Goal: Task Accomplishment & Management: Use online tool/utility

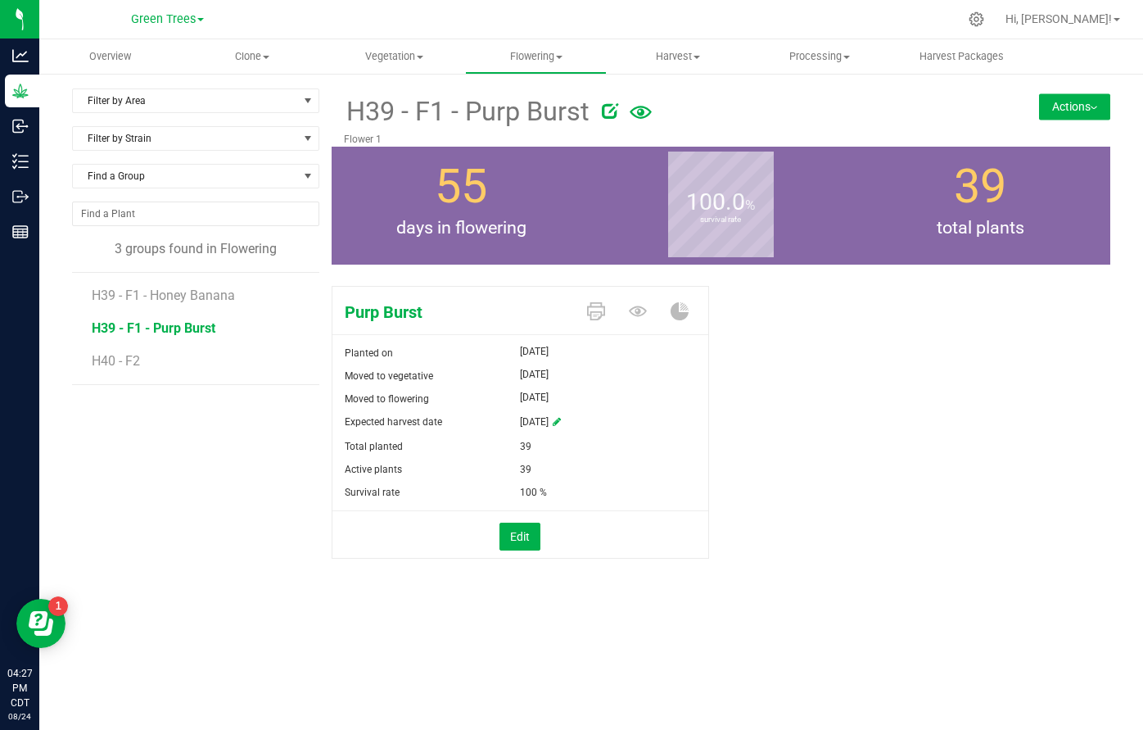
click at [266, 602] on div "Filter by Area Filter by Area All Flower 1 Flower 2 Veg Room - Flower Filter by…" at bounding box center [591, 344] width 1104 height 544
click at [1098, 82] on div "Filter by Area Filter by Area All Flower 1 Flower 2 Veg Room - Flower Filter by…" at bounding box center [591, 344] width 1104 height 544
click at [1092, 102] on button "Actions" at bounding box center [1074, 106] width 71 height 26
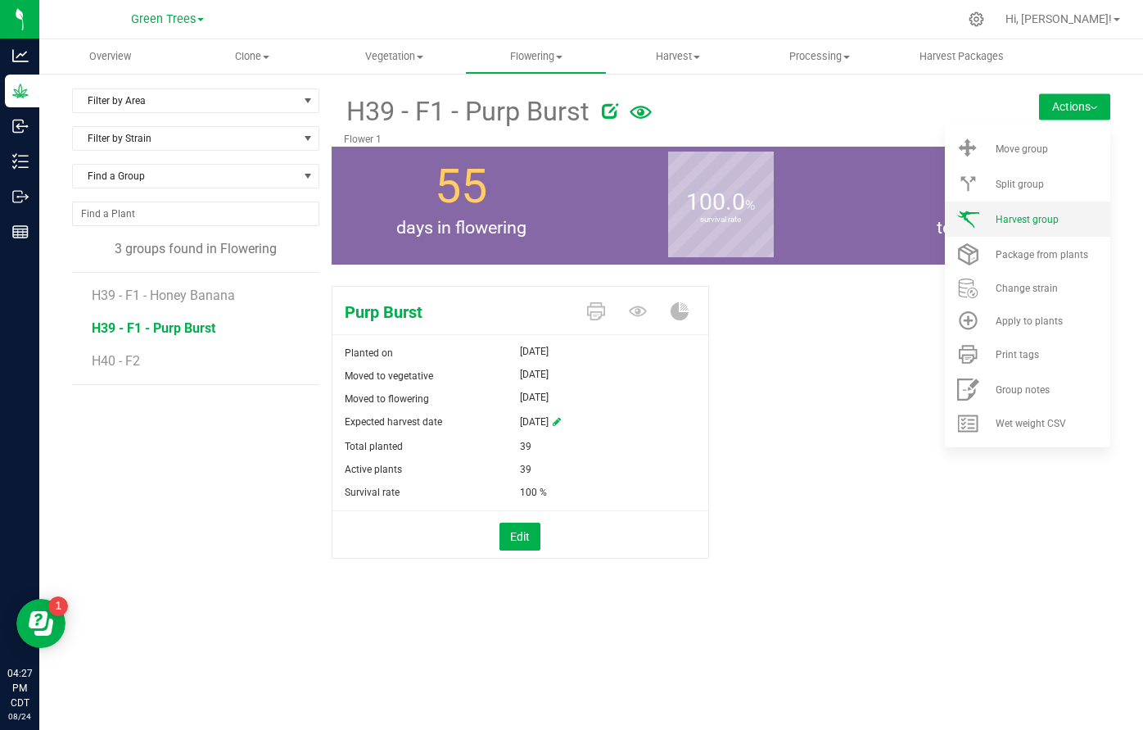
click at [1034, 226] on li "Harvest group" at bounding box center [1027, 218] width 165 height 35
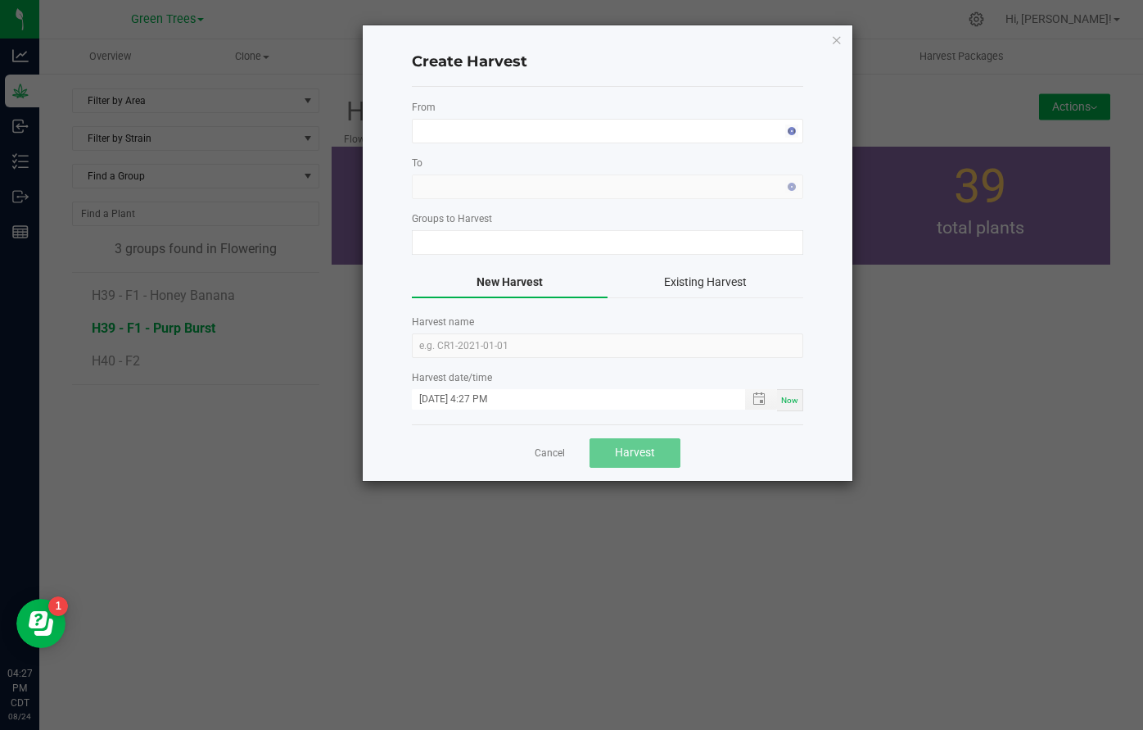
type input "H39 - F1 - Purp Burst"
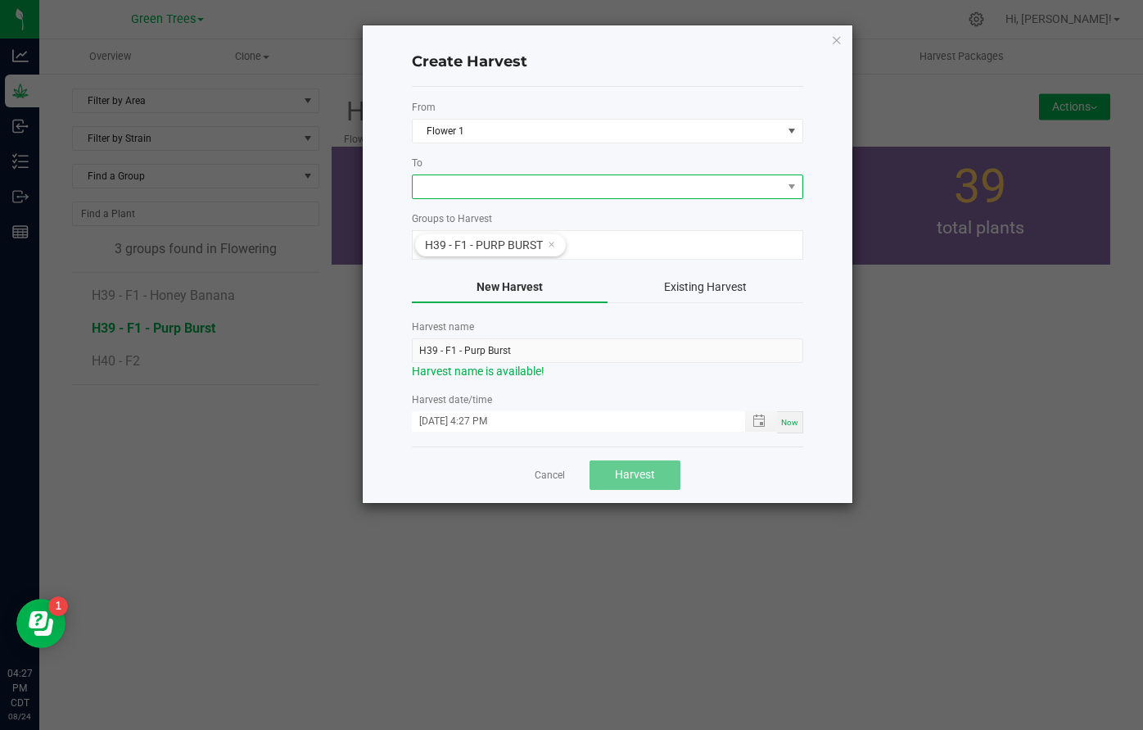
click at [433, 175] on span at bounding box center [597, 186] width 369 height 23
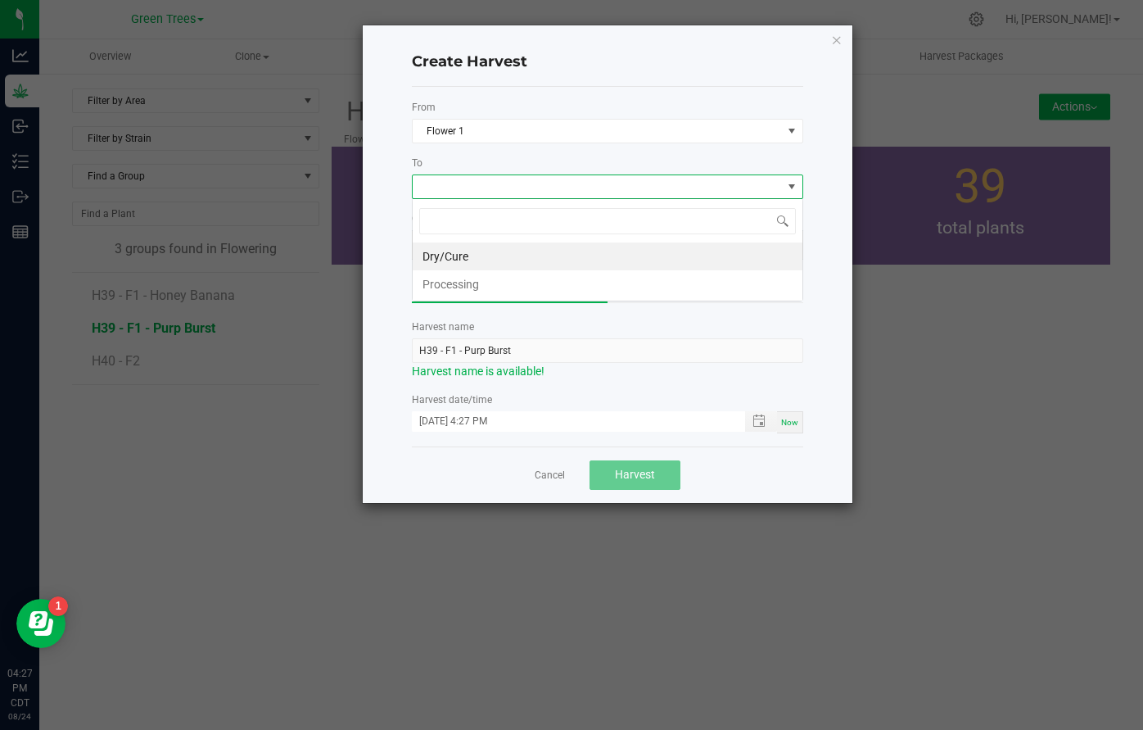
scroll to position [25, 392]
click at [446, 250] on li "Dry/Cure" at bounding box center [608, 256] width 390 height 28
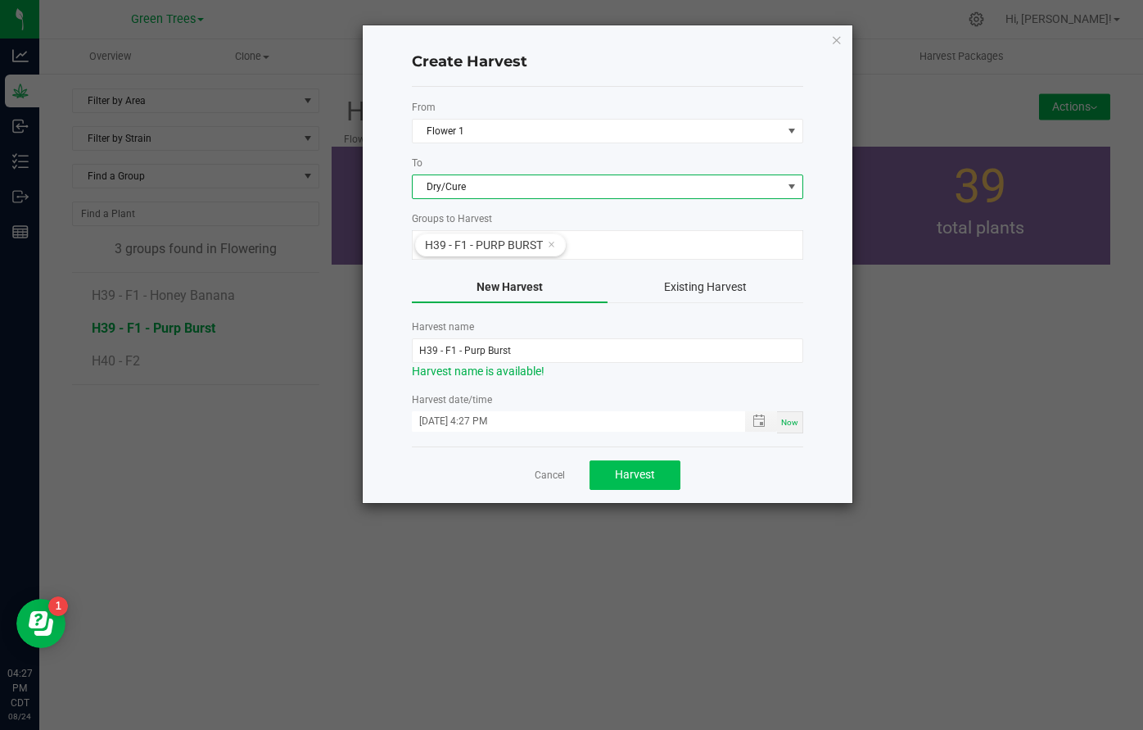
click at [648, 478] on span "Harvest" at bounding box center [635, 474] width 40 height 13
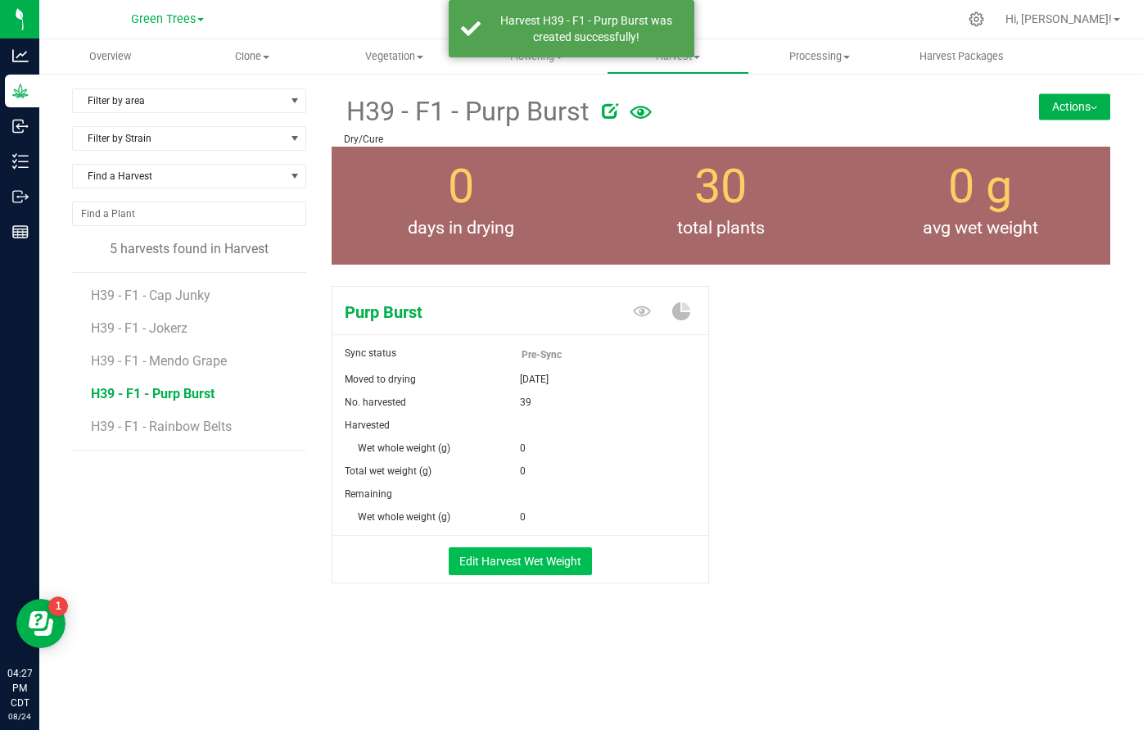
click at [527, 557] on button "Edit Harvest Wet Weight" at bounding box center [520, 561] width 143 height 28
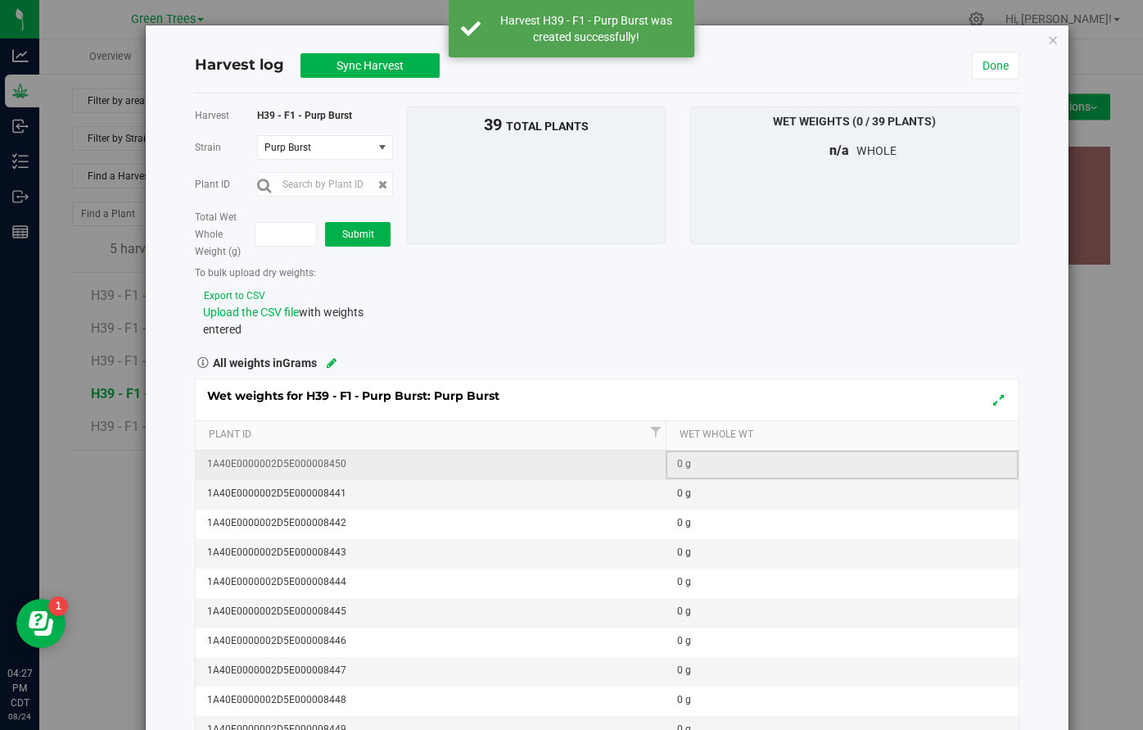
click at [690, 470] on div "0 g" at bounding box center [847, 464] width 340 height 16
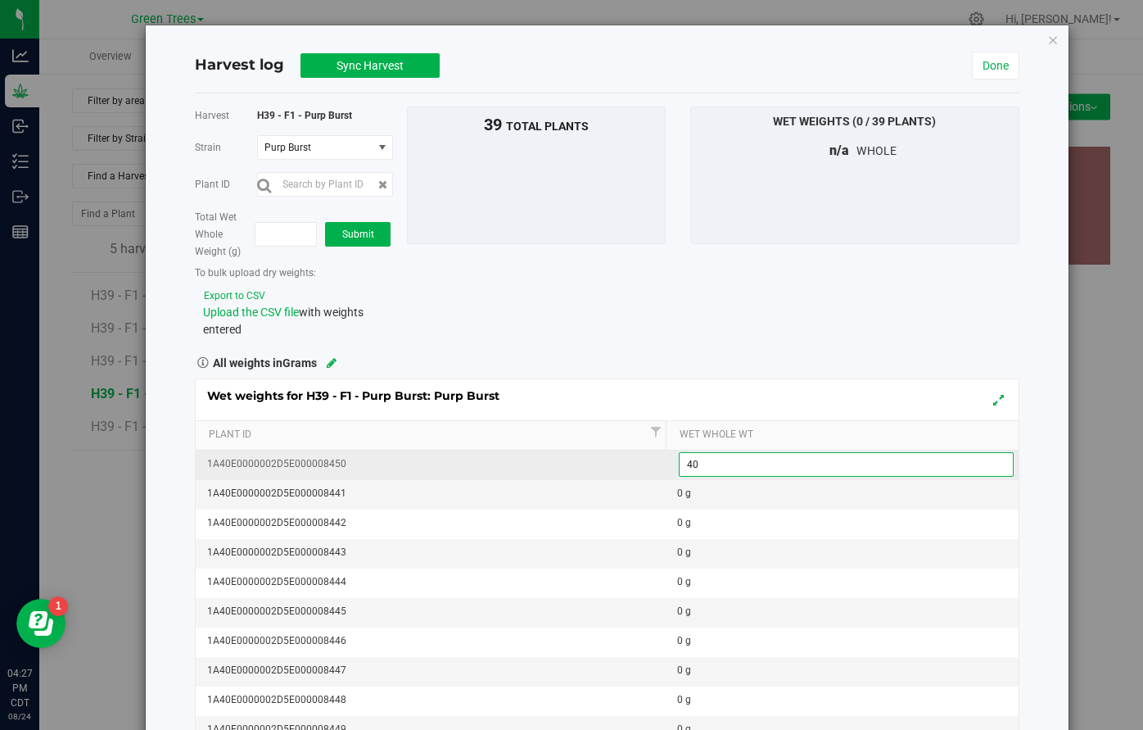
type input "400"
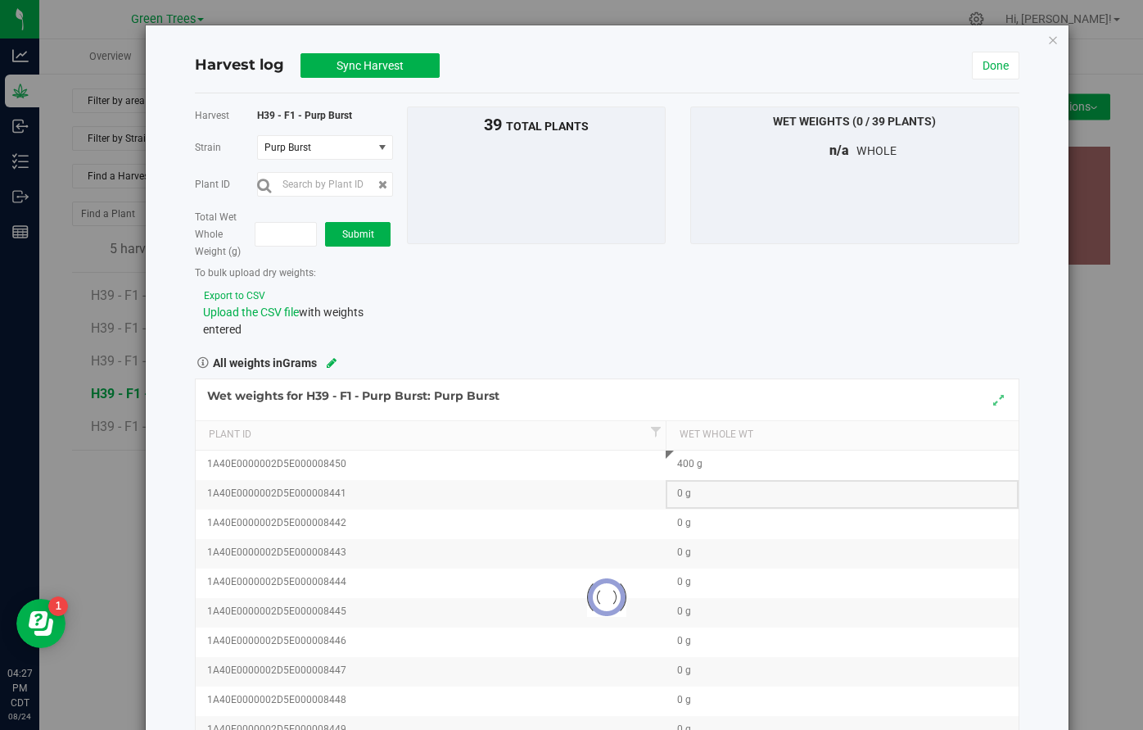
click at [694, 500] on div "Loading... Wet weights for H39 - F1 - Purp Burst: Purp Burst Plant Id Wet Whole…" at bounding box center [607, 597] width 825 height 438
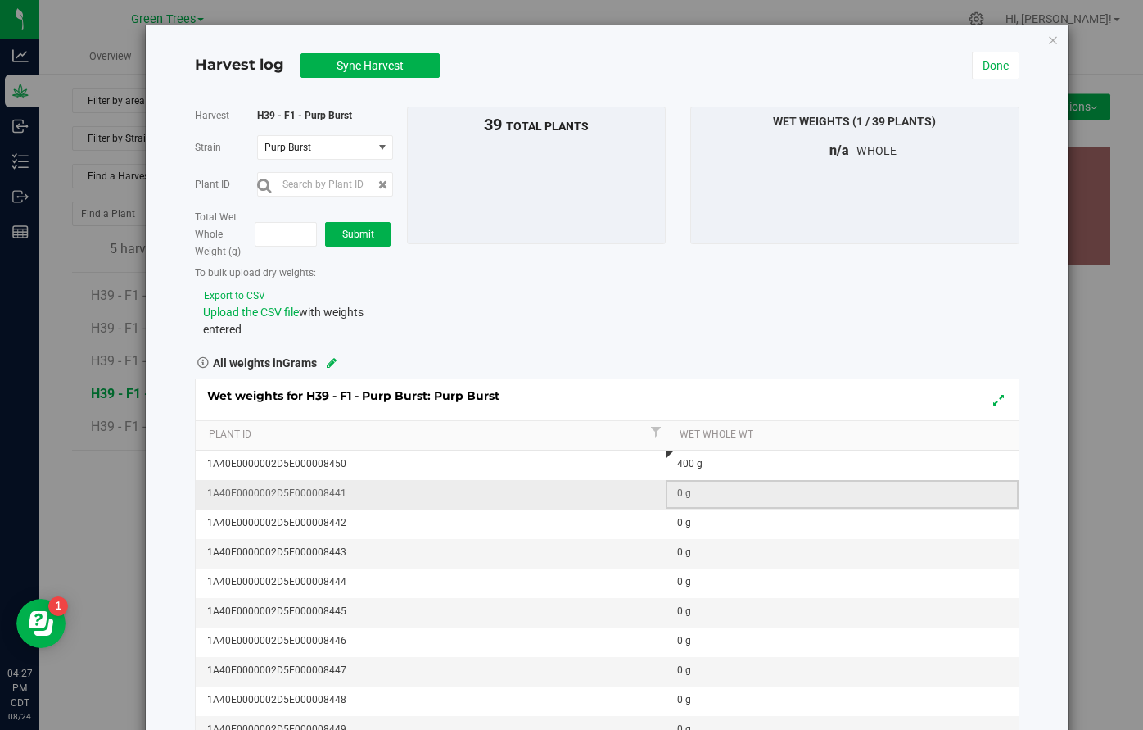
click at [674, 487] on td "0 g" at bounding box center [842, 494] width 353 height 29
type input "400"
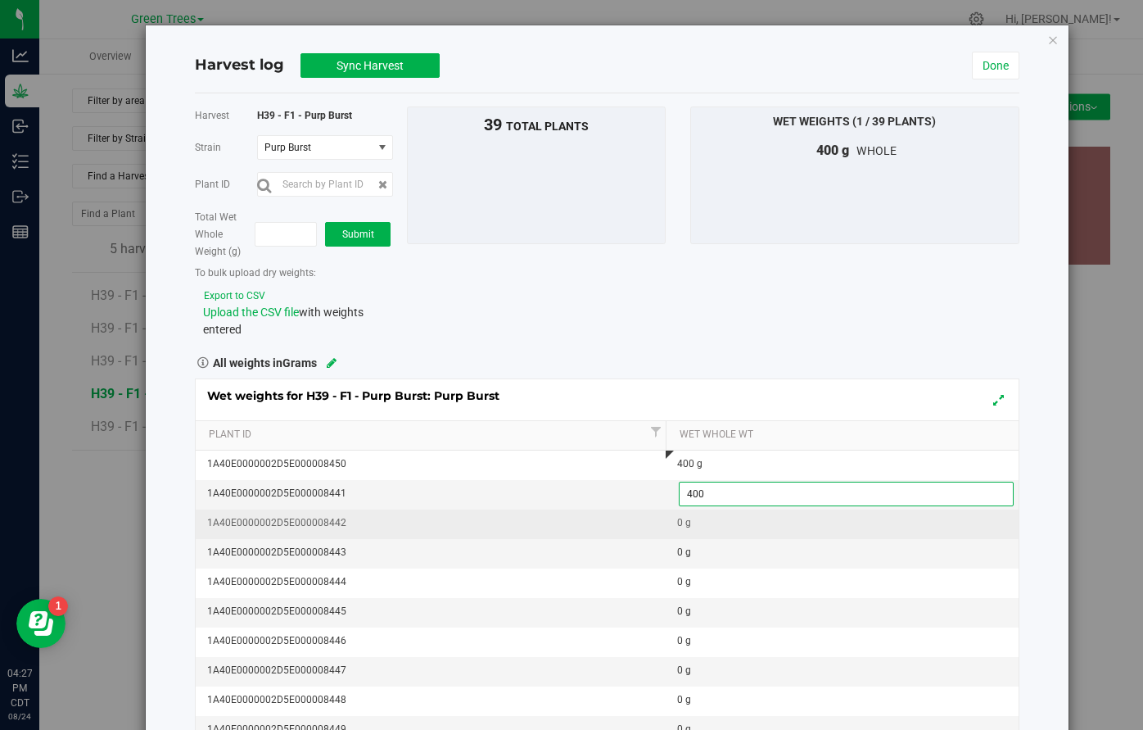
click at [684, 520] on div "Wet weights for H39 - F1 - Purp Burst: Purp Burst Plant Id Wet Whole Wt 1A40E00…" at bounding box center [607, 597] width 825 height 438
click at [684, 524] on div "0 g" at bounding box center [847, 523] width 340 height 16
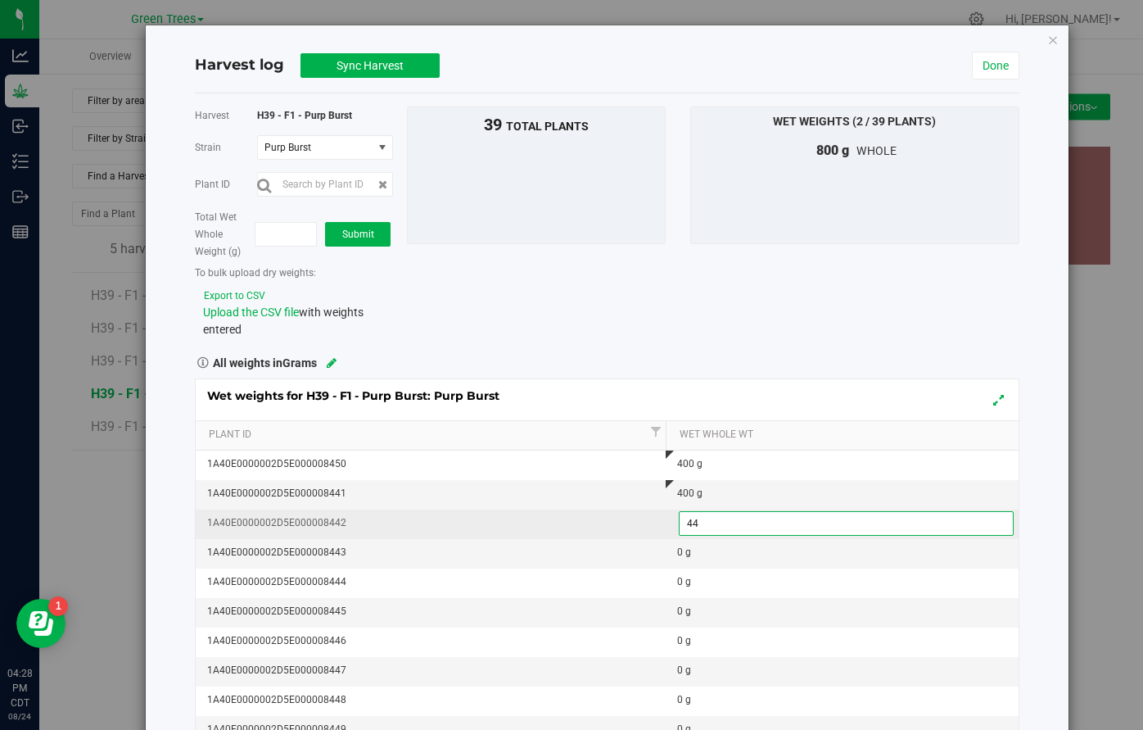
type input "440"
click at [690, 565] on div "Wet weights for H39 - F1 - Purp Burst: Purp Burst Plant Id Wet Whole Wt 1A40E00…" at bounding box center [607, 597] width 825 height 438
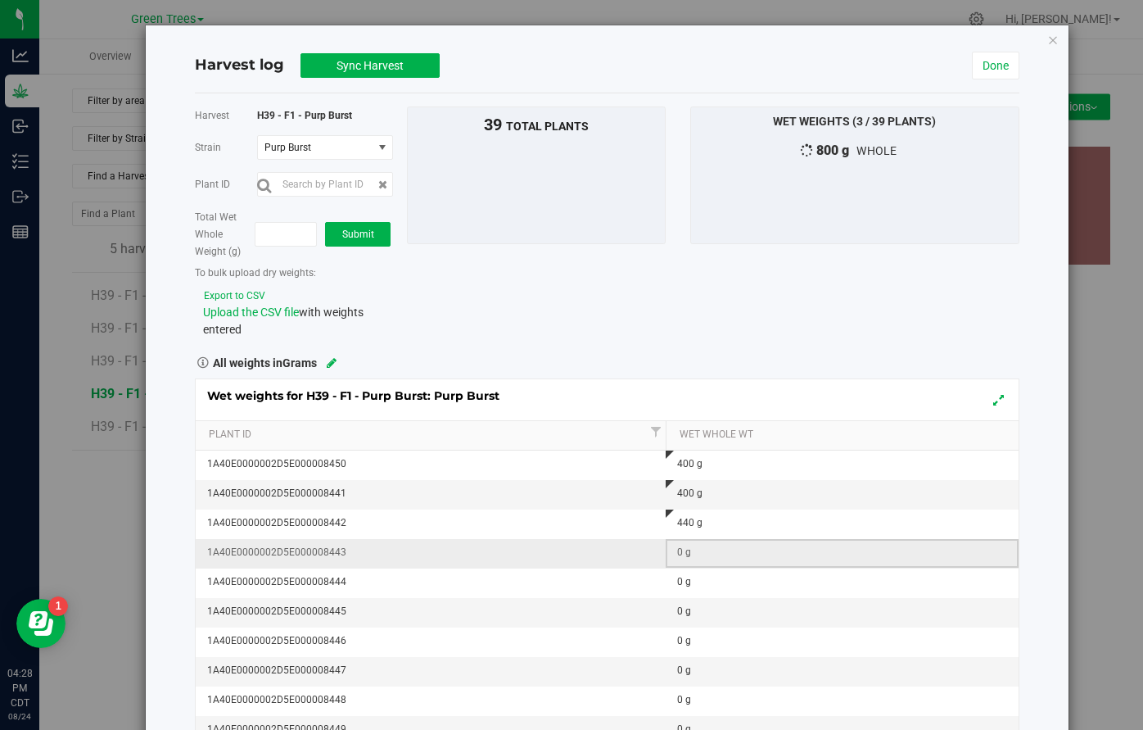
click at [681, 554] on div "0 g" at bounding box center [847, 553] width 340 height 16
type input "320"
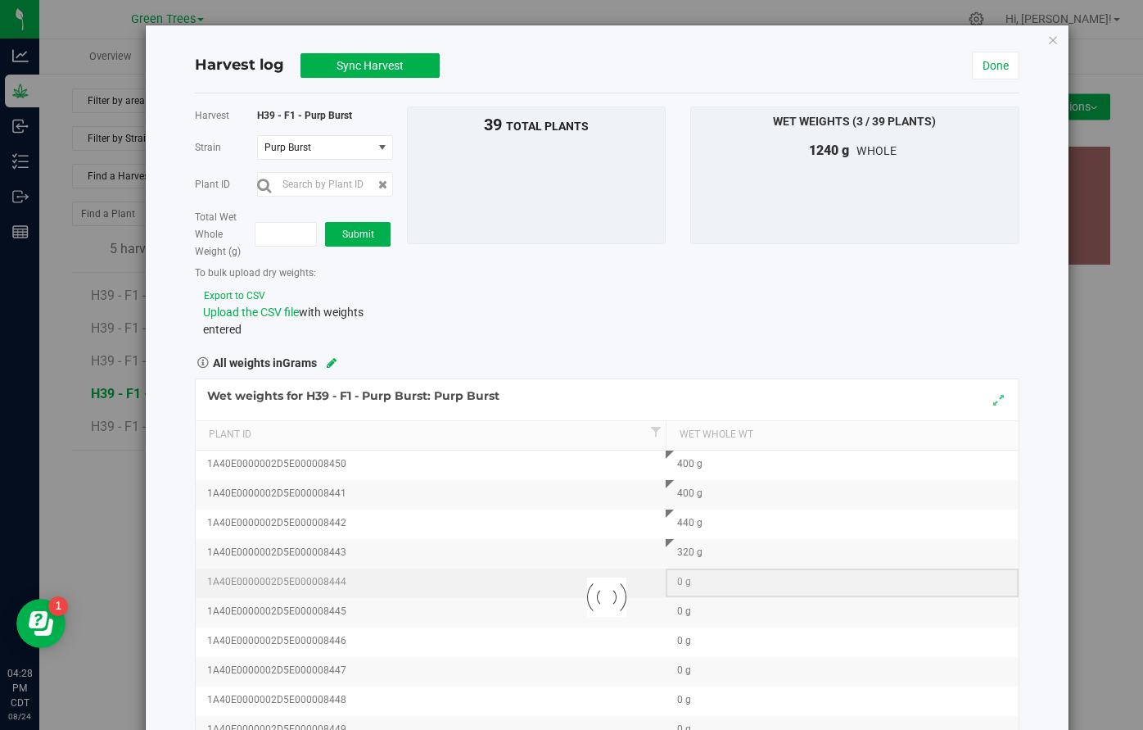
click at [681, 569] on div "Loading... Wet weights for H39 - F1 - Purp Burst: Purp Burst Plant Id Wet Whole…" at bounding box center [607, 597] width 825 height 438
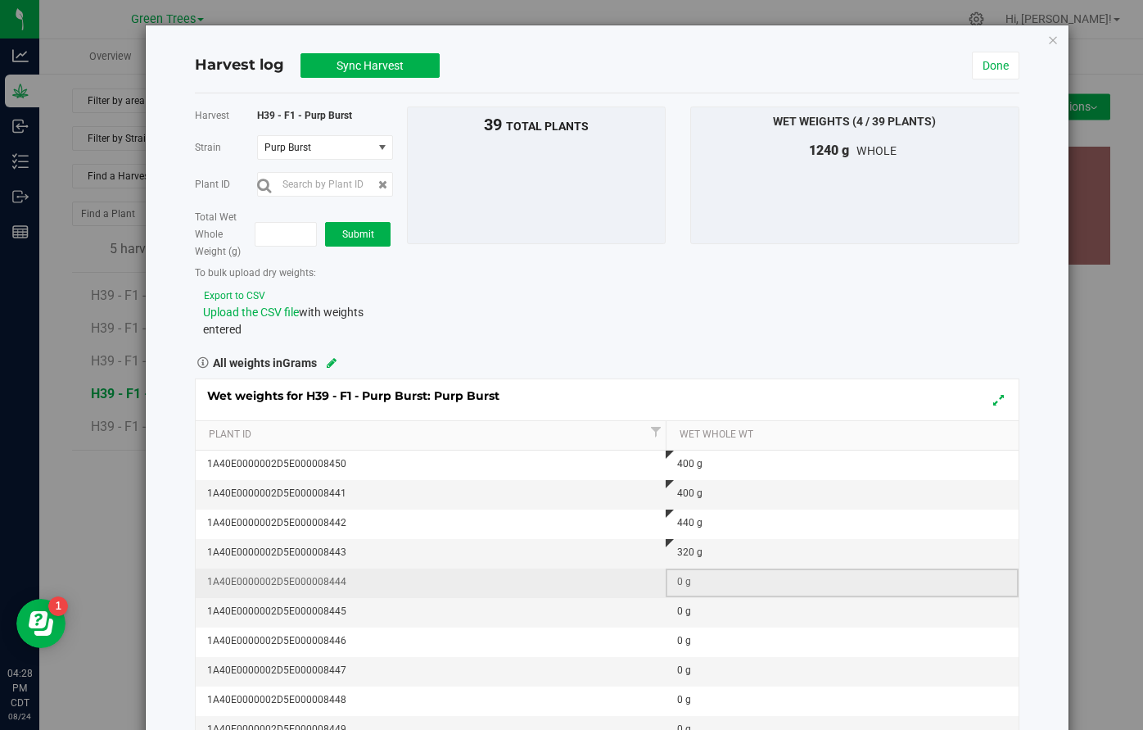
click at [681, 582] on div "0 g" at bounding box center [847, 582] width 340 height 16
type input "400"
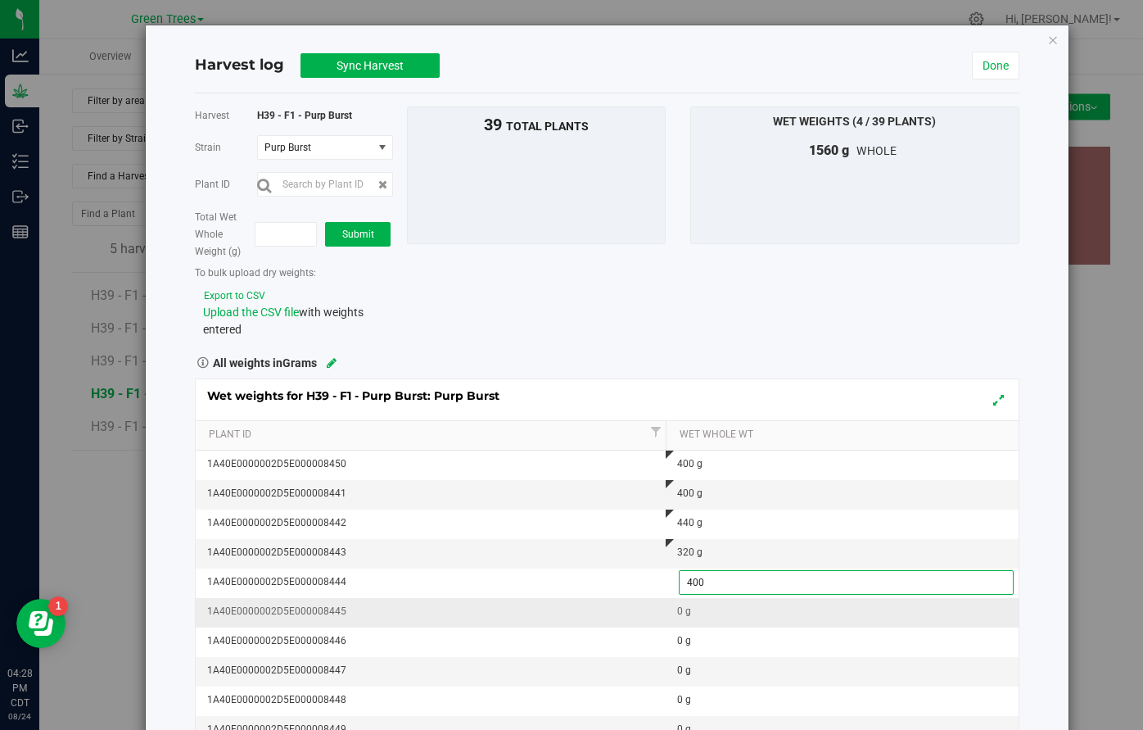
click at [681, 605] on div "Wet weights for H39 - F1 - Purp Burst: Purp Burst Plant Id Wet Whole Wt 1A40E00…" at bounding box center [607, 597] width 825 height 438
click at [681, 609] on div "0 g" at bounding box center [847, 612] width 340 height 16
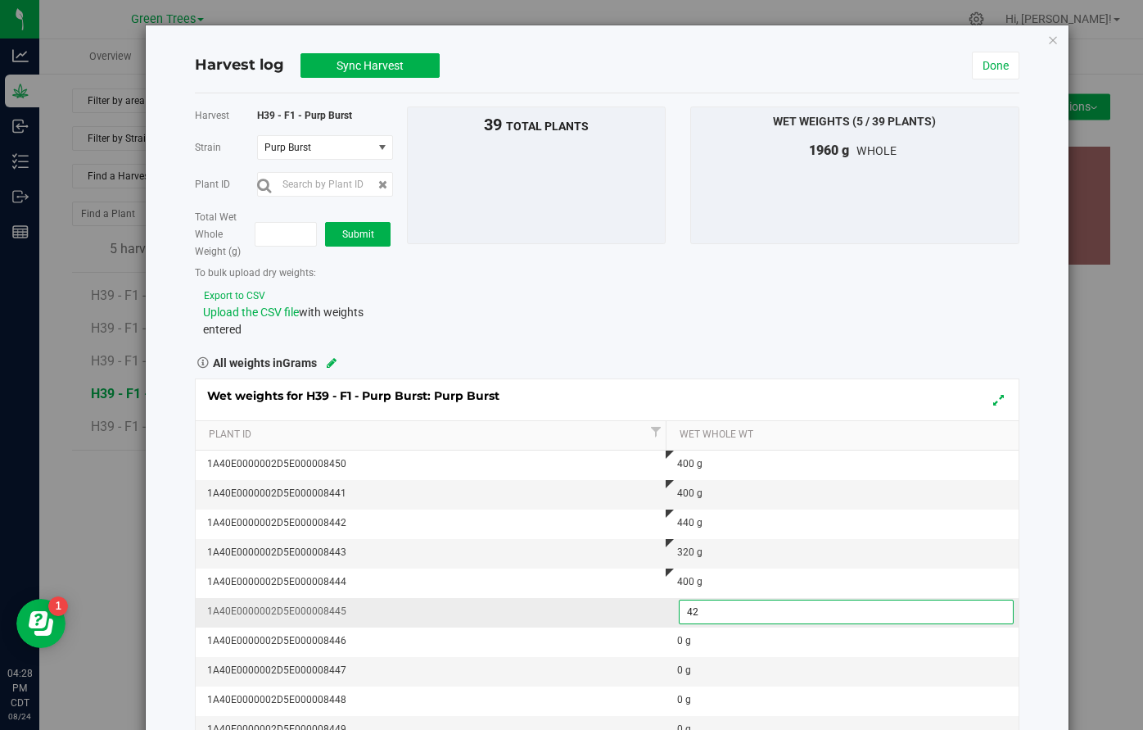
type input "420"
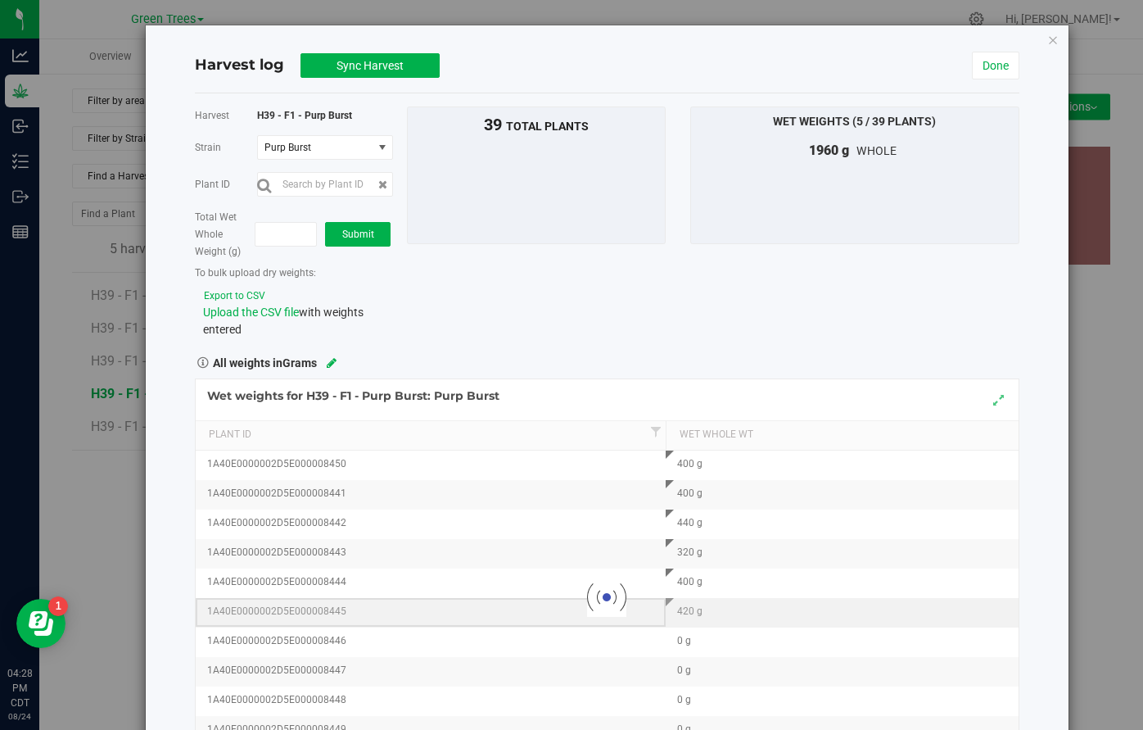
click at [636, 611] on div "Loading... Wet weights for H39 - F1 - Purp Burst: Purp Burst Plant Id Wet Whole…" at bounding box center [607, 597] width 825 height 438
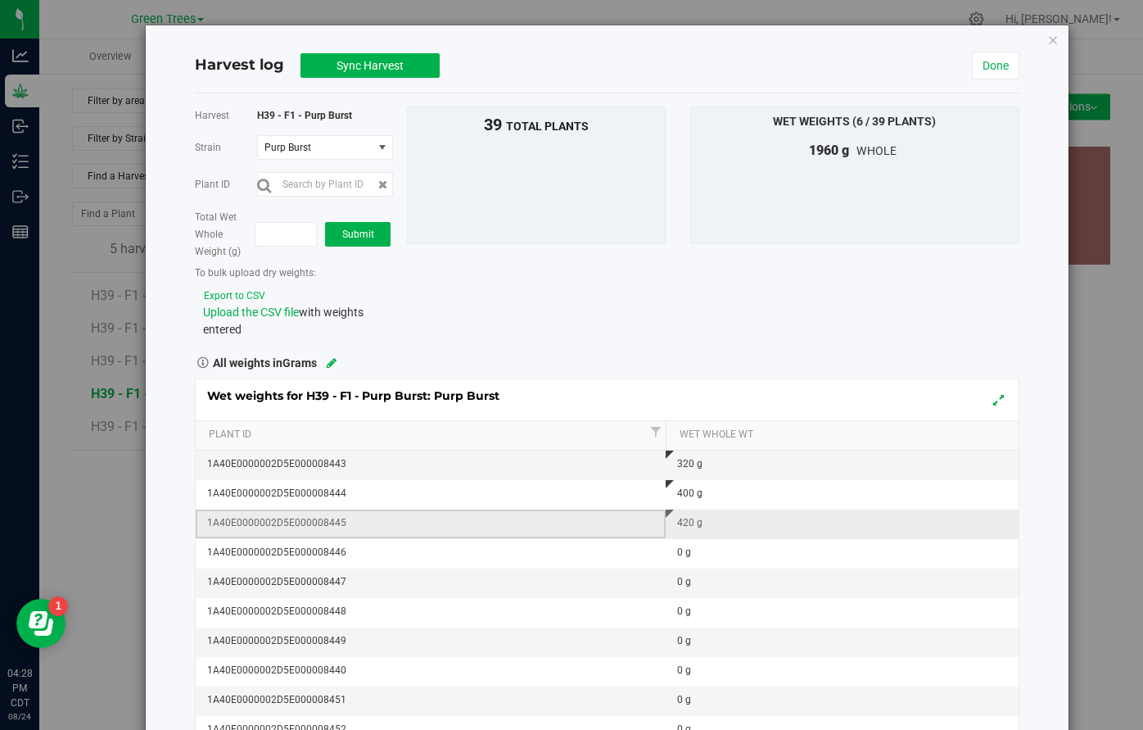
scroll to position [117, 0]
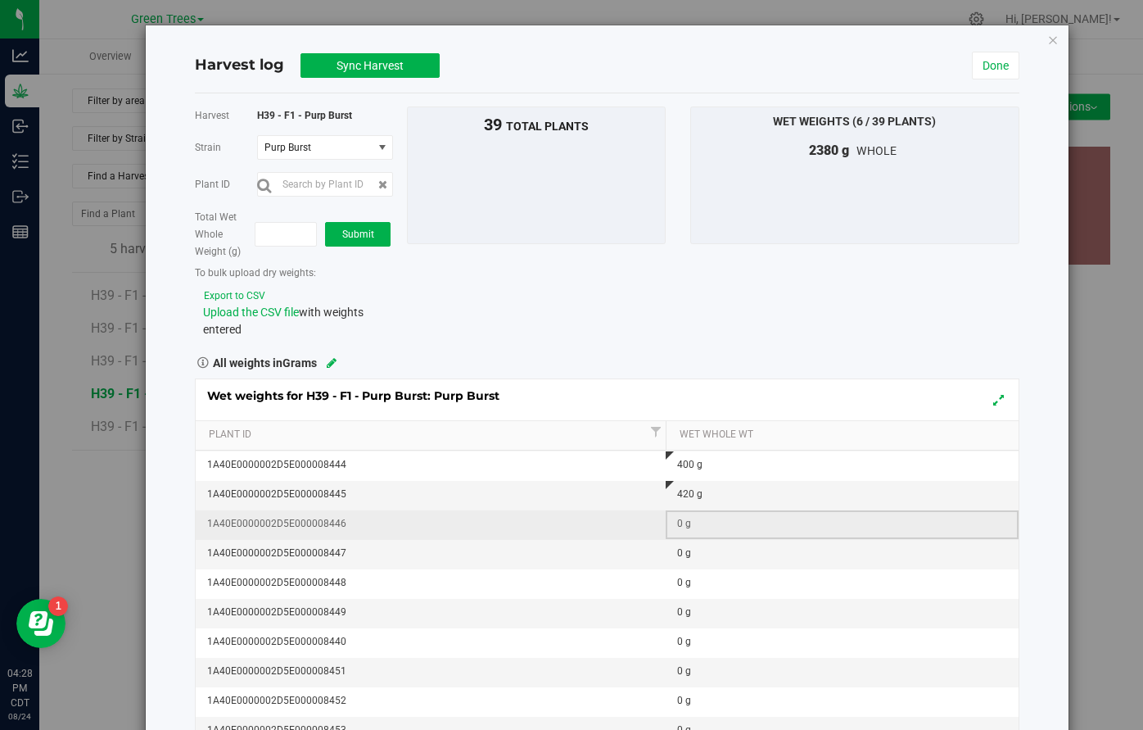
click at [682, 527] on div "0 g" at bounding box center [847, 524] width 340 height 16
type input "360"
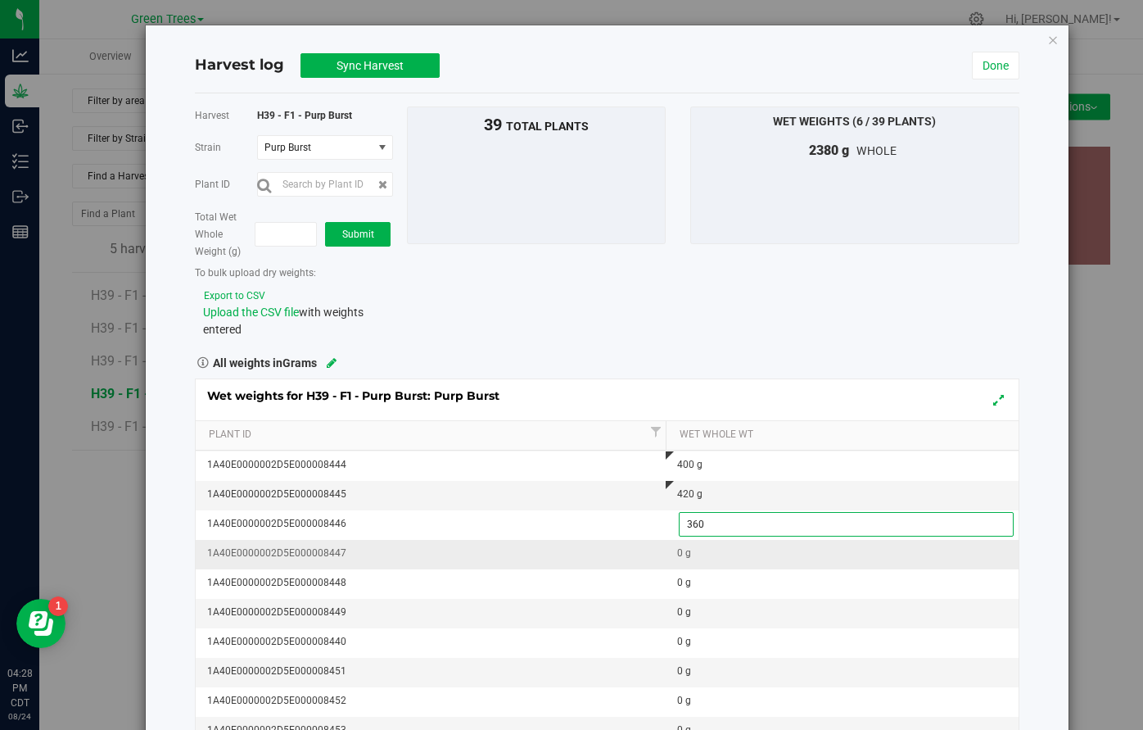
click at [683, 553] on div "Wet weights for H39 - F1 - Purp Burst: Purp Burst Plant Id Wet Whole Wt 1A40E00…" at bounding box center [607, 597] width 825 height 438
click at [683, 554] on div "0 g" at bounding box center [847, 553] width 340 height 16
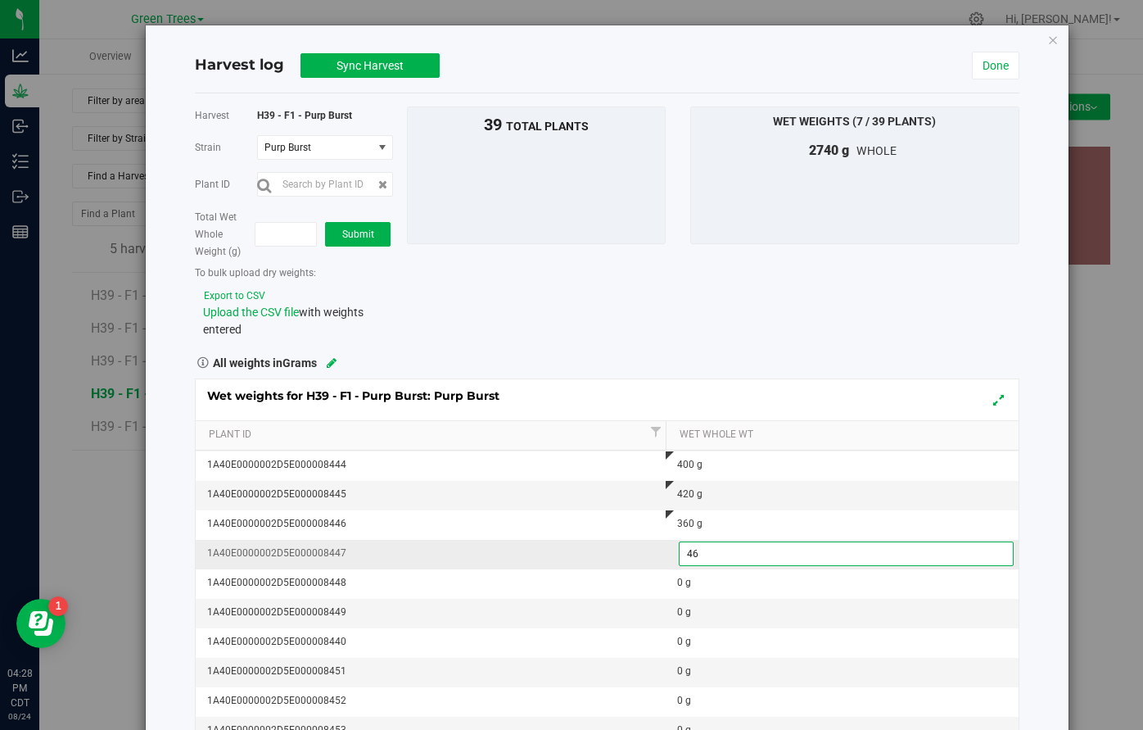
type input "460"
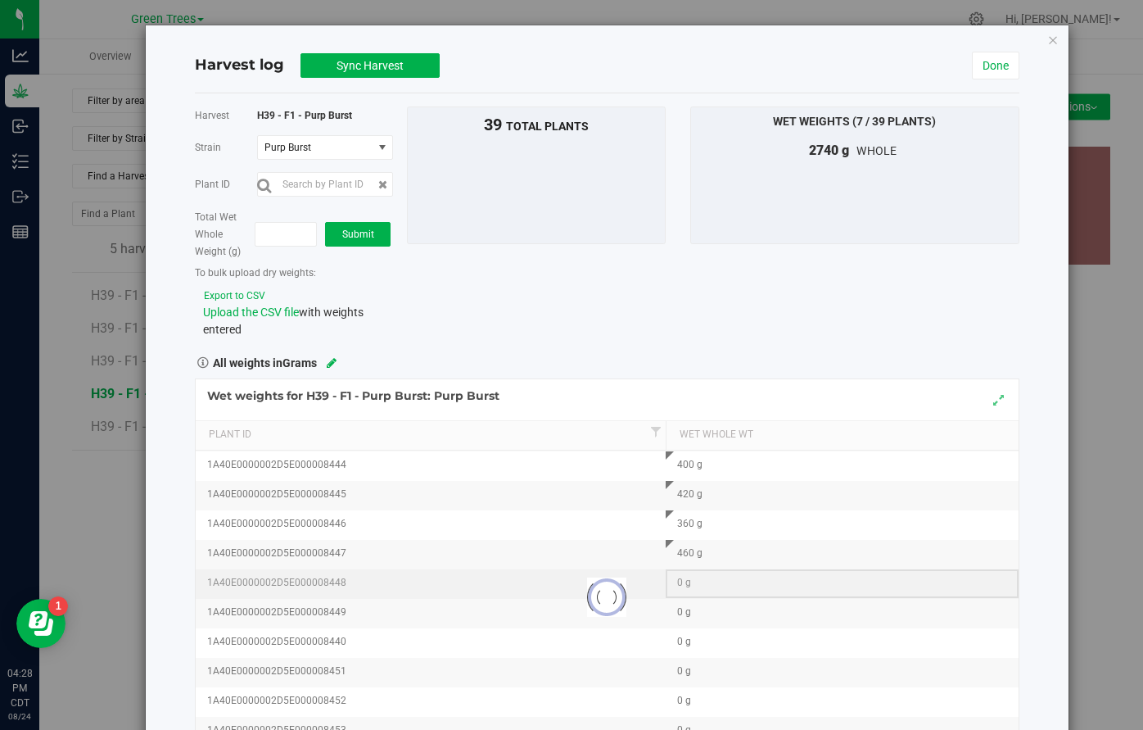
click at [678, 574] on div "Loading... Wet weights for H39 - F1 - Purp Burst: Purp Burst Plant Id Wet Whole…" at bounding box center [607, 597] width 825 height 438
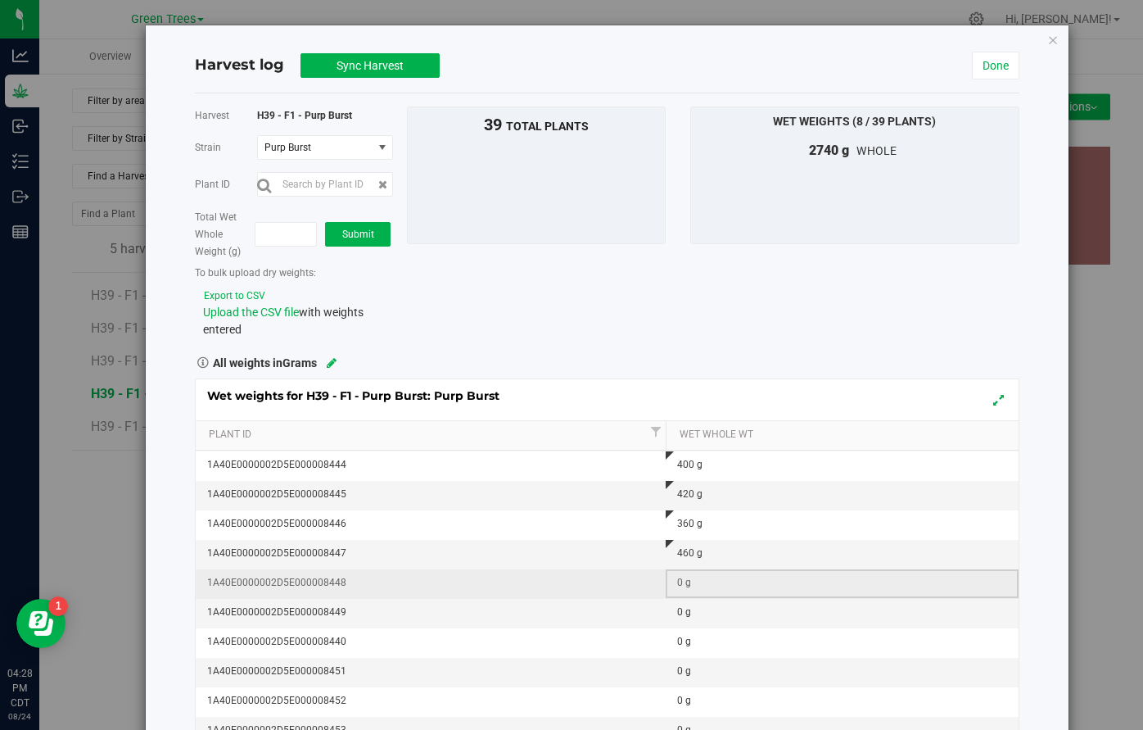
click at [680, 582] on div "0 g" at bounding box center [847, 583] width 340 height 16
type input "360"
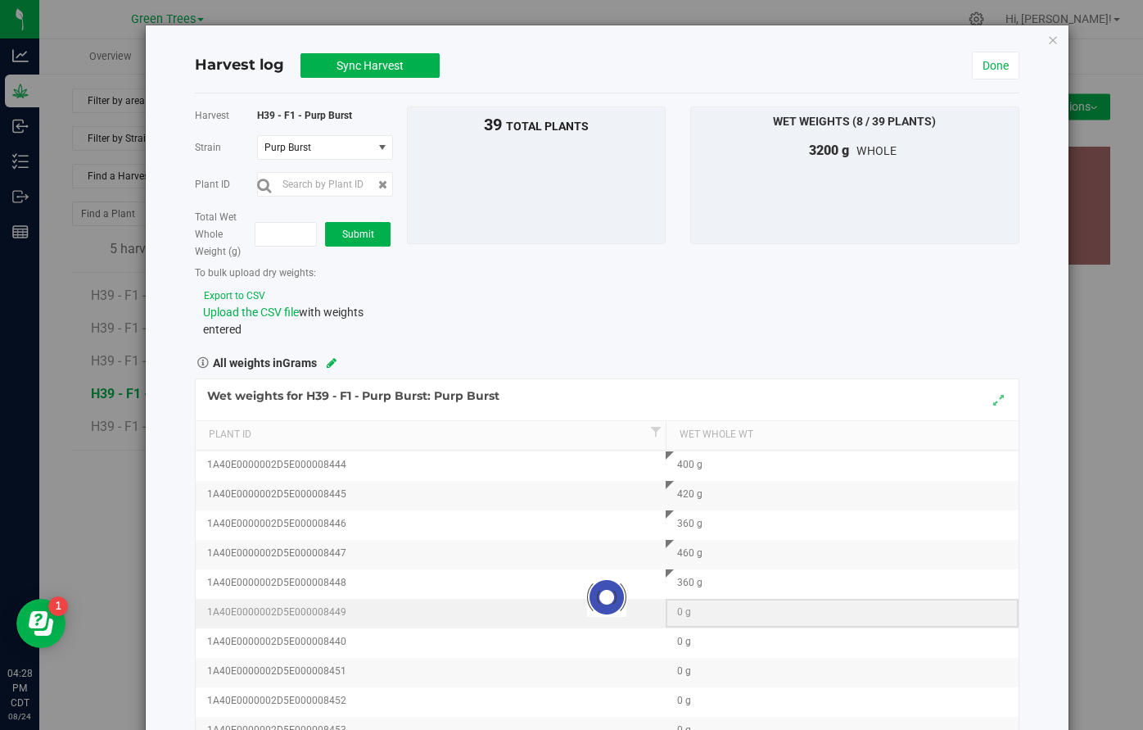
click at [679, 609] on div "Loading... Wet weights for H39 - F1 - Purp Burst: Purp Burst Plant Id Wet Whole…" at bounding box center [607, 597] width 825 height 438
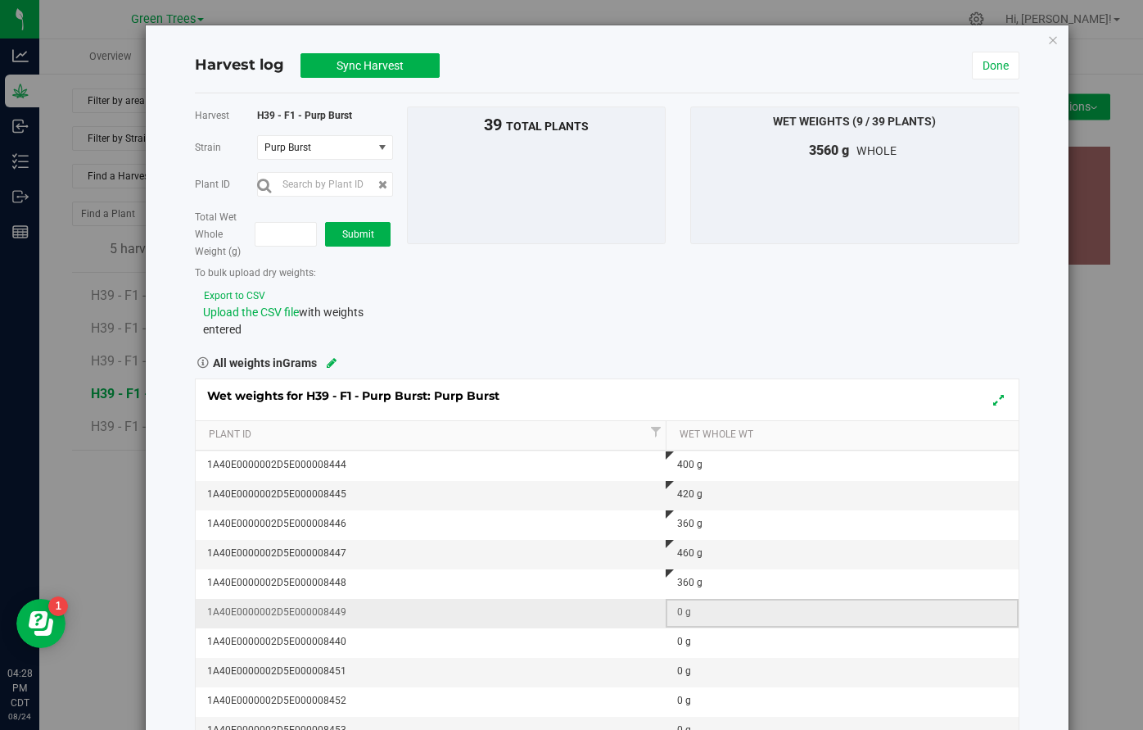
click at [679, 609] on div "0 g" at bounding box center [847, 612] width 340 height 16
type input "540"
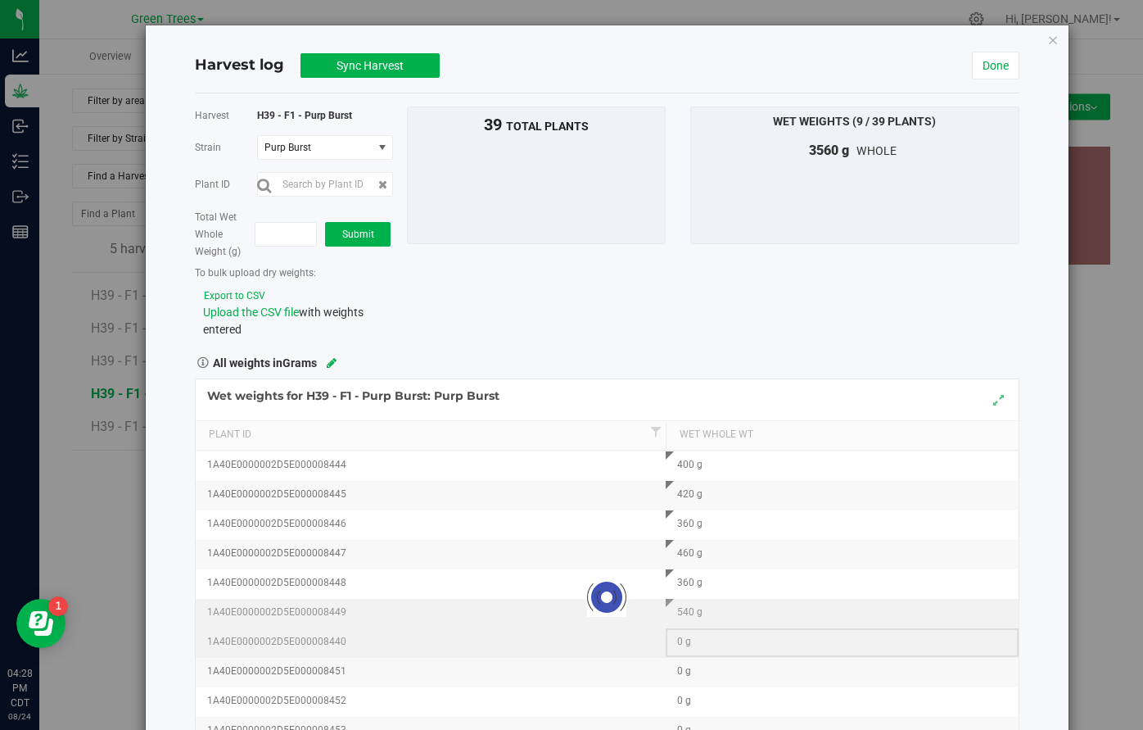
click at [681, 642] on div "Loading... Wet weights for H39 - F1 - Purp Burst: Purp Burst Plant Id Wet Whole…" at bounding box center [607, 597] width 825 height 438
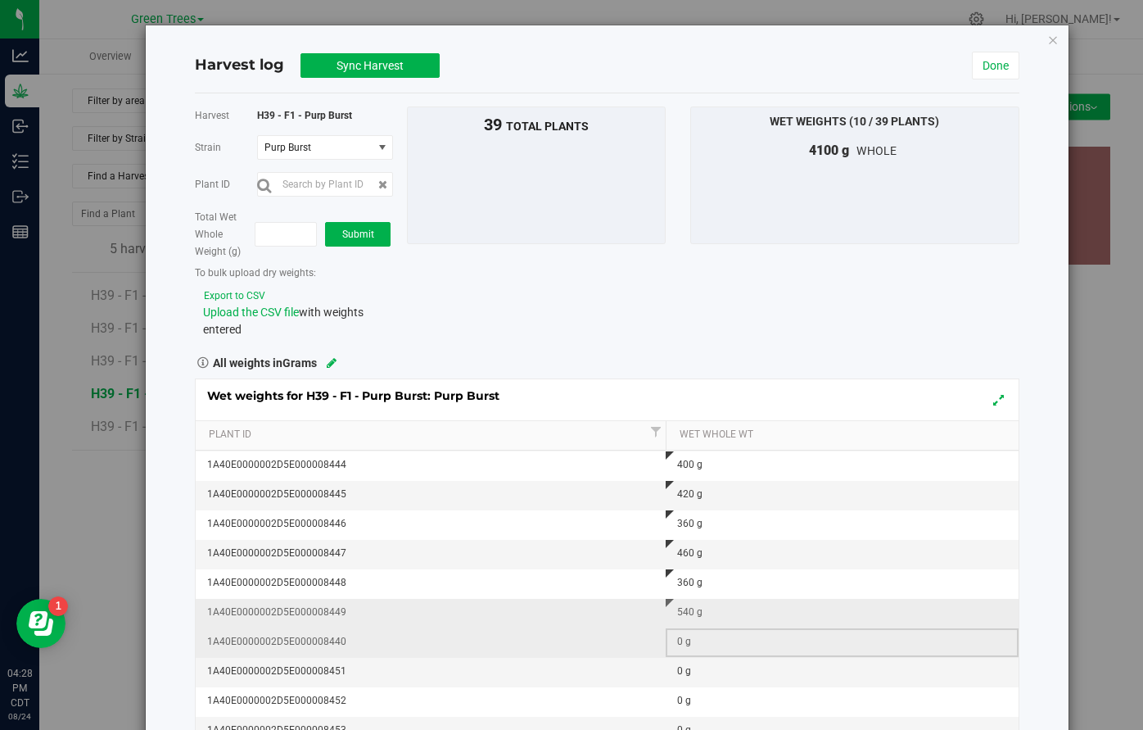
click at [681, 642] on div "0 g" at bounding box center [847, 642] width 340 height 16
type input "440"
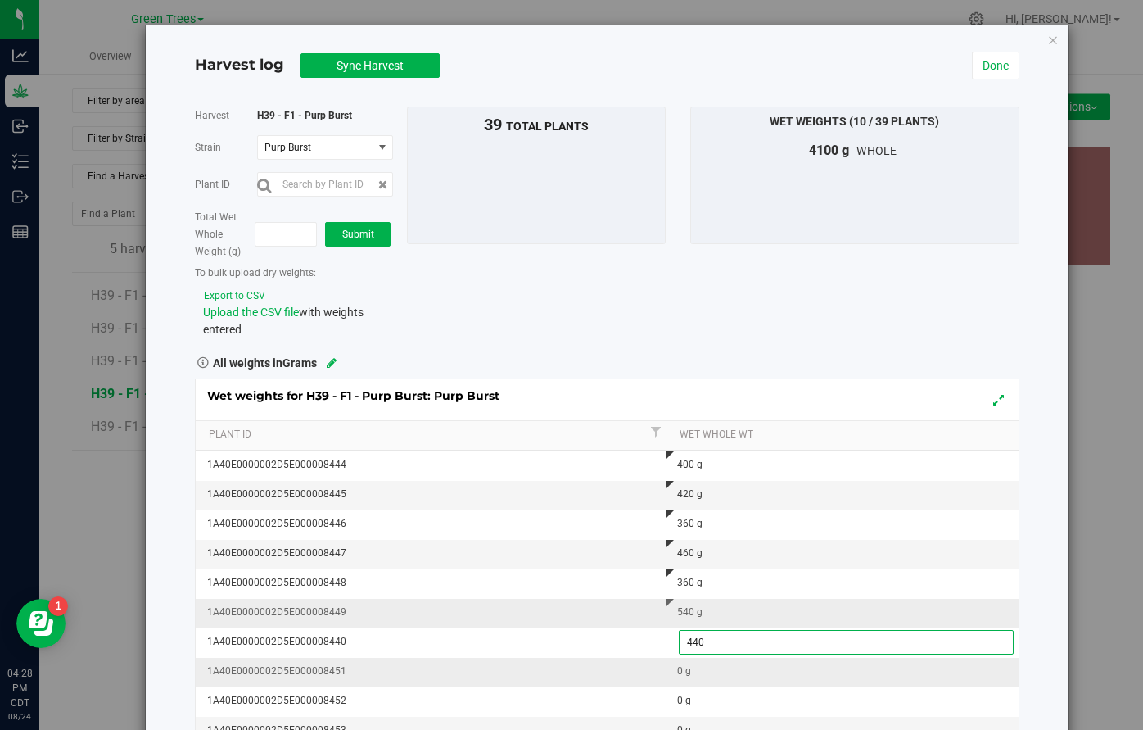
click at [679, 657] on div "Wet weights for H39 - F1 - Purp Burst: Purp Burst Plant Id Wet Whole Wt 1A40E00…" at bounding box center [607, 597] width 825 height 438
click at [679, 668] on div "0 g" at bounding box center [847, 671] width 340 height 16
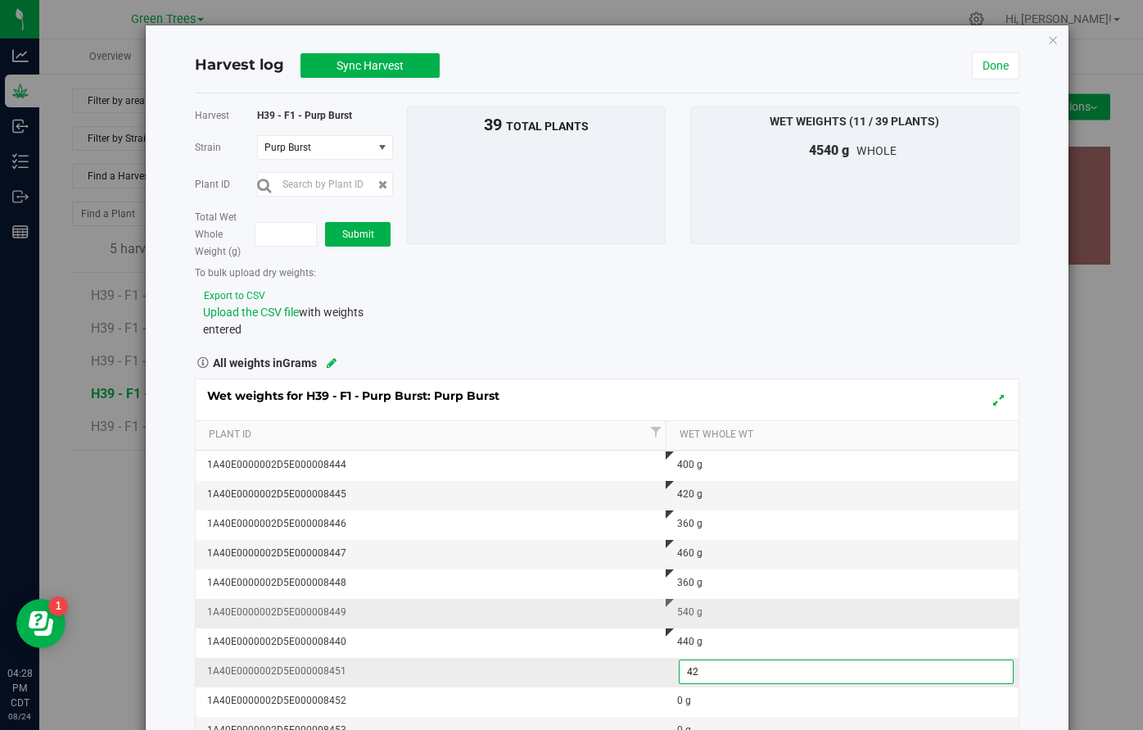
type input "420"
click at [573, 616] on div "Wet weights for H39 - F1 - Purp Burst: Purp Burst Plant Id Wet Whole Wt 1A40E00…" at bounding box center [607, 597] width 825 height 438
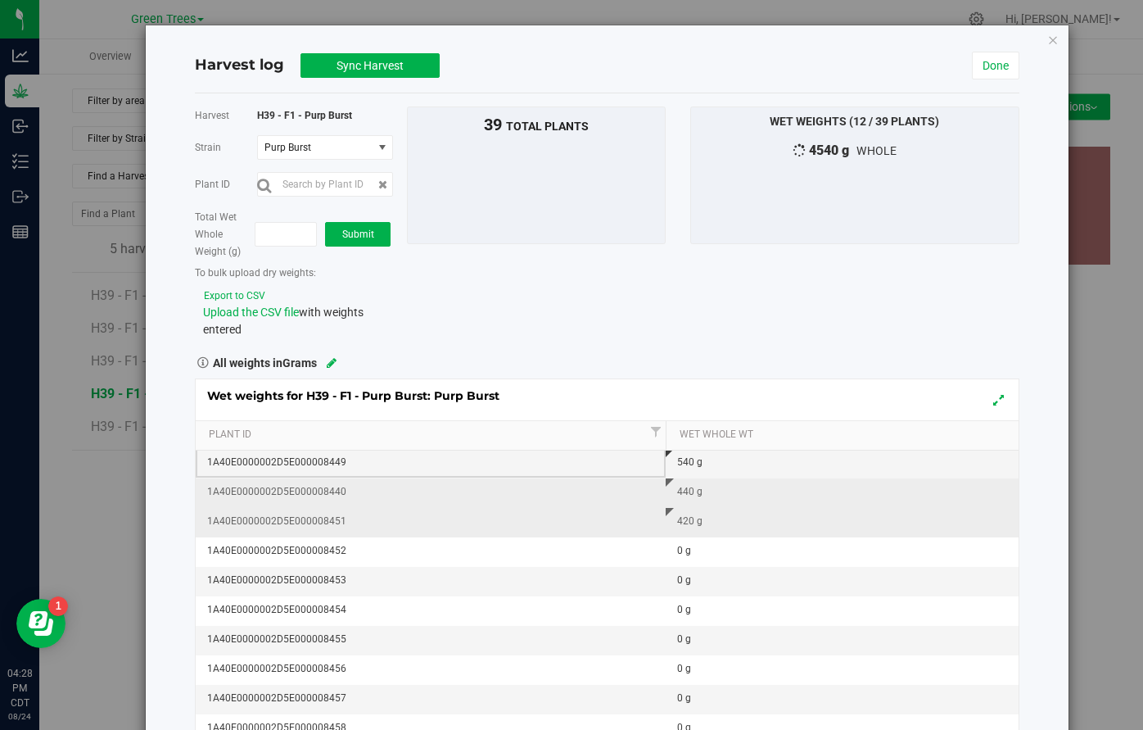
scroll to position [267, 0]
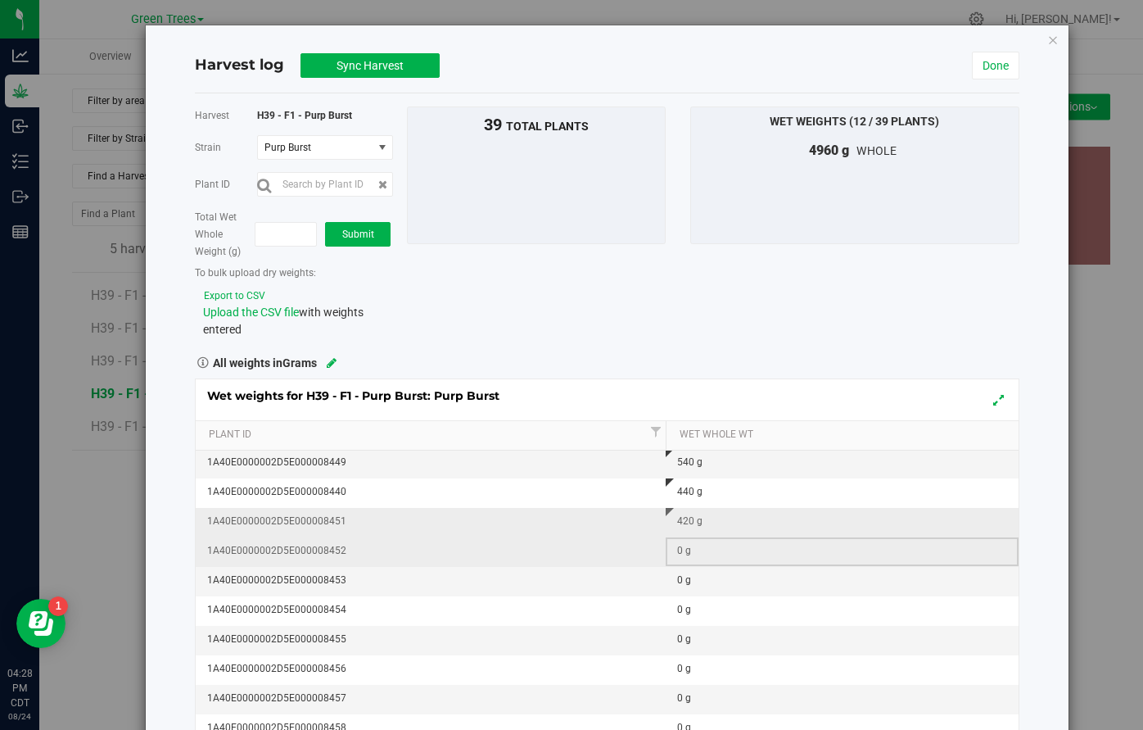
click at [687, 547] on div "0 g" at bounding box center [847, 551] width 340 height 16
type input "520"
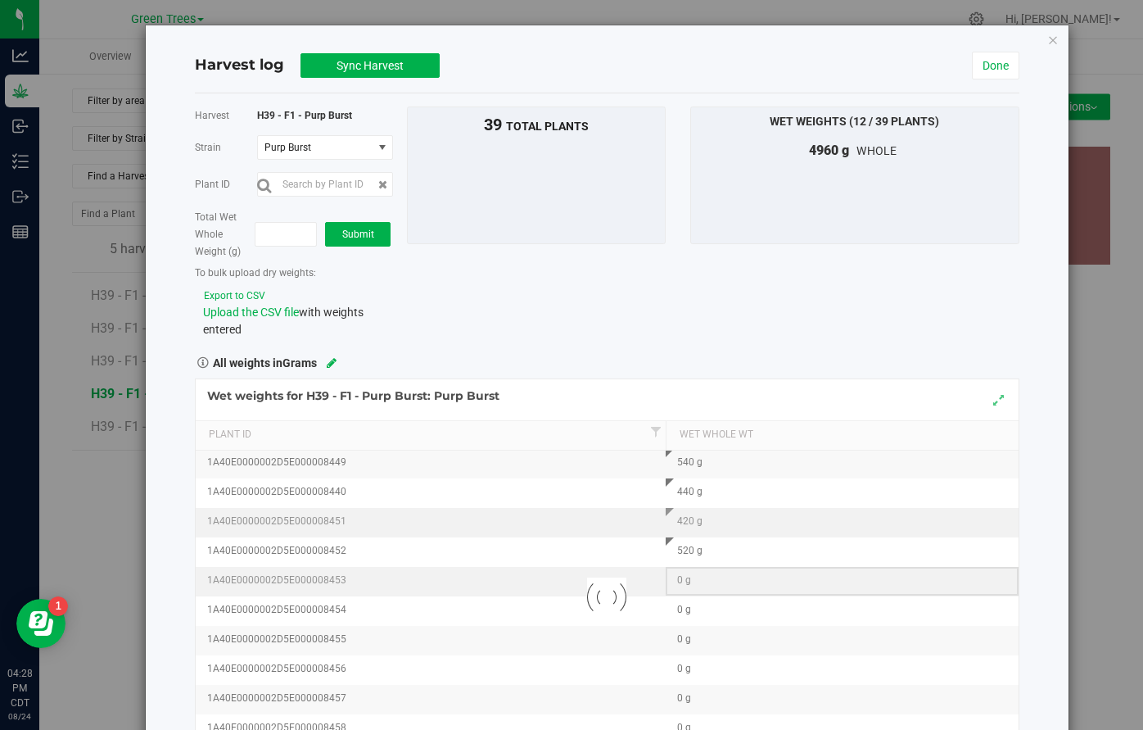
click at [684, 575] on div "Loading... Wet weights for H39 - F1 - Purp Burst: Purp Burst Plant Id Wet Whole…" at bounding box center [607, 597] width 825 height 438
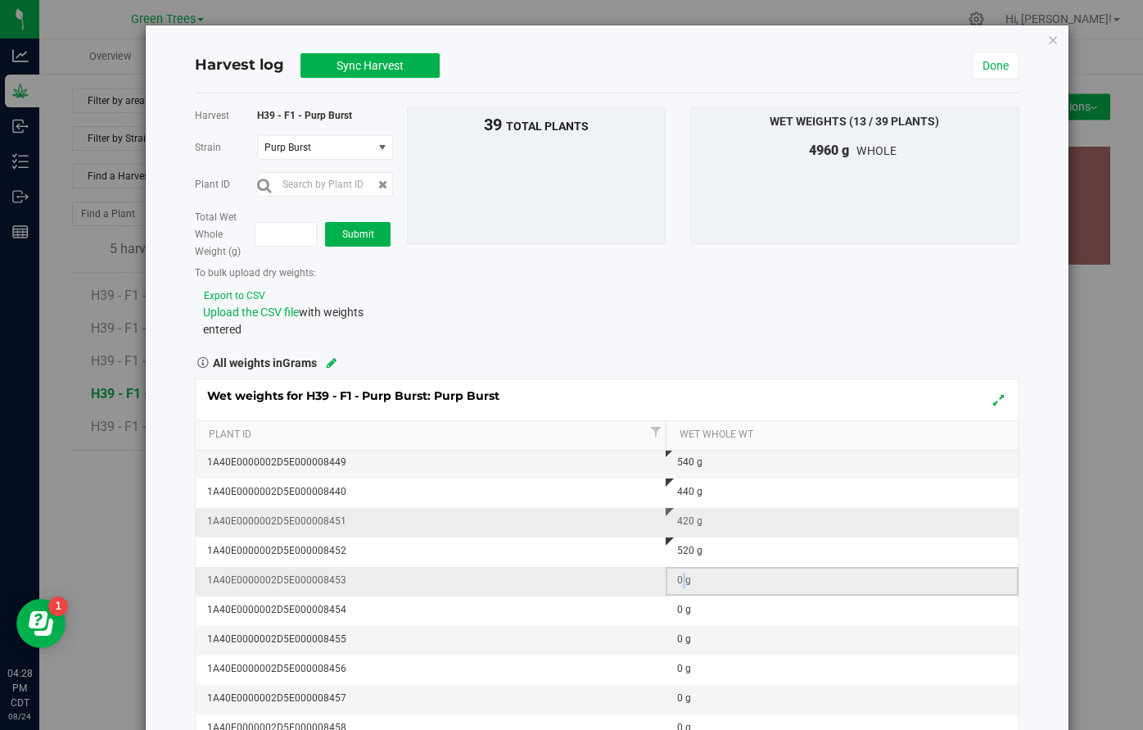
click at [684, 575] on div "0 g" at bounding box center [847, 581] width 340 height 16
type input "460"
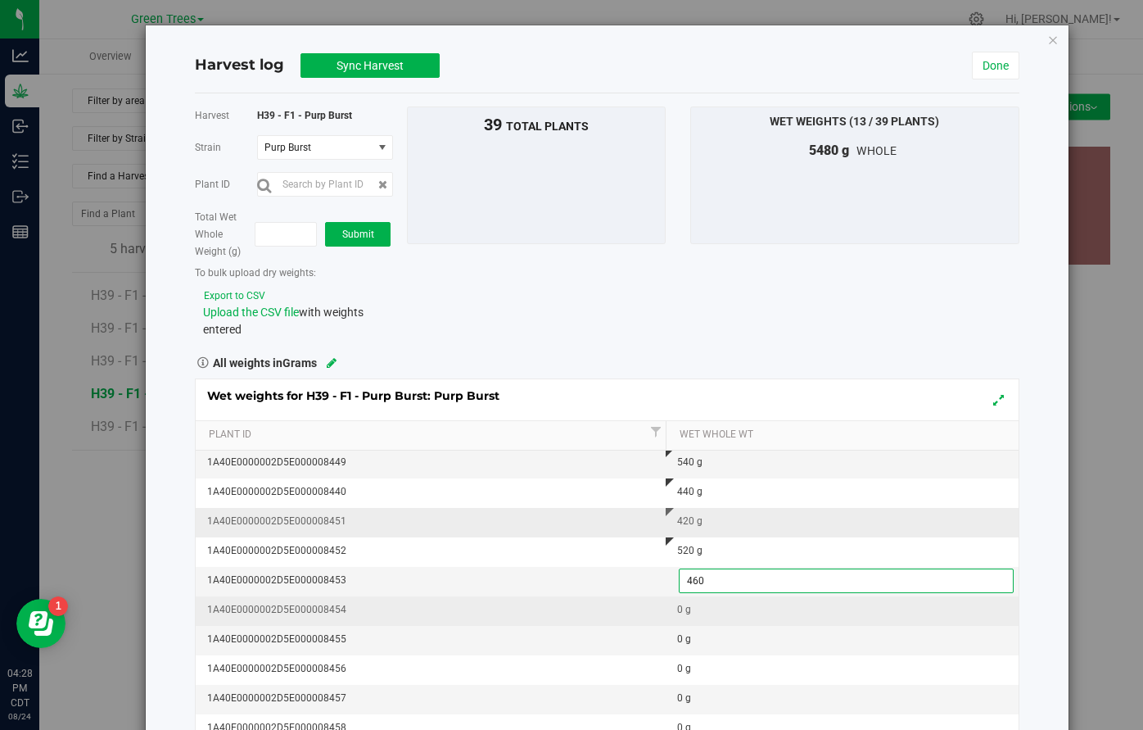
click at [682, 602] on div "Wet weights for H39 - F1 - Purp Burst: Purp Burst Plant Id Wet Whole Wt 1A40E00…" at bounding box center [607, 597] width 825 height 438
click at [684, 612] on div "0 g" at bounding box center [847, 610] width 340 height 16
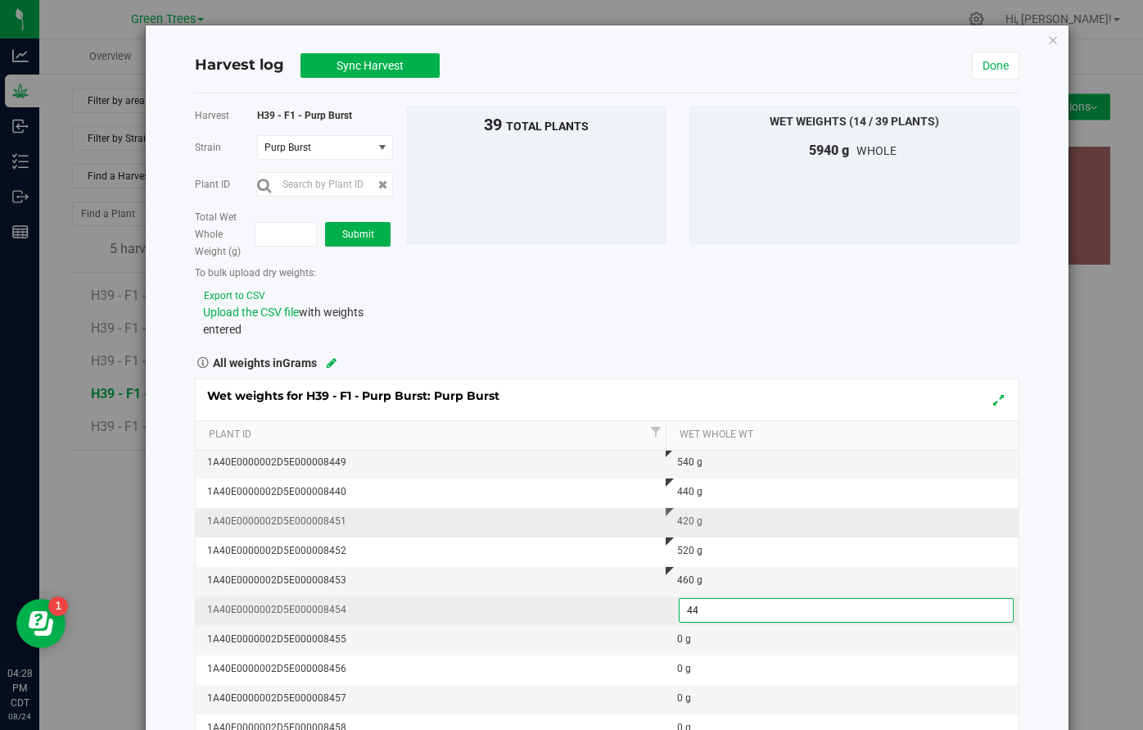
type input "440"
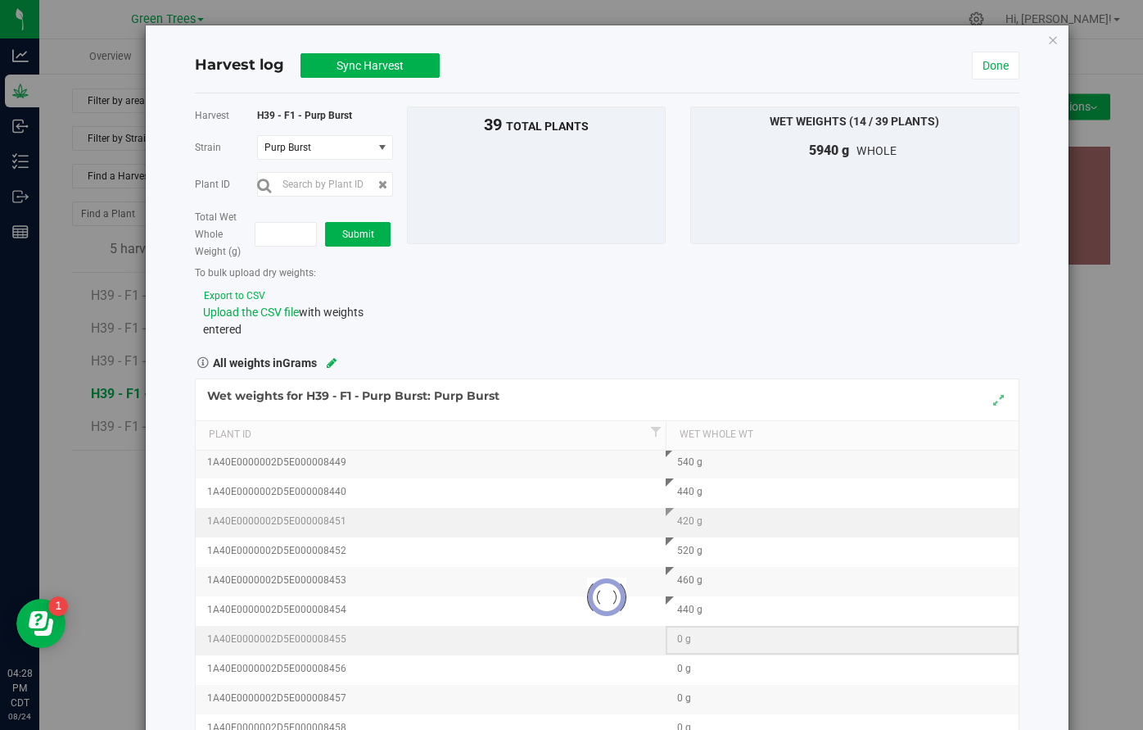
click at [688, 642] on div "Loading... Wet weights for H39 - F1 - Purp Burst: Purp Burst Plant Id Wet Whole…" at bounding box center [607, 597] width 825 height 438
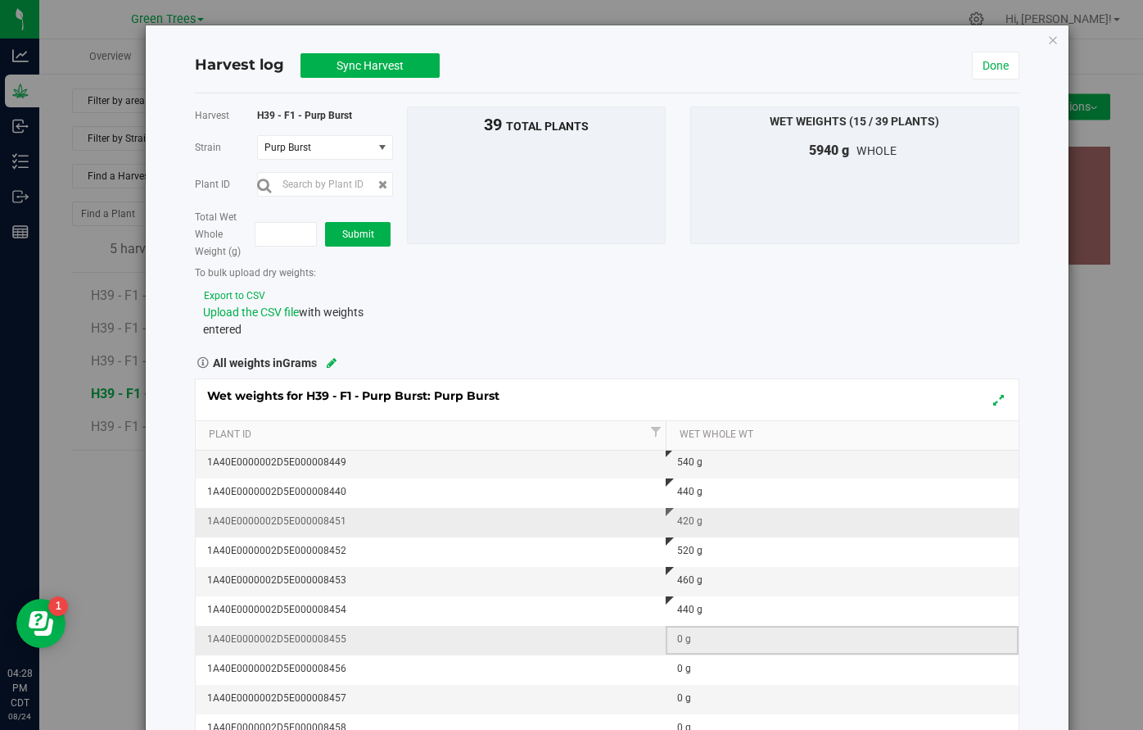
click at [682, 642] on div "0 g" at bounding box center [847, 639] width 340 height 16
type input "360"
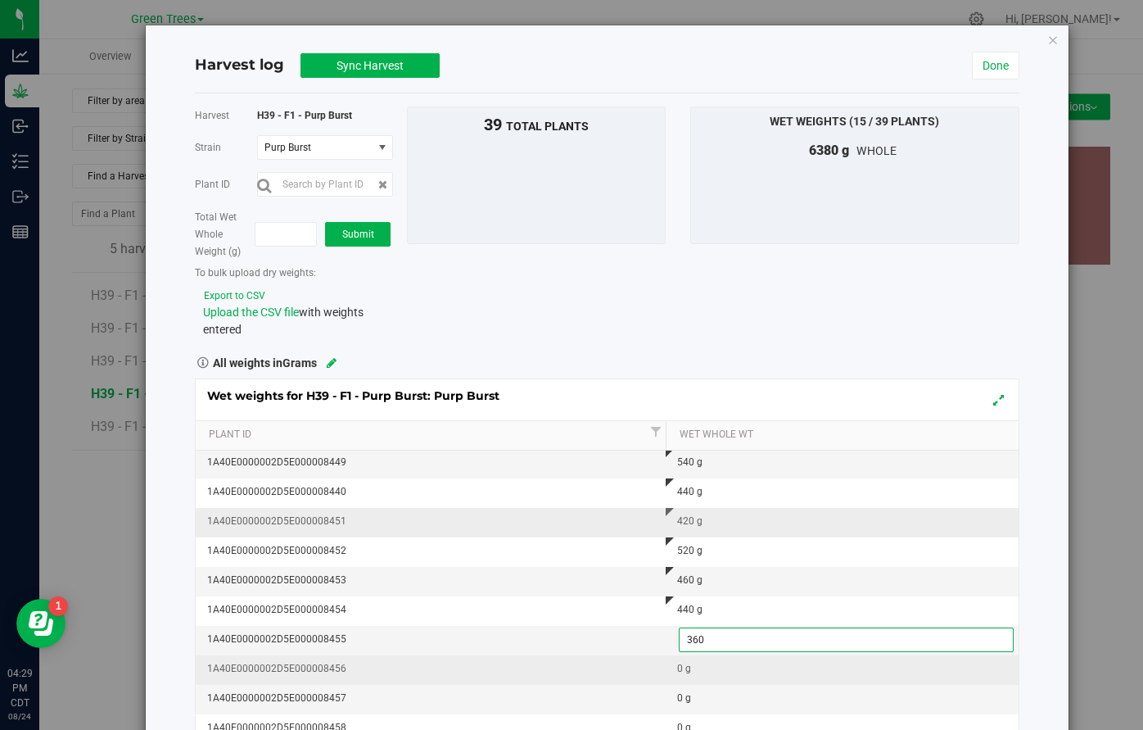
click at [685, 672] on div "Wet weights for H39 - F1 - Purp Burst: Purp Burst Plant Id Wet Whole Wt 1A40E00…" at bounding box center [607, 597] width 825 height 438
click at [685, 672] on div "0 g" at bounding box center [847, 669] width 340 height 16
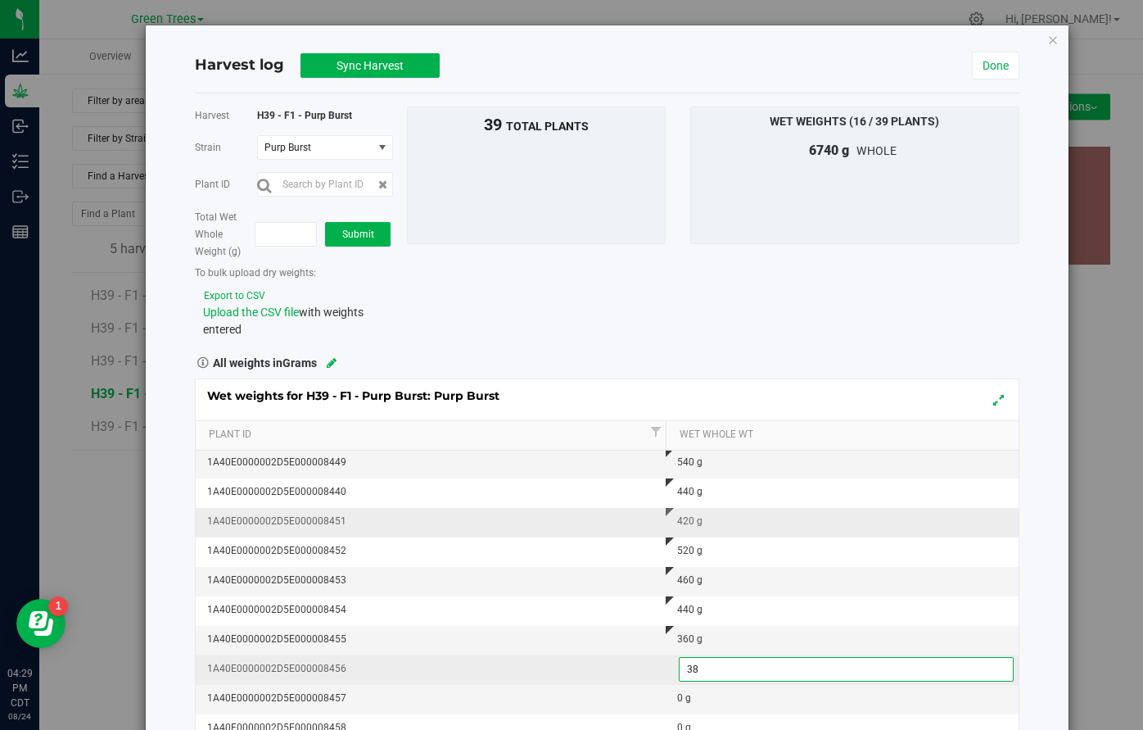
type input "380"
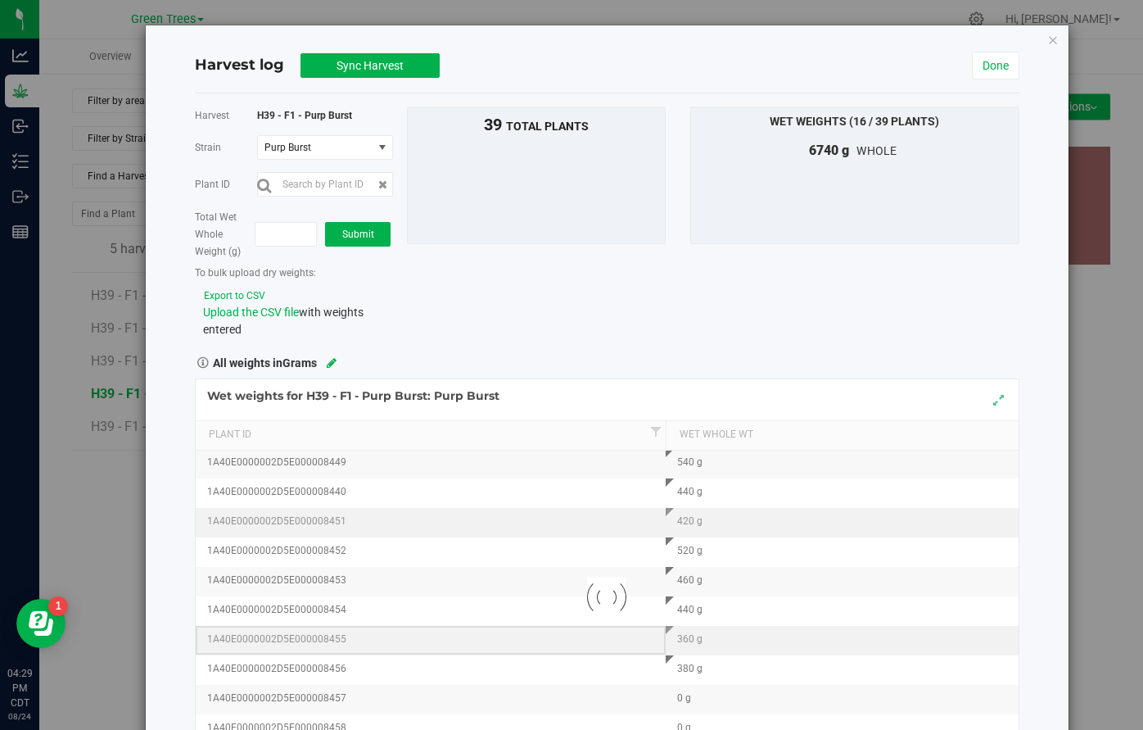
click at [586, 645] on div "Loading... Wet weights for H39 - F1 - Purp Burst: Purp Burst Plant Id Wet Whole…" at bounding box center [607, 597] width 825 height 438
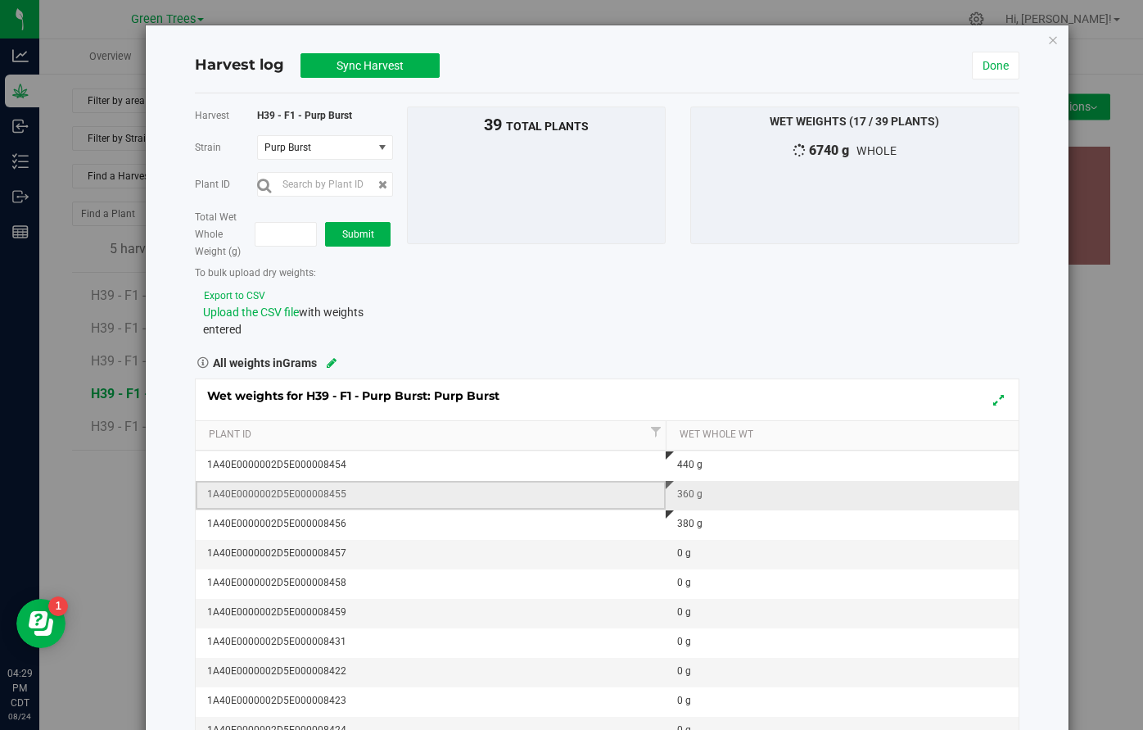
scroll to position [414, 0]
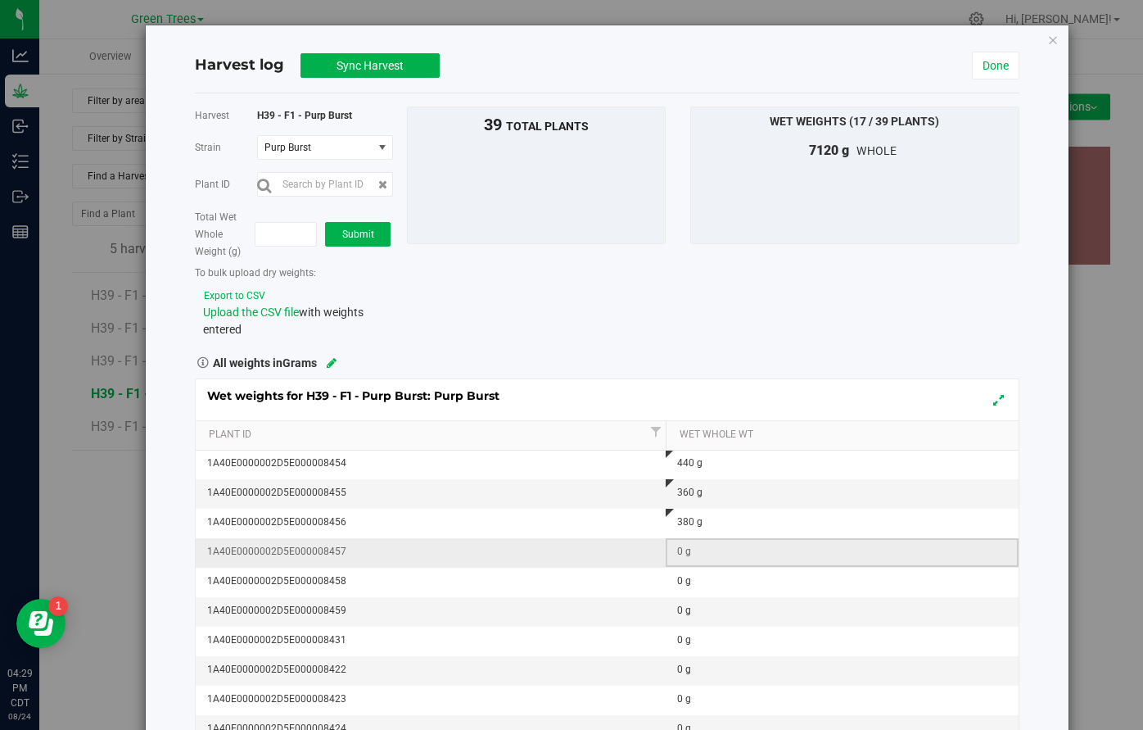
click at [681, 549] on div "0 g" at bounding box center [847, 552] width 340 height 16
type input "420"
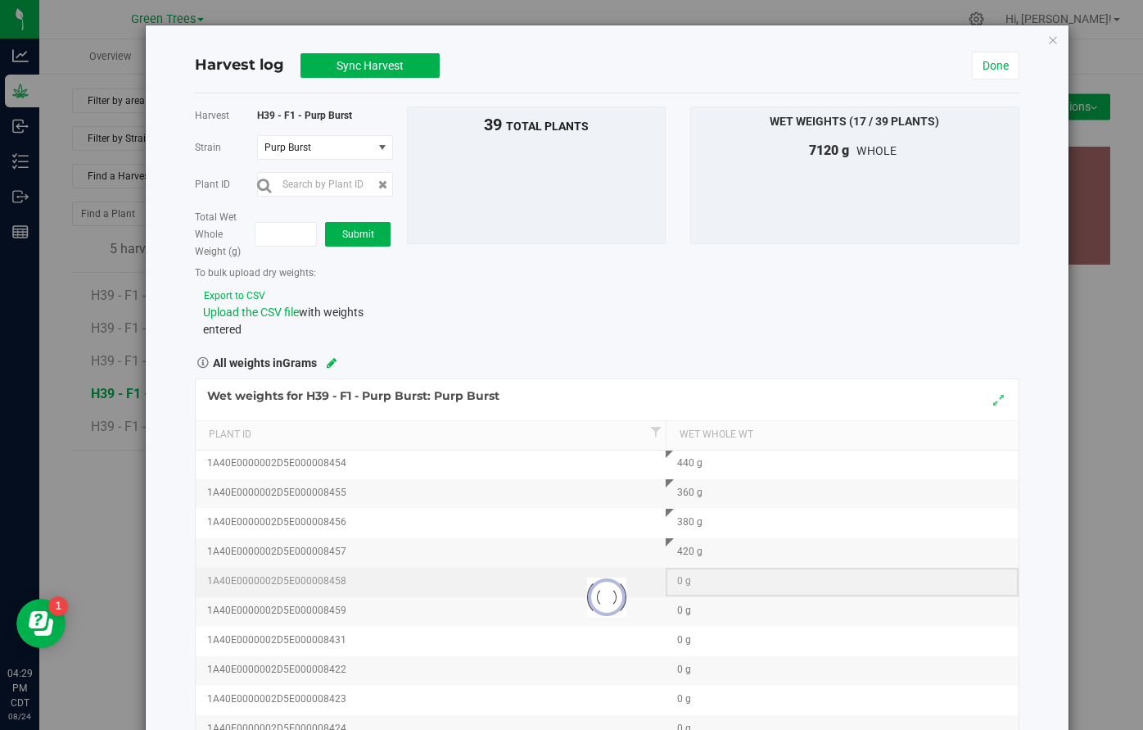
click at [683, 592] on div "Loading... Wet weights for H39 - F1 - Purp Burst: Purp Burst Plant Id Wet Whole…" at bounding box center [607, 597] width 825 height 438
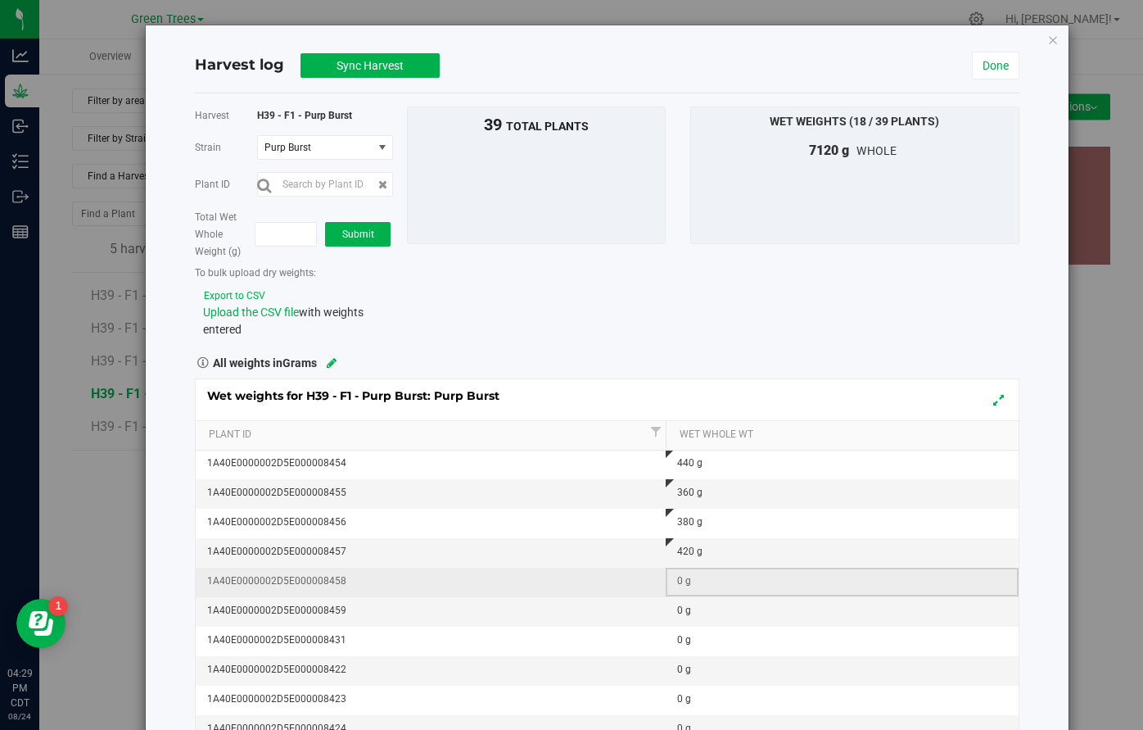
click at [679, 580] on div "0 g" at bounding box center [847, 581] width 340 height 16
type input "460"
click at [679, 609] on div "Wet weights for H39 - F1 - Purp Burst: Purp Burst Plant Id Wet Whole Wt 1A40E00…" at bounding box center [607, 597] width 825 height 438
click at [679, 609] on div "0 g" at bounding box center [847, 611] width 340 height 16
type input "420"
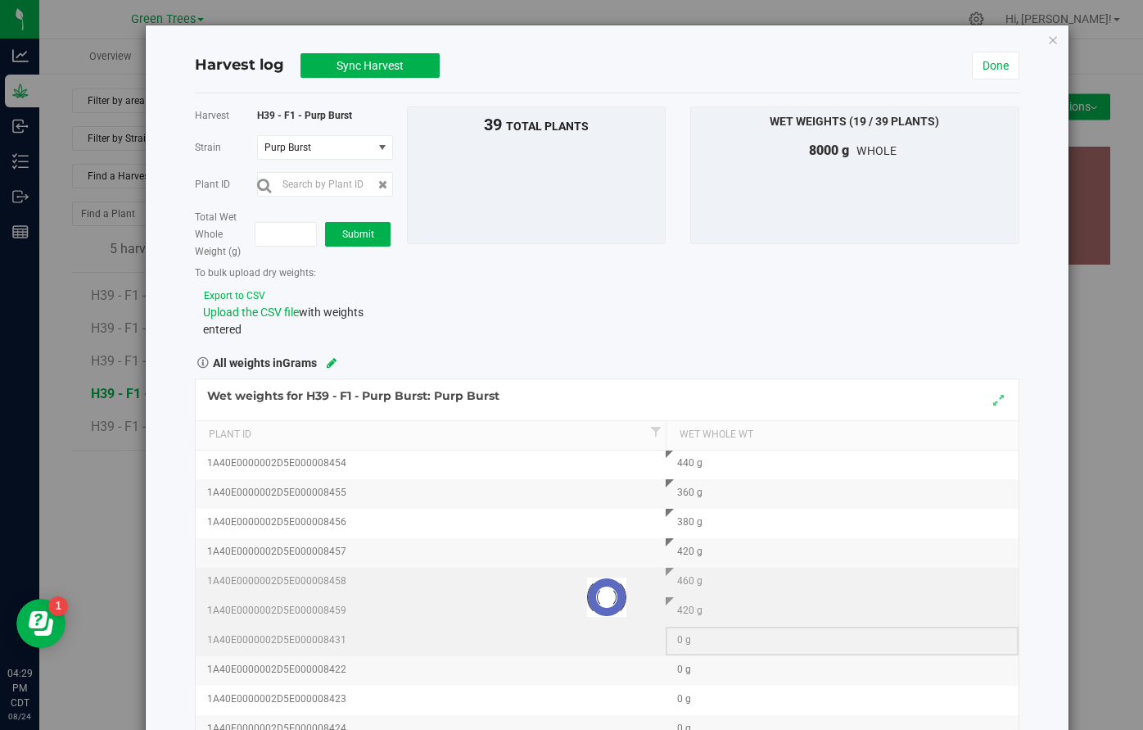
click at [683, 640] on div "Loading... Wet weights for H39 - F1 - Purp Burst: Purp Burst Plant Id Wet Whole…" at bounding box center [607, 597] width 825 height 438
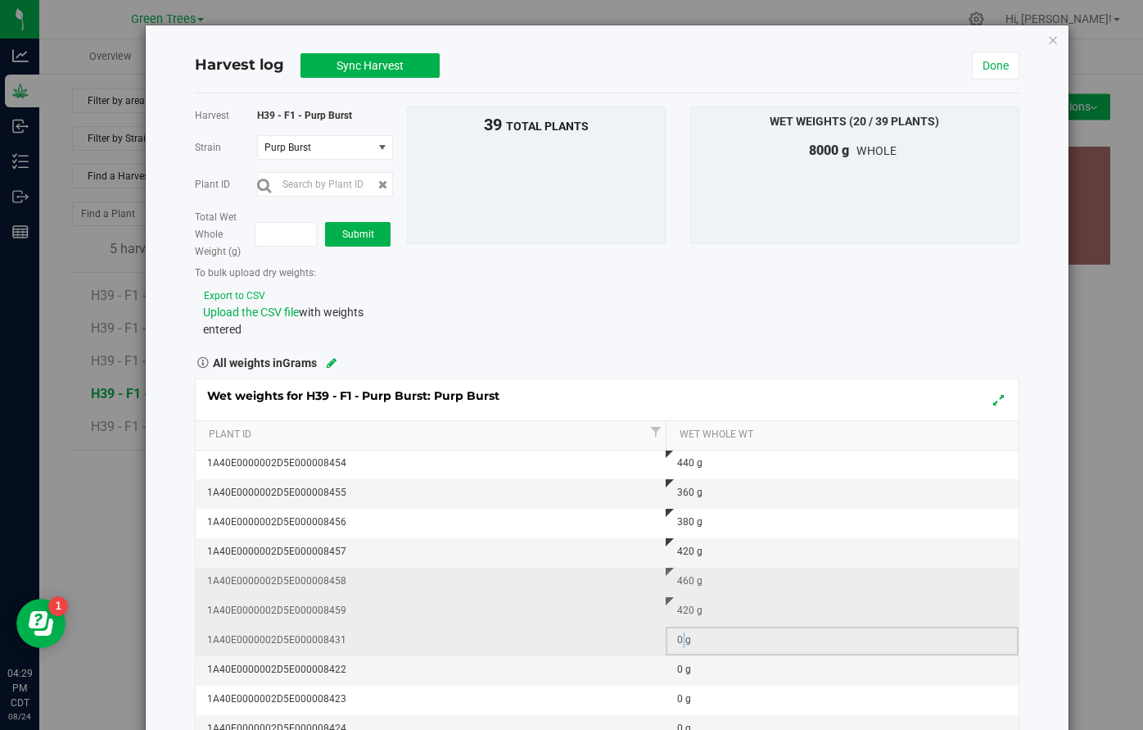
click at [683, 640] on div "0 g" at bounding box center [847, 640] width 340 height 16
type input "440"
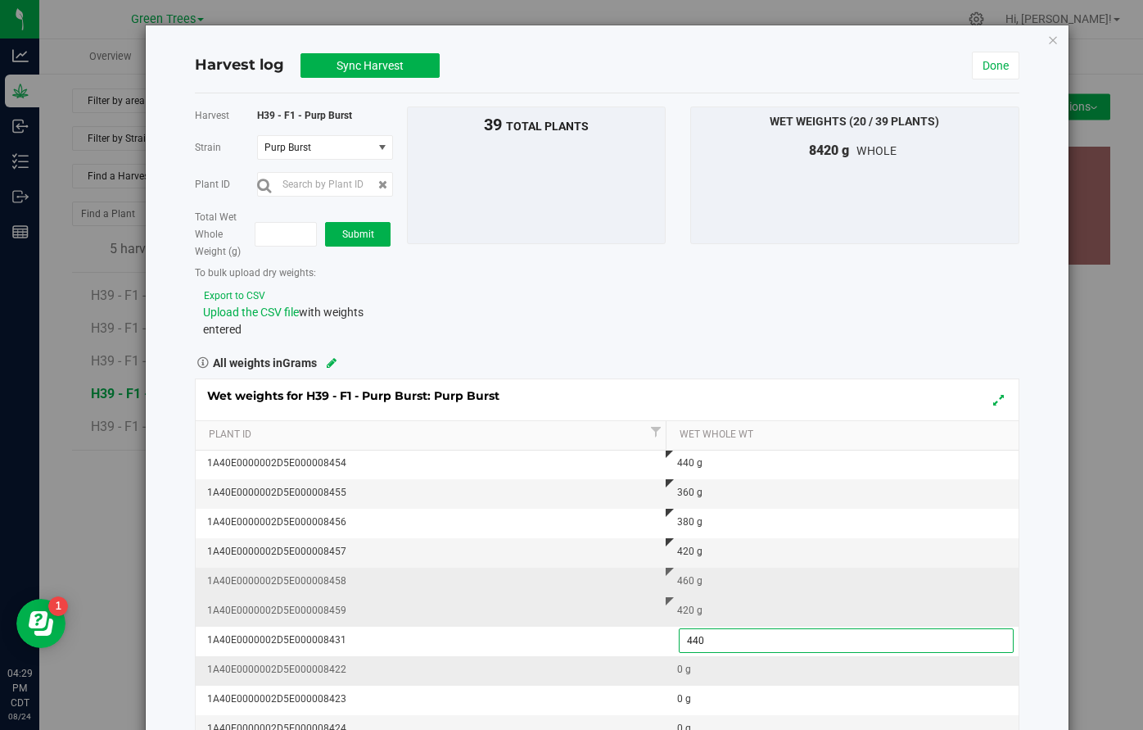
click at [685, 665] on div "Wet weights for H39 - F1 - Purp Burst: Purp Burst Plant Id Wet Whole Wt 1A40E00…" at bounding box center [607, 597] width 825 height 438
click at [685, 665] on div "0 g" at bounding box center [847, 670] width 340 height 16
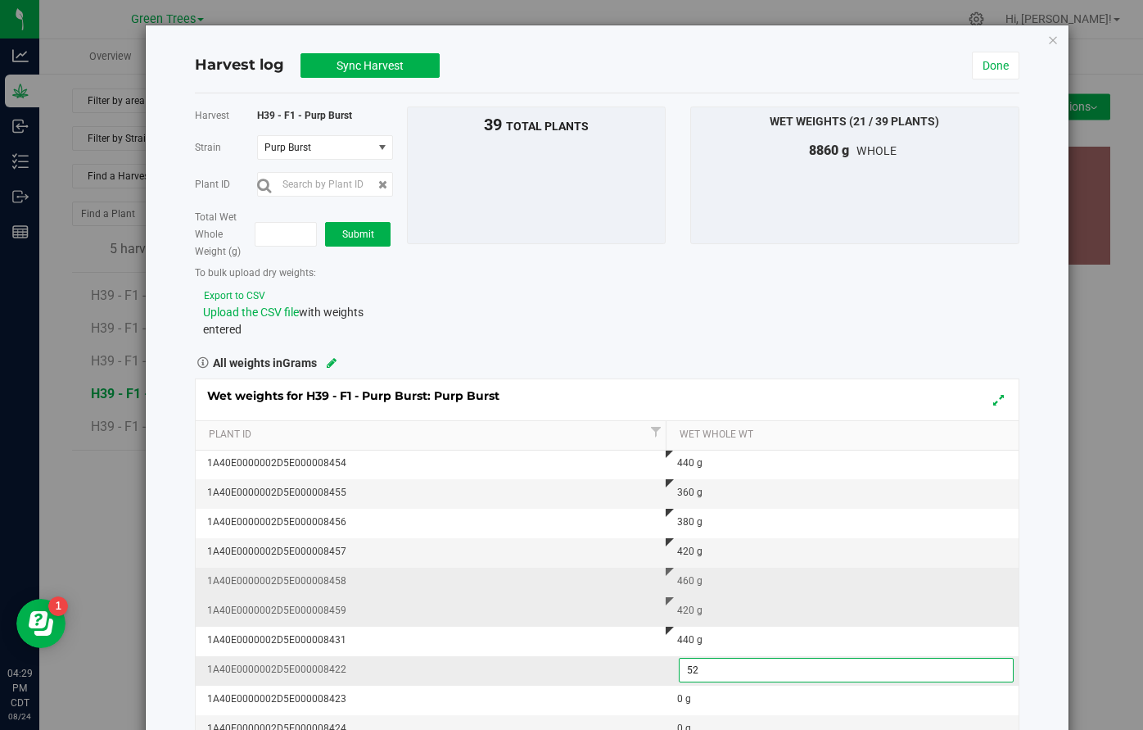
type input "520"
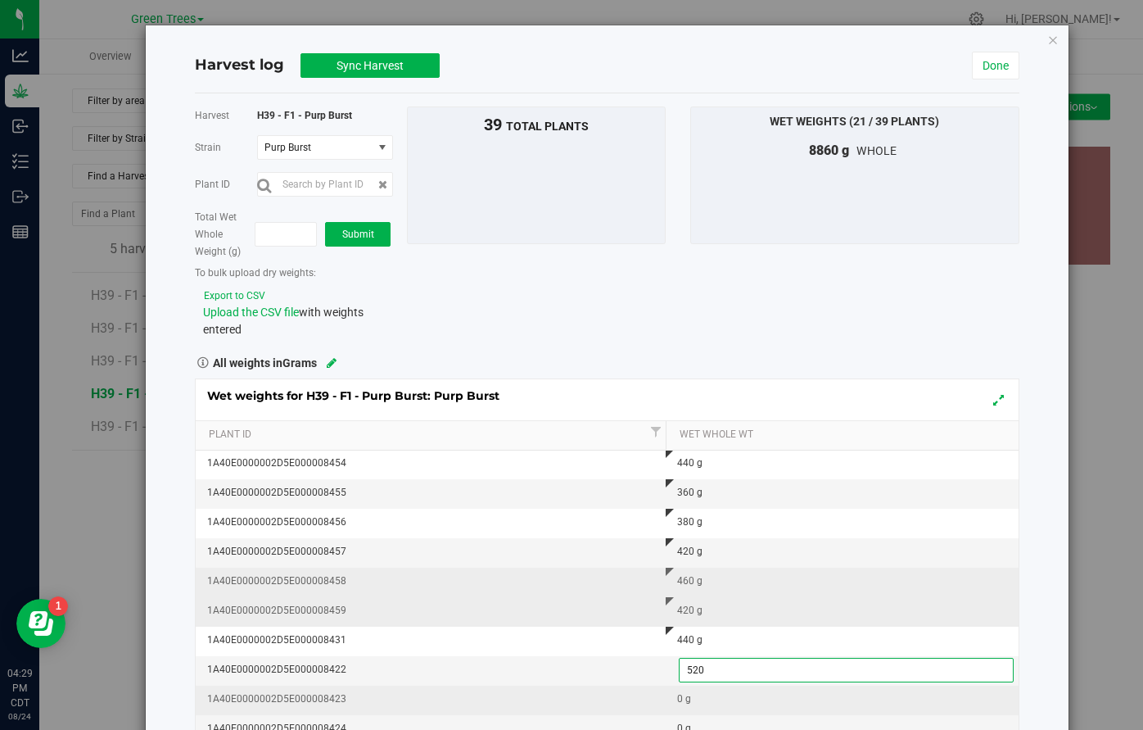
click at [694, 704] on div "Wet weights for H39 - F1 - Purp Burst: Purp Burst Plant Id Wet Whole Wt 1A40E00…" at bounding box center [607, 597] width 825 height 438
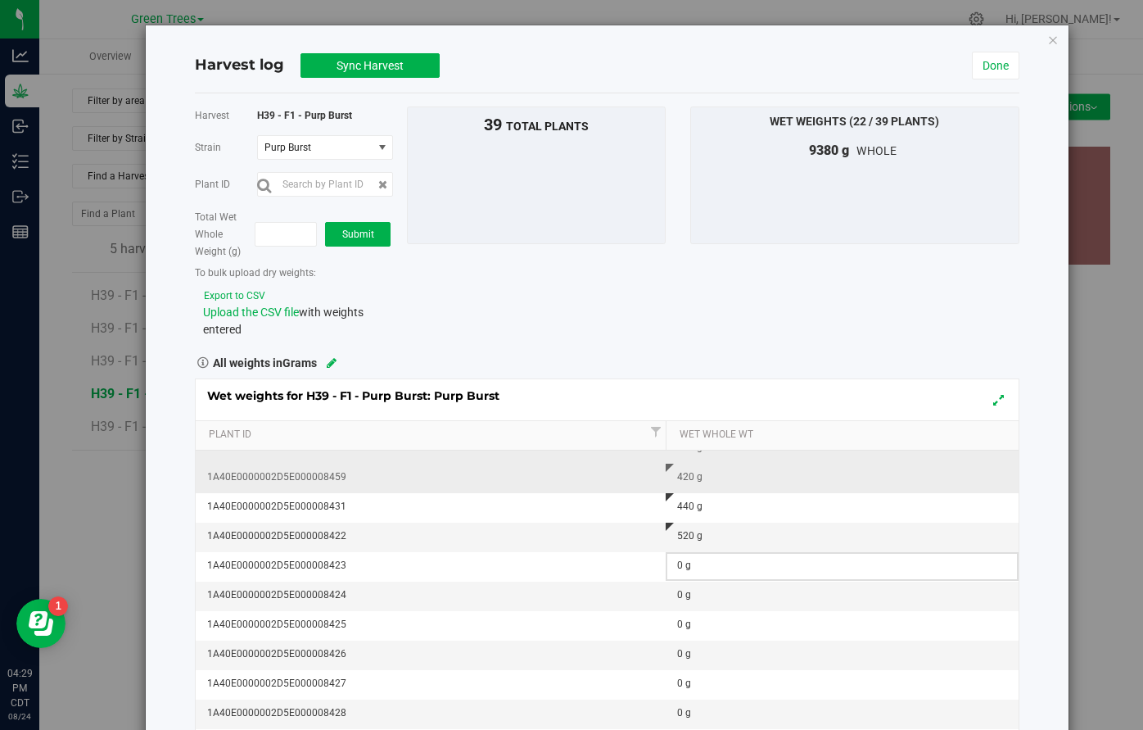
scroll to position [561, 0]
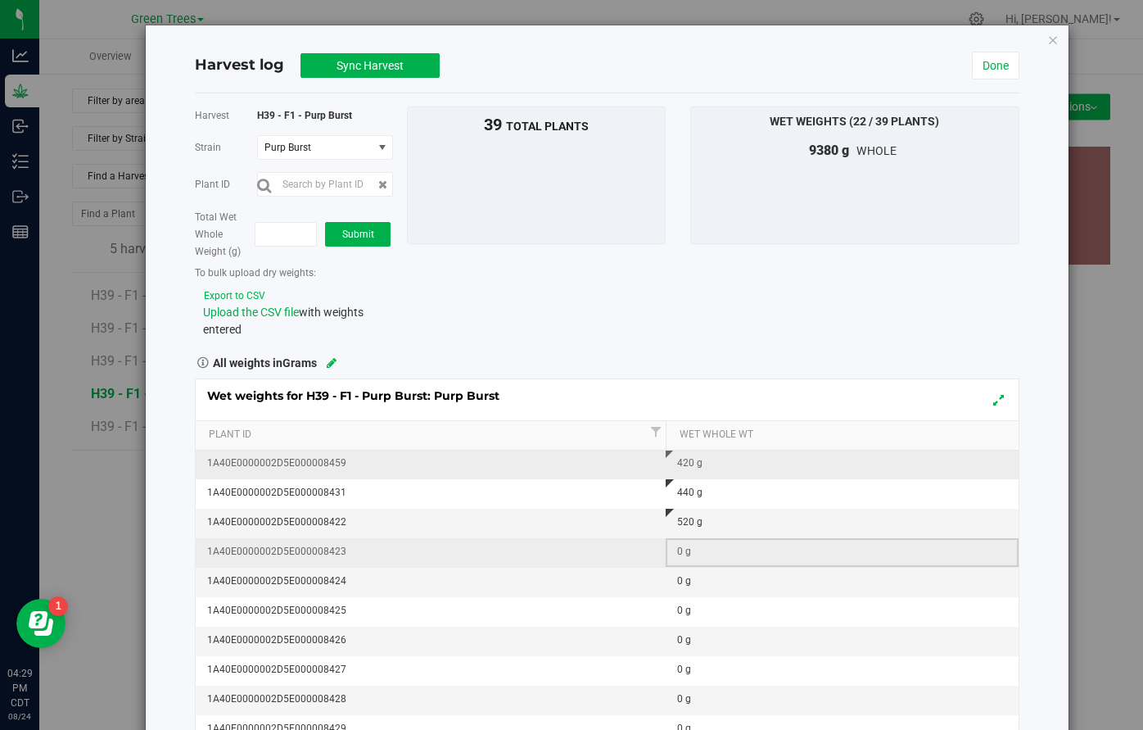
click at [684, 544] on div "0 g" at bounding box center [847, 552] width 340 height 16
type input "500"
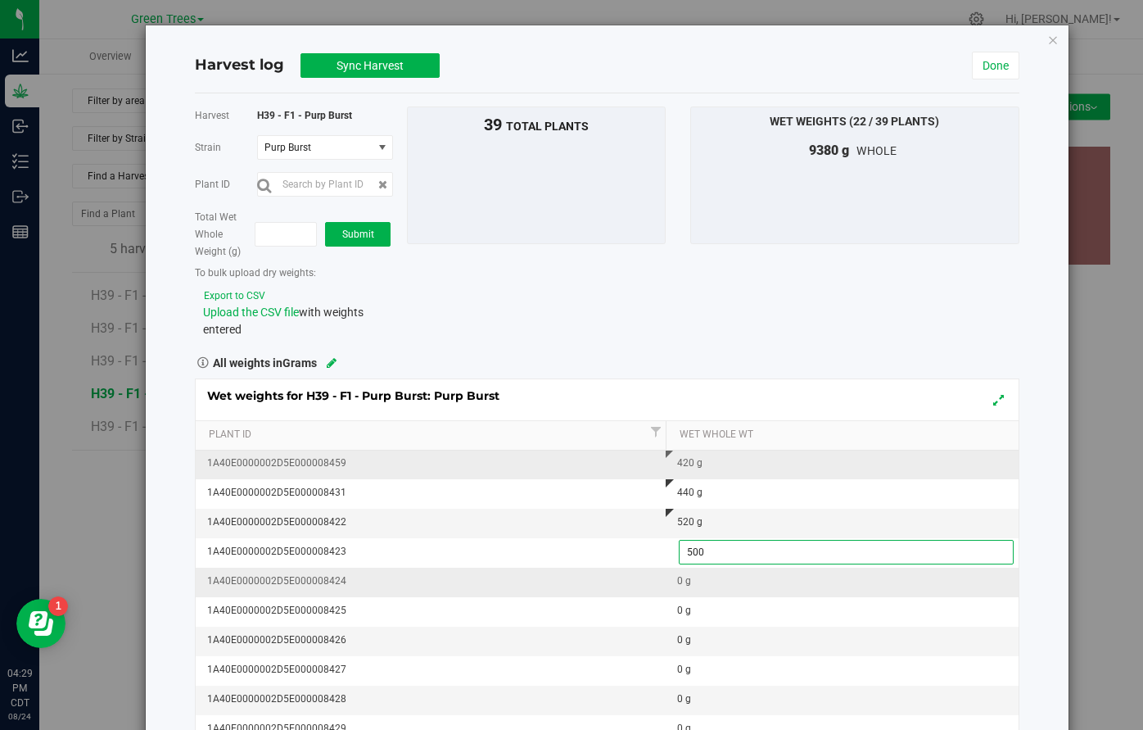
click at [685, 581] on div "Wet weights for H39 - F1 - Purp Burst: Purp Burst Plant Id Wet Whole Wt 1A40E00…" at bounding box center [607, 597] width 825 height 438
click at [683, 587] on div "0 g" at bounding box center [847, 581] width 340 height 16
type input "540"
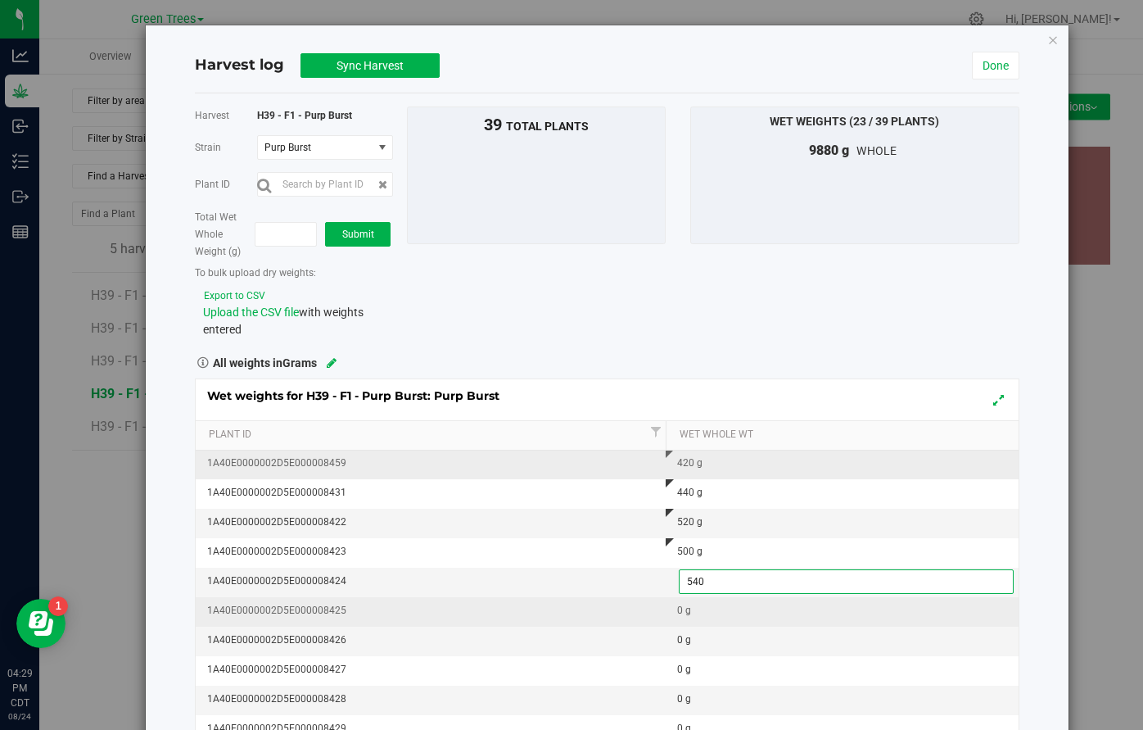
click at [683, 603] on div "Wet weights for H39 - F1 - Purp Burst: Purp Burst Plant Id Wet Whole Wt 1A40E00…" at bounding box center [607, 597] width 825 height 438
click at [683, 612] on div "0 g" at bounding box center [847, 611] width 340 height 16
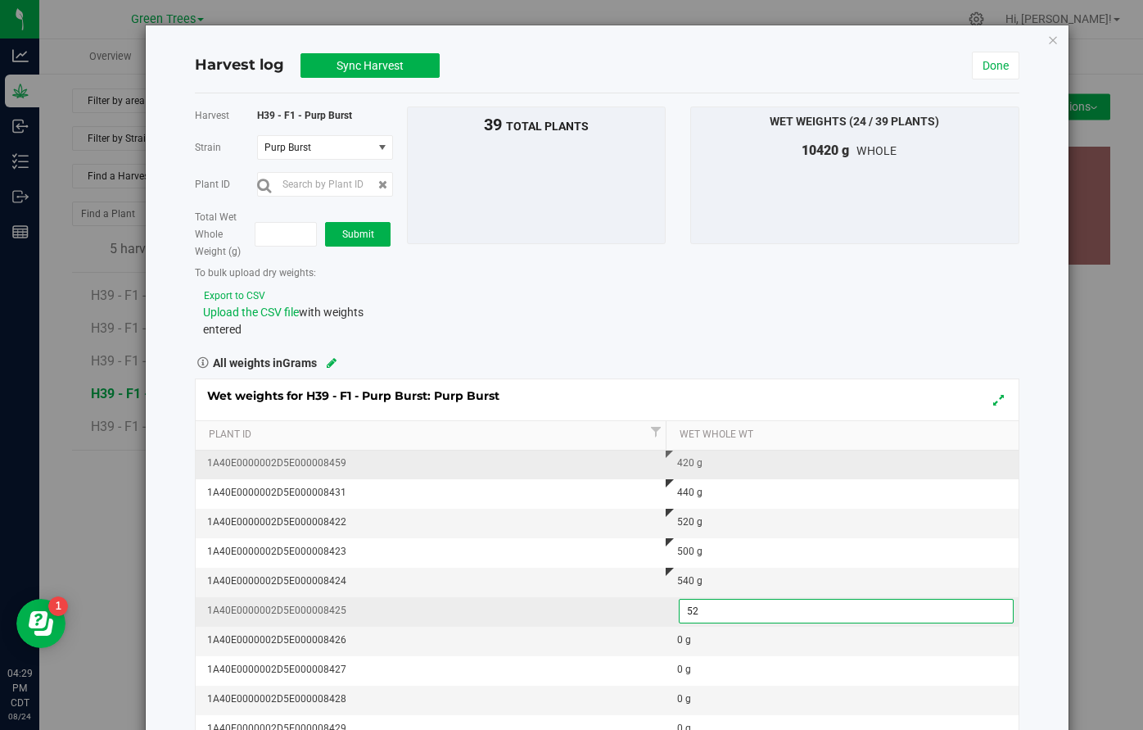
type input "520"
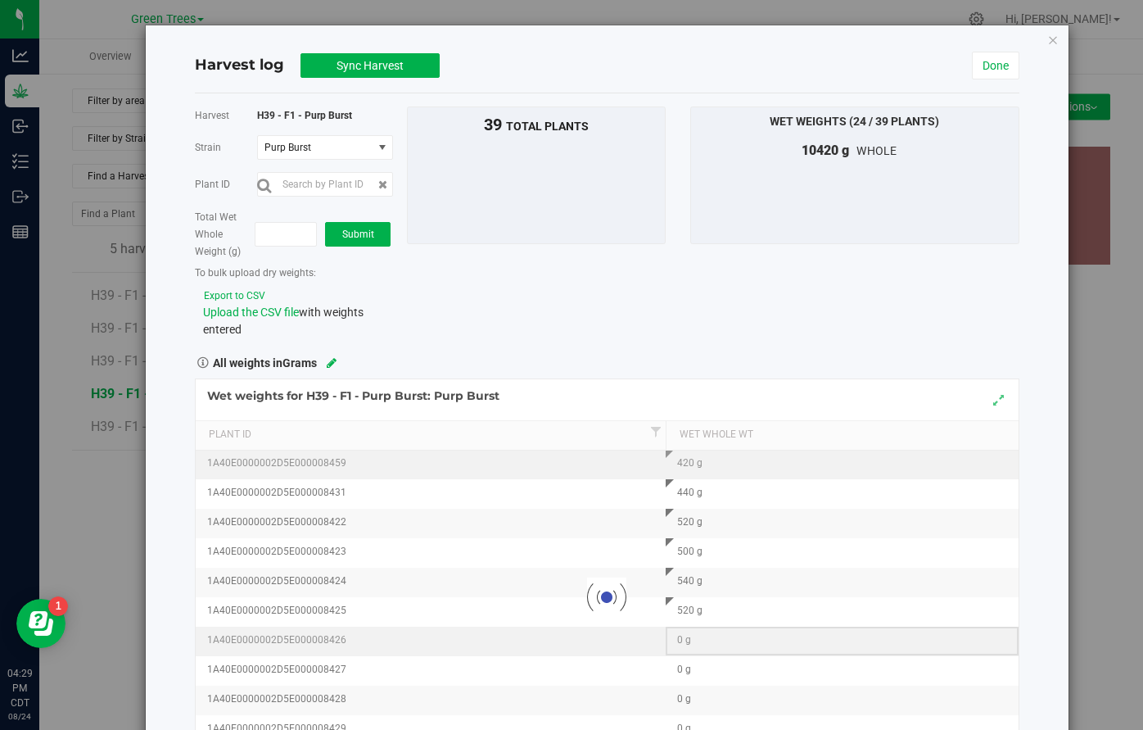
click at [684, 635] on div "Loading... Wet weights for H39 - F1 - Purp Burst: Purp Burst Plant Id Wet Whole…" at bounding box center [607, 597] width 825 height 438
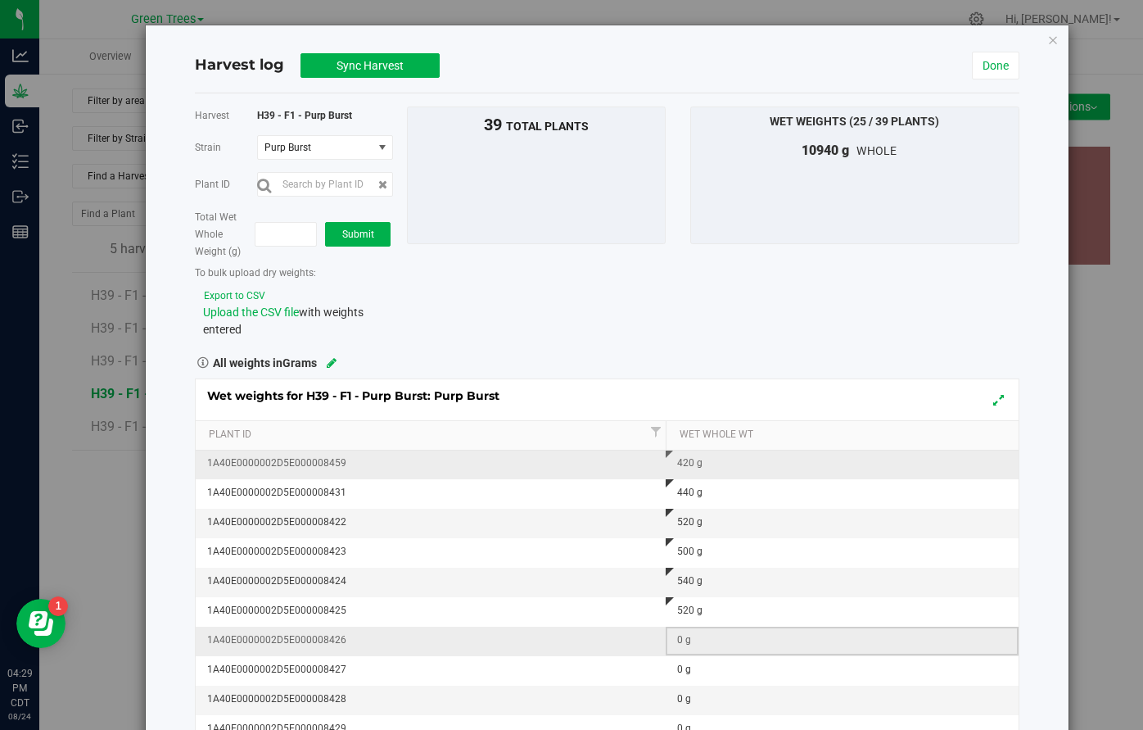
click at [685, 636] on div "0 g" at bounding box center [847, 640] width 340 height 16
type input "420"
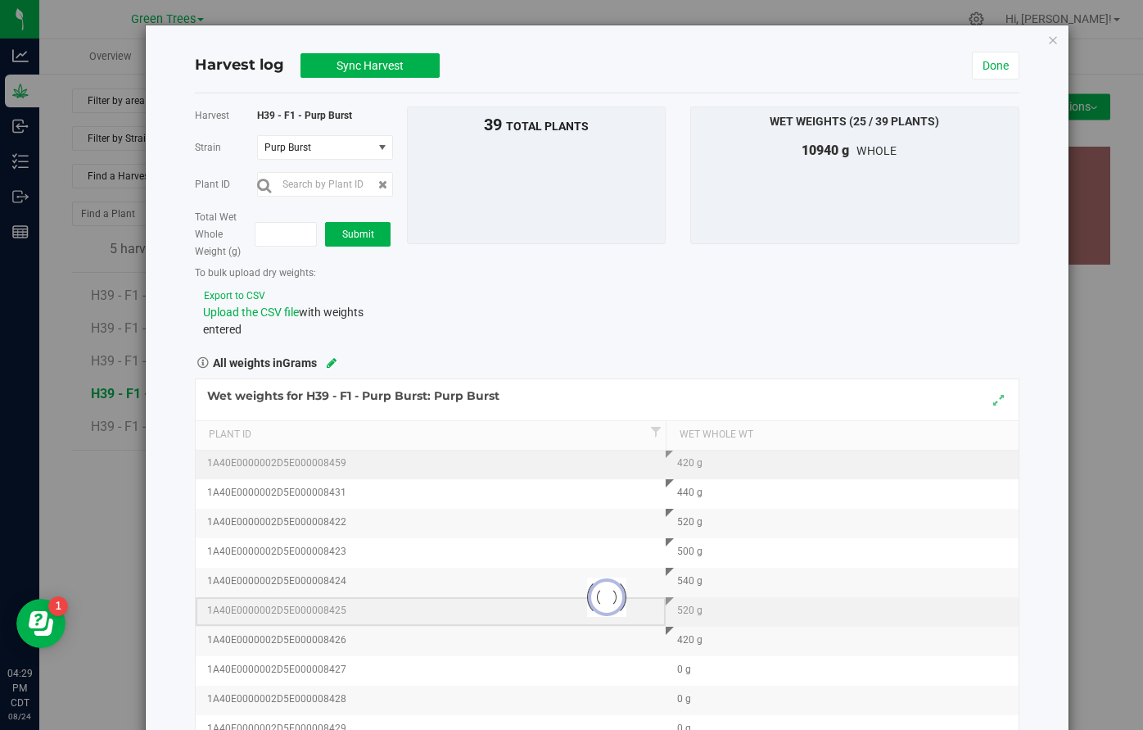
click at [648, 623] on div "Loading... Wet weights for H39 - F1 - Purp Burst: Purp Burst Plant Id Wet Whole…" at bounding box center [607, 597] width 825 height 438
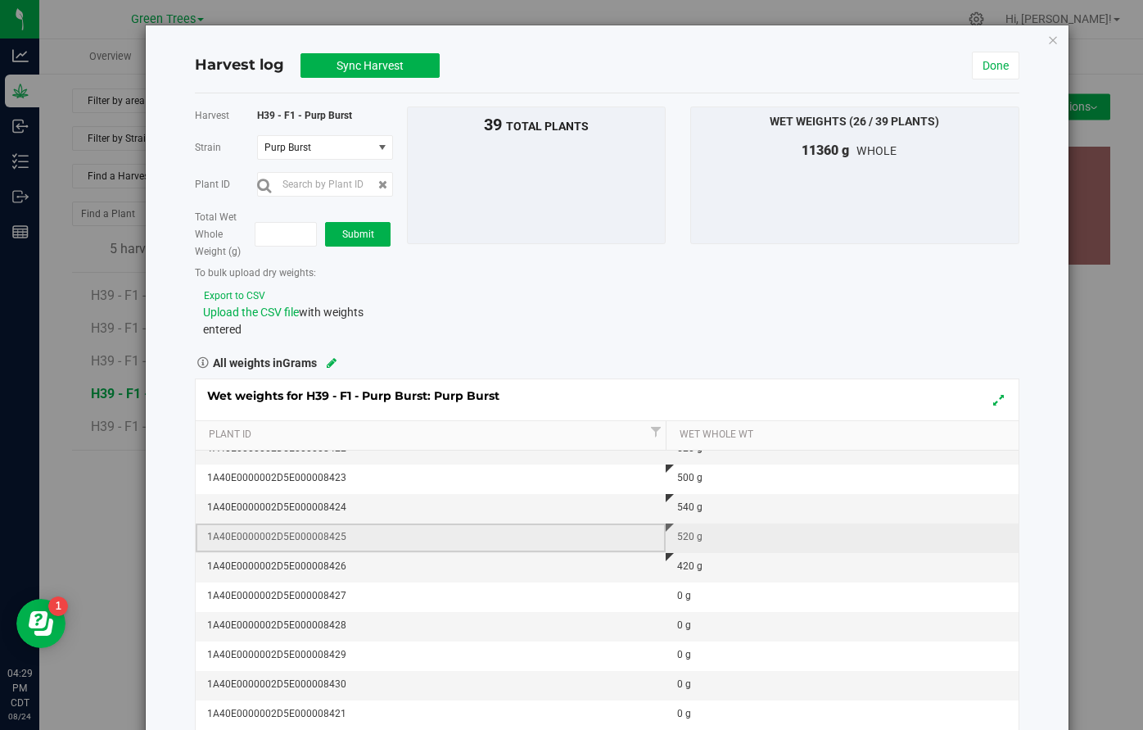
scroll to position [639, 0]
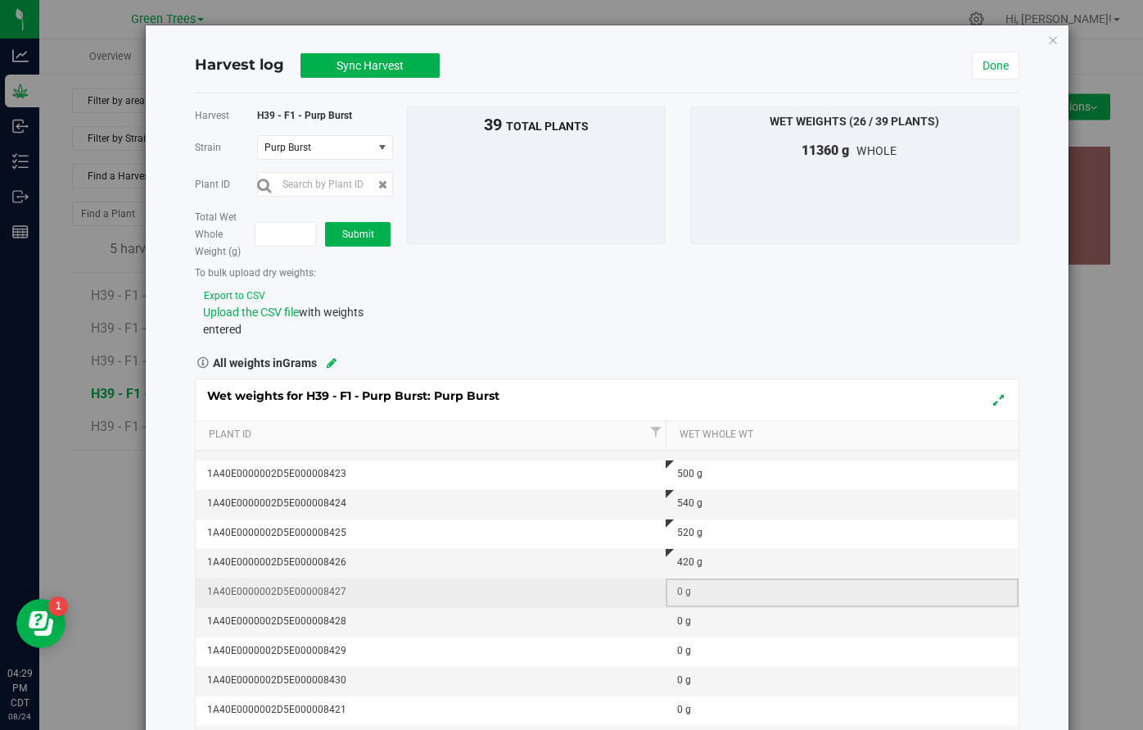
click at [681, 595] on div "0 g" at bounding box center [847, 592] width 340 height 16
type input "420"
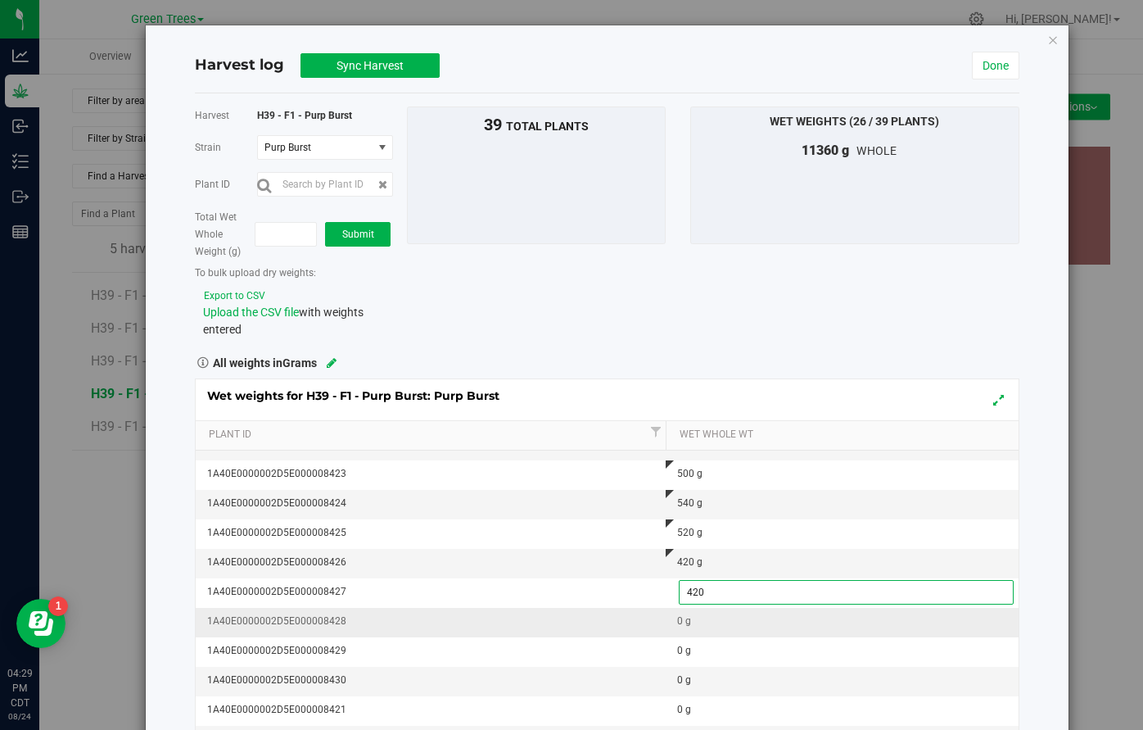
click at [651, 607] on div "Wet weights for H39 - F1 - Purp Burst: Purp Burst Plant Id Wet Whole Wt 1A40E00…" at bounding box center [607, 597] width 825 height 438
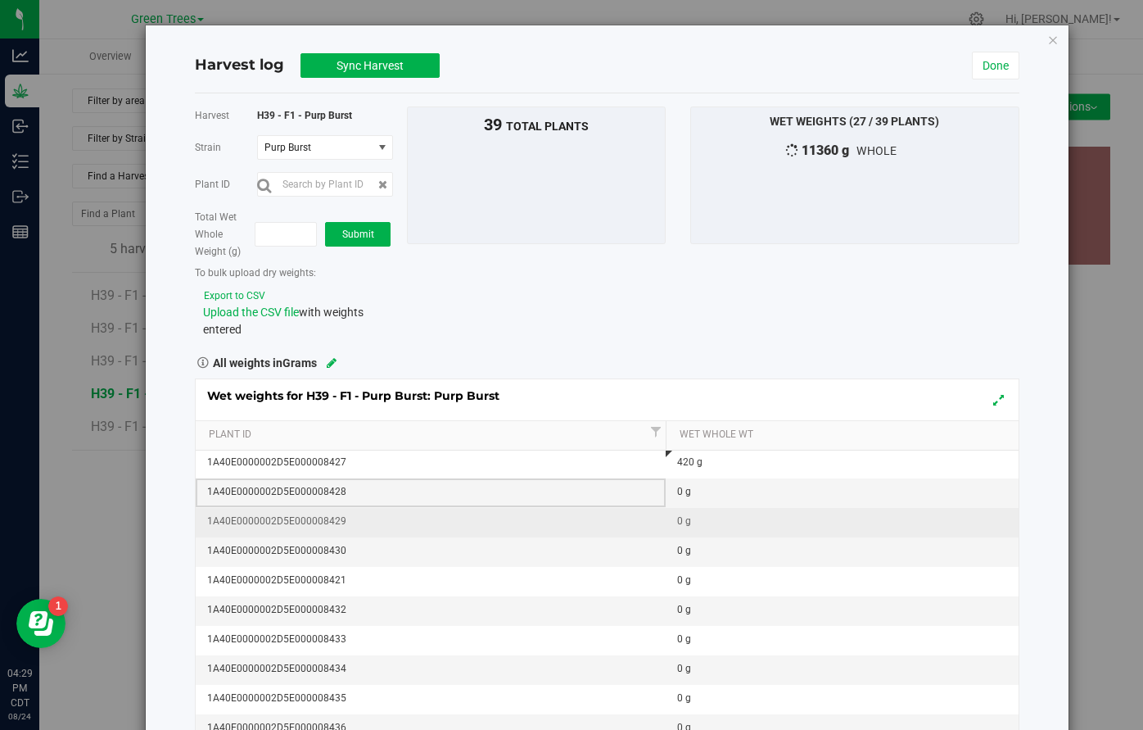
scroll to position [767, 0]
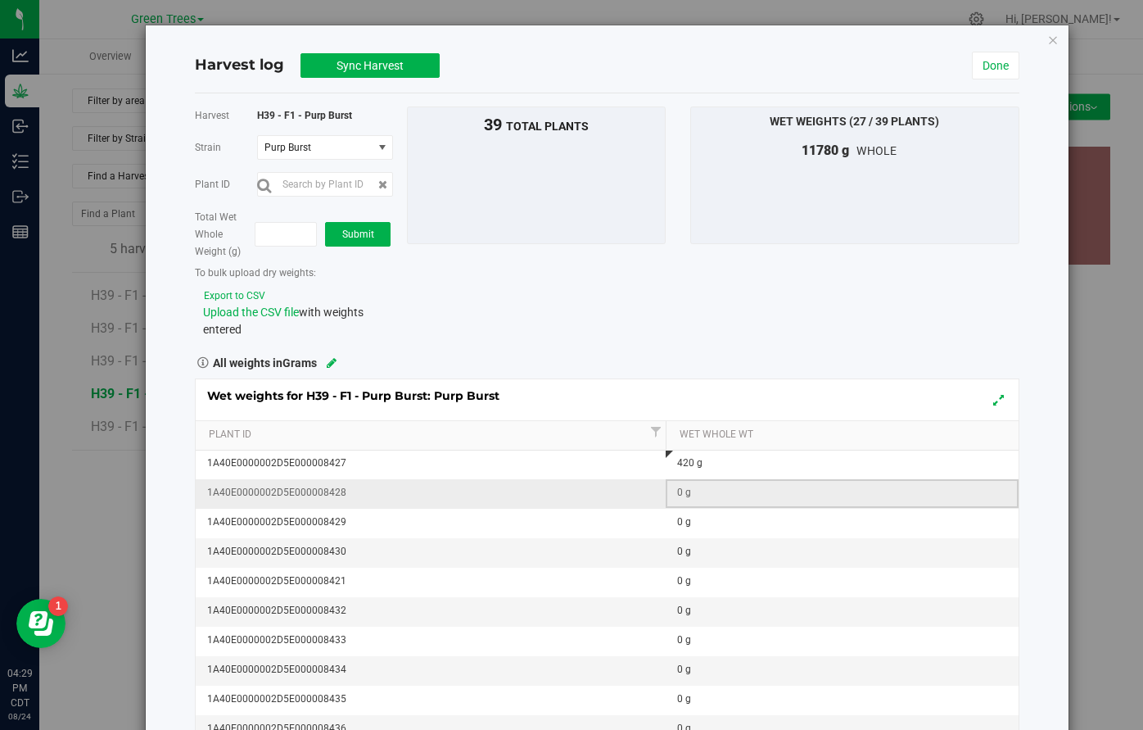
click at [686, 505] on td "0 g" at bounding box center [842, 493] width 353 height 29
type input "440"
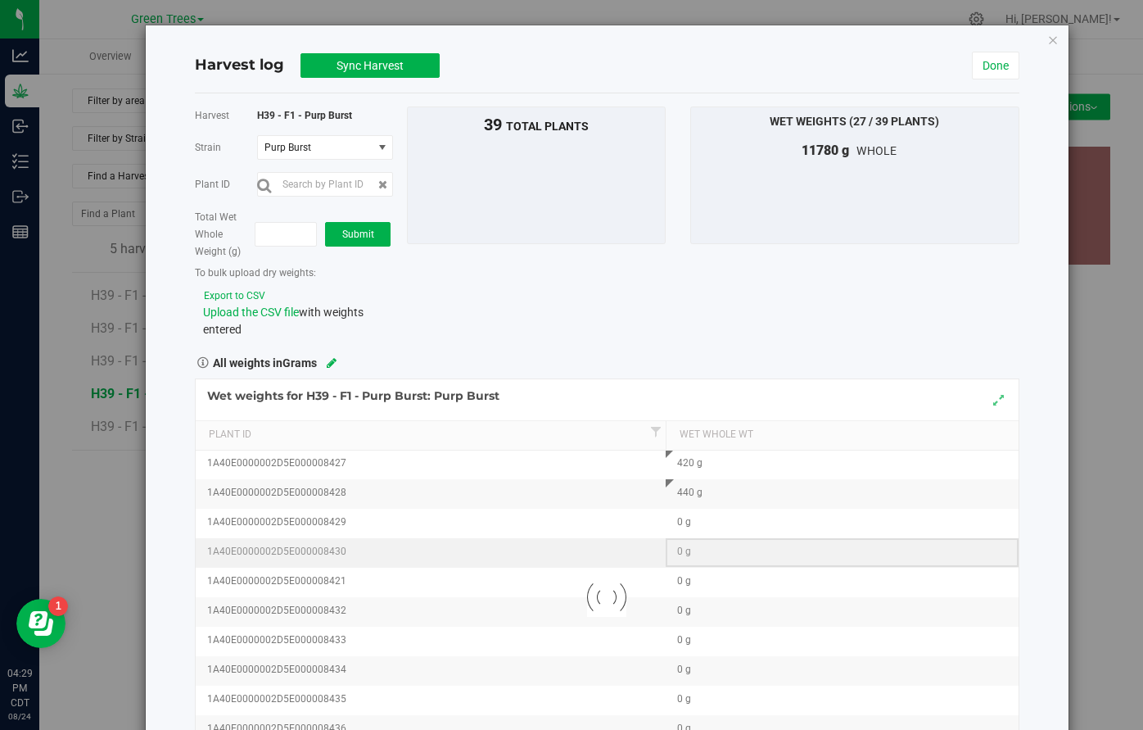
click at [688, 539] on div "Loading... Wet weights for H39 - F1 - Purp Burst: Purp Burst Plant Id Wet Whole…" at bounding box center [607, 597] width 825 height 438
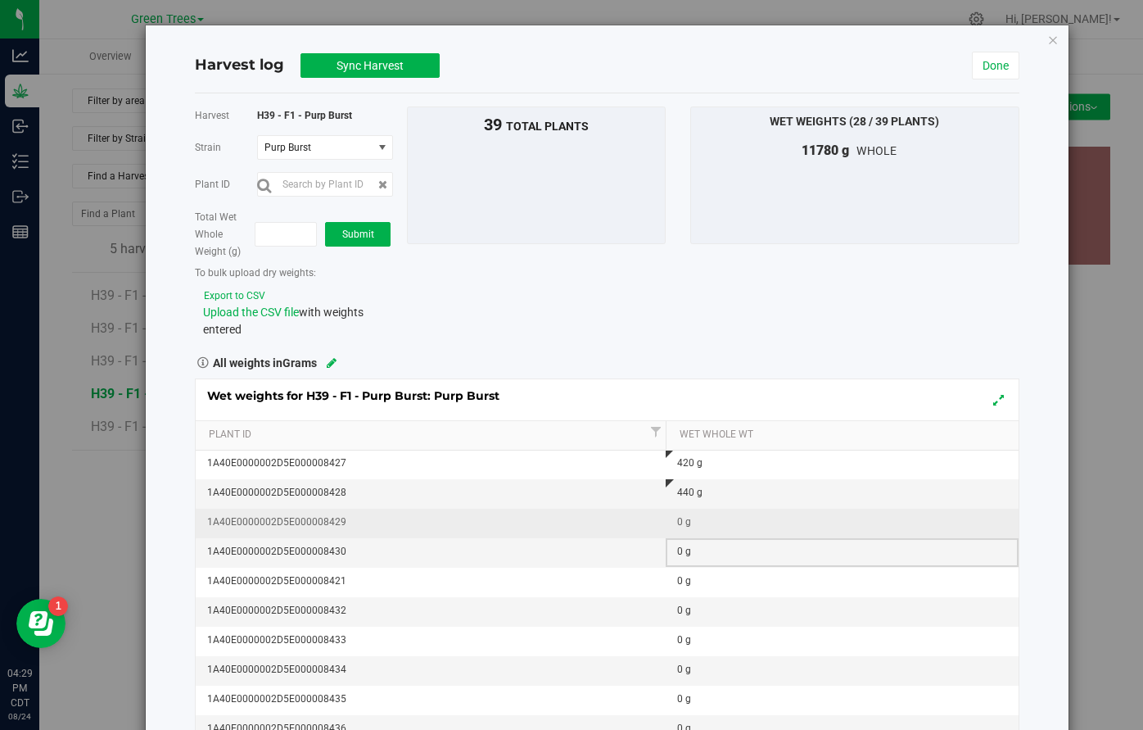
click at [685, 527] on div "0 g" at bounding box center [847, 522] width 340 height 16
type input "460"
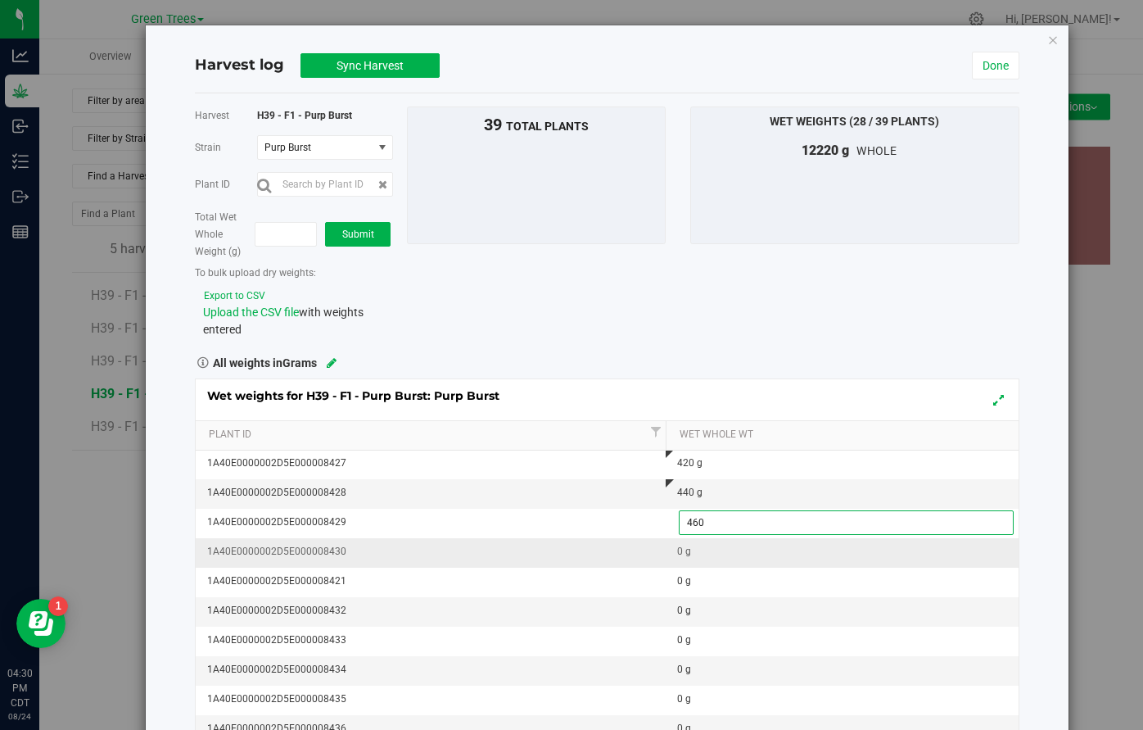
click at [683, 552] on div "Wet weights for H39 - F1 - Purp Burst: Purp Burst Plant Id Wet Whole Wt 1A40E00…" at bounding box center [607, 597] width 825 height 438
click at [683, 552] on div "0 g" at bounding box center [847, 552] width 340 height 16
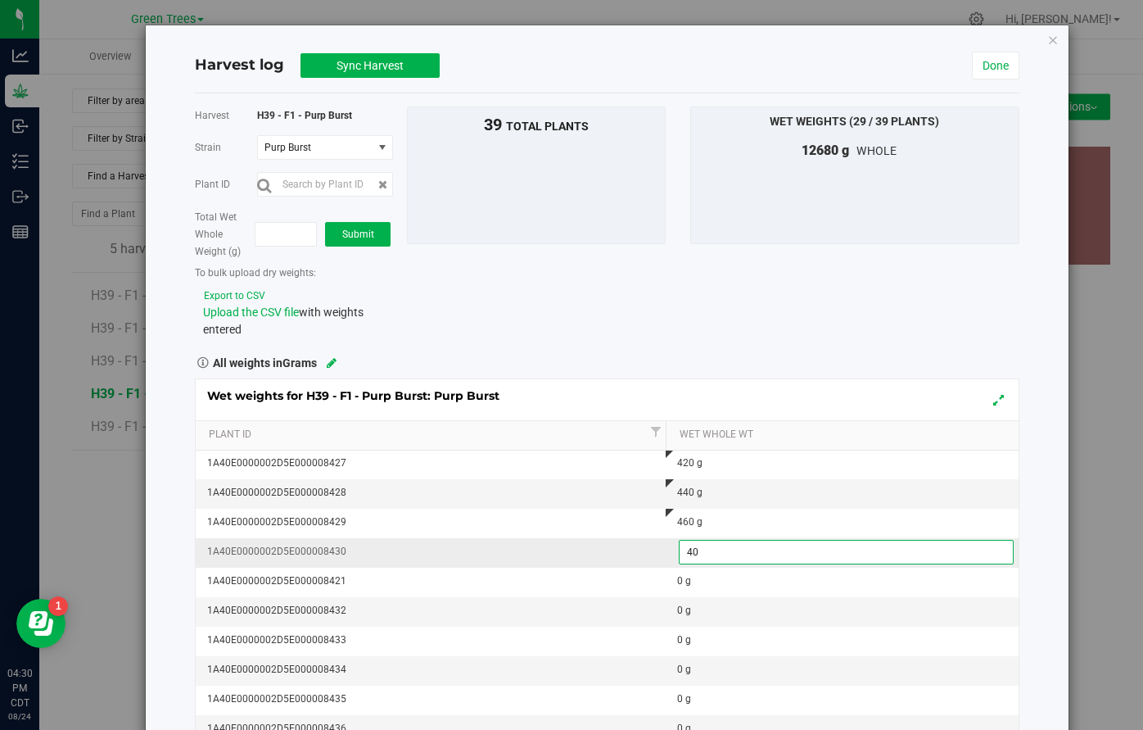
type input "400"
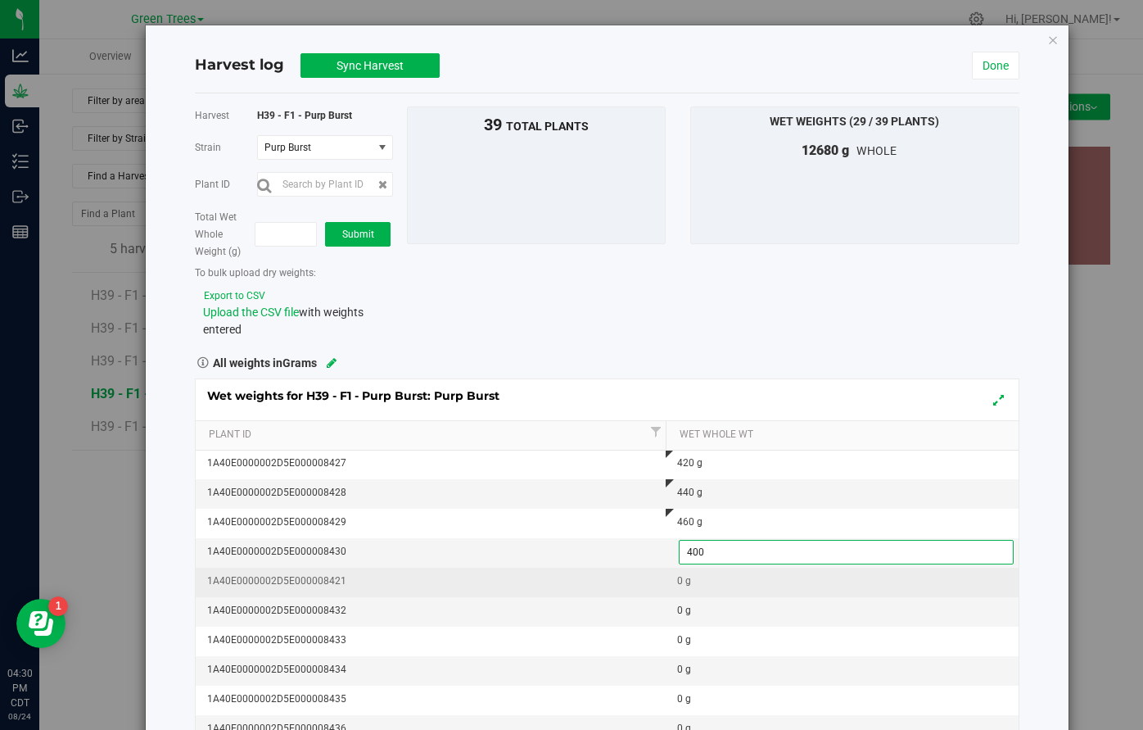
click at [685, 593] on div "Wet weights for H39 - F1 - Purp Burst: Purp Burst Plant Id Wet Whole Wt 1A40E00…" at bounding box center [607, 597] width 825 height 438
click at [681, 582] on div "0 g" at bounding box center [847, 581] width 340 height 16
type input "480"
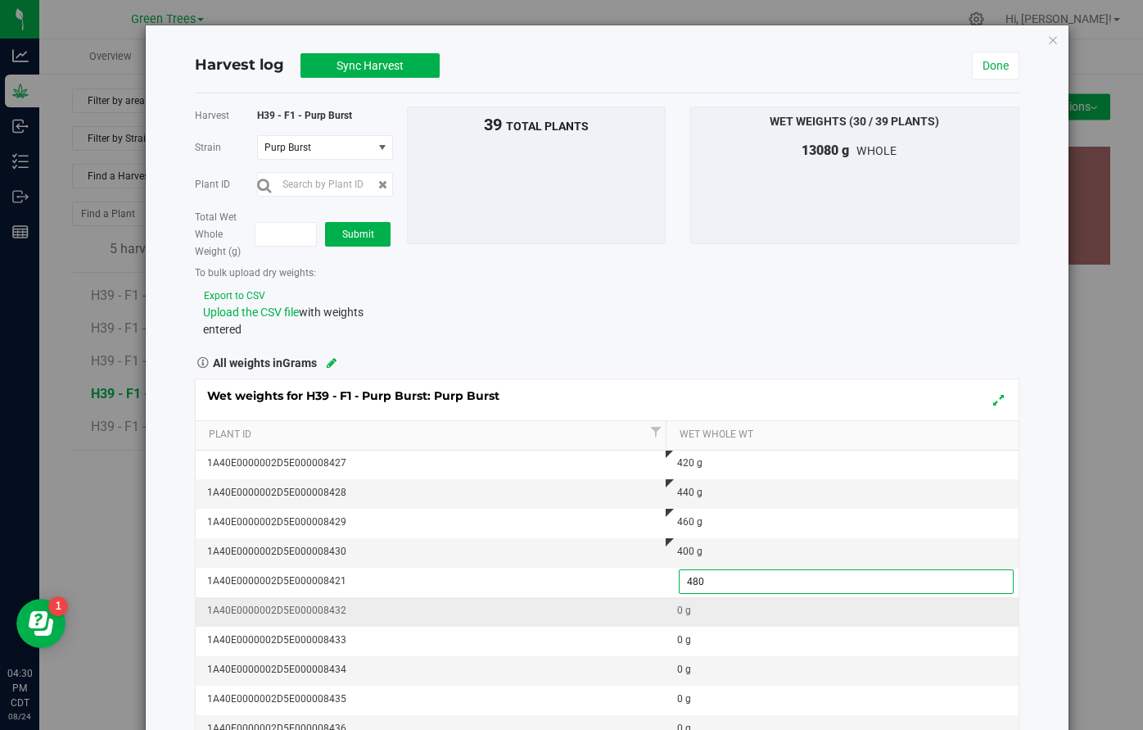
click at [679, 601] on div "Wet weights for H39 - F1 - Purp Burst: Purp Burst Plant Id Wet Whole Wt 1A40E00…" at bounding box center [607, 597] width 825 height 438
click at [679, 609] on div "0 g" at bounding box center [847, 611] width 340 height 16
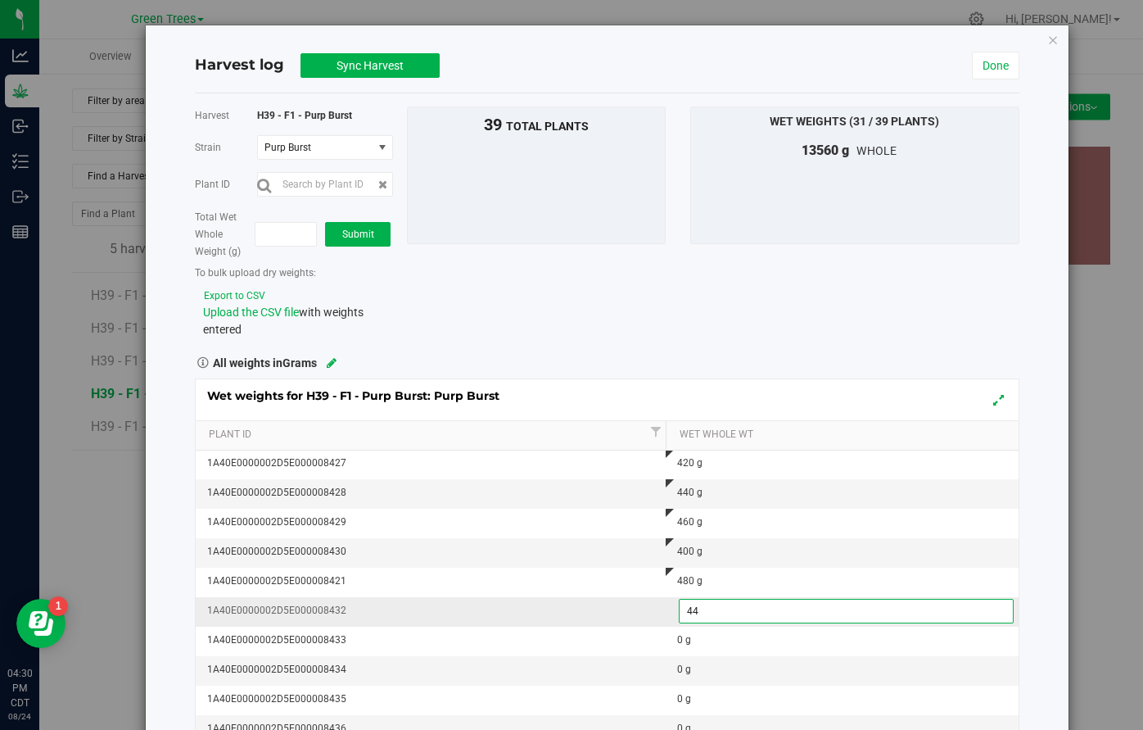
type input "440"
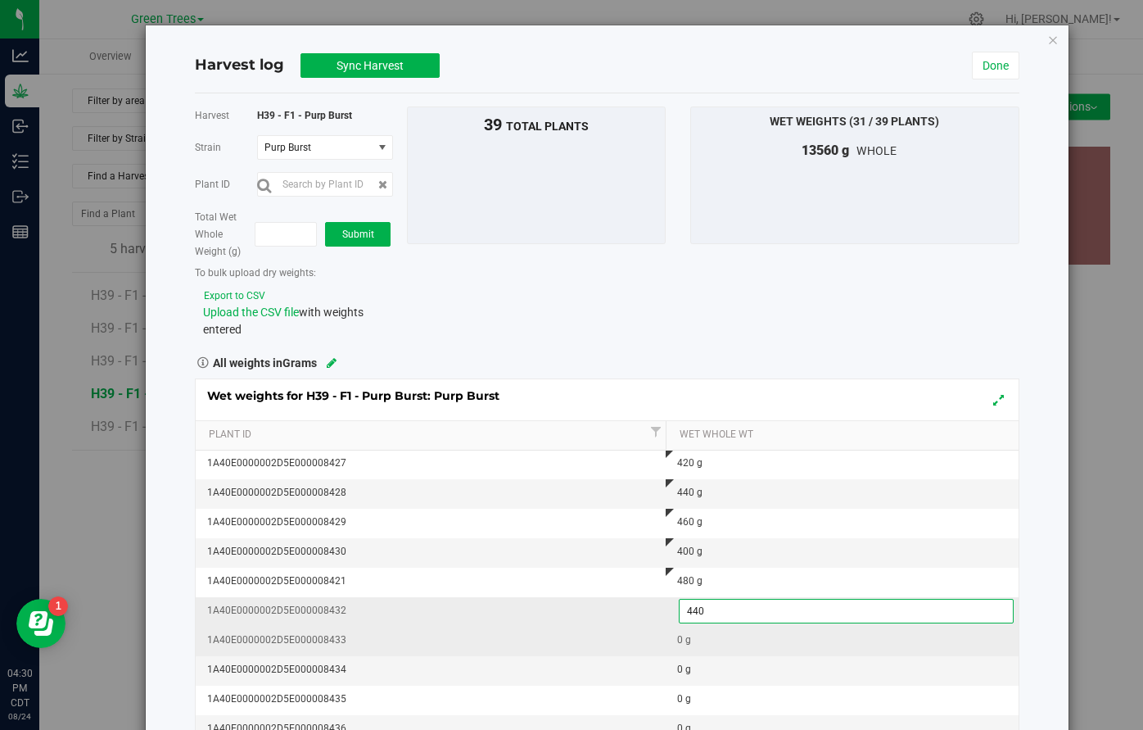
click at [681, 646] on div "Wet weights for H39 - F1 - Purp Burst: Purp Burst Plant Id Wet Whole Wt 1A40E00…" at bounding box center [607, 597] width 825 height 438
click at [681, 643] on div "0 g" at bounding box center [847, 640] width 340 height 16
type input "580"
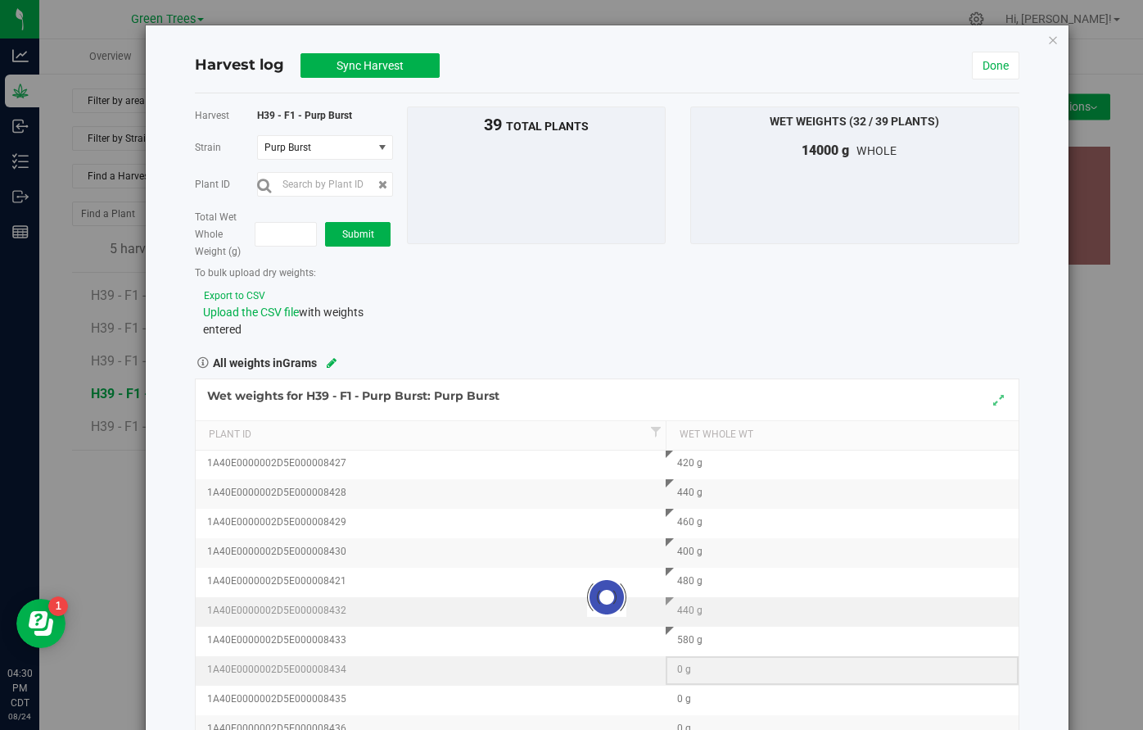
click at [681, 672] on div "Loading... Wet weights for H39 - F1 - Purp Burst: Purp Burst Plant Id Wet Whole…" at bounding box center [607, 597] width 825 height 438
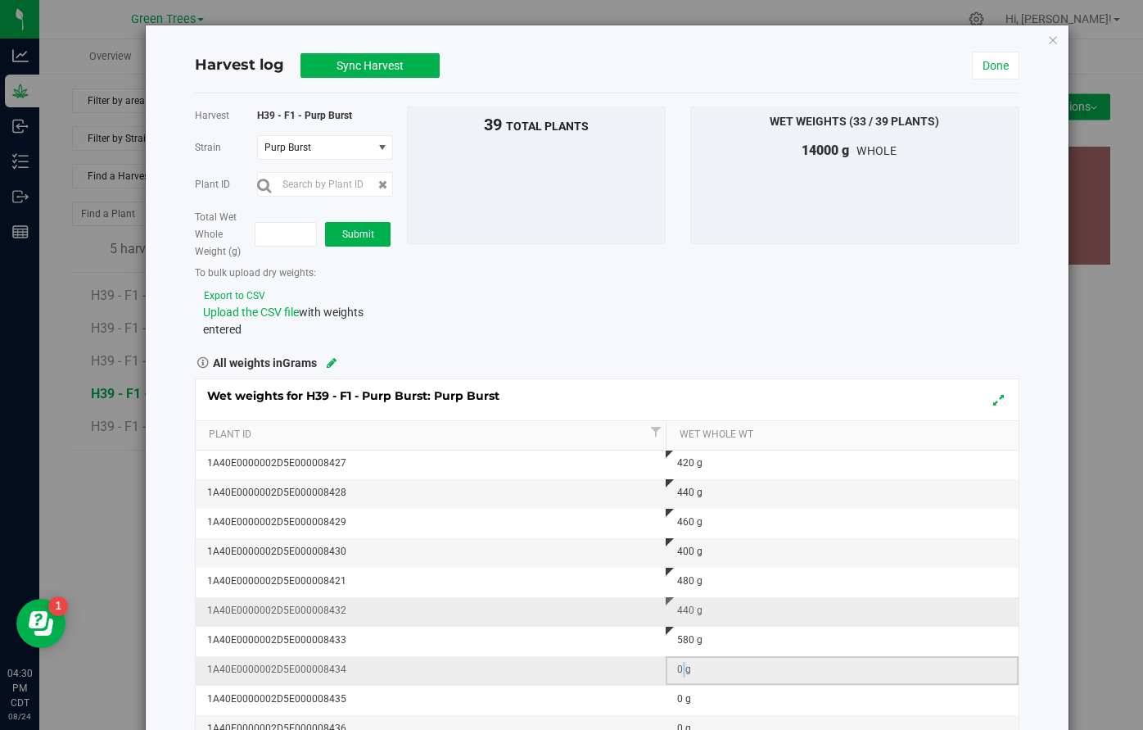
click at [681, 672] on div "0 g" at bounding box center [847, 670] width 340 height 16
type input "440"
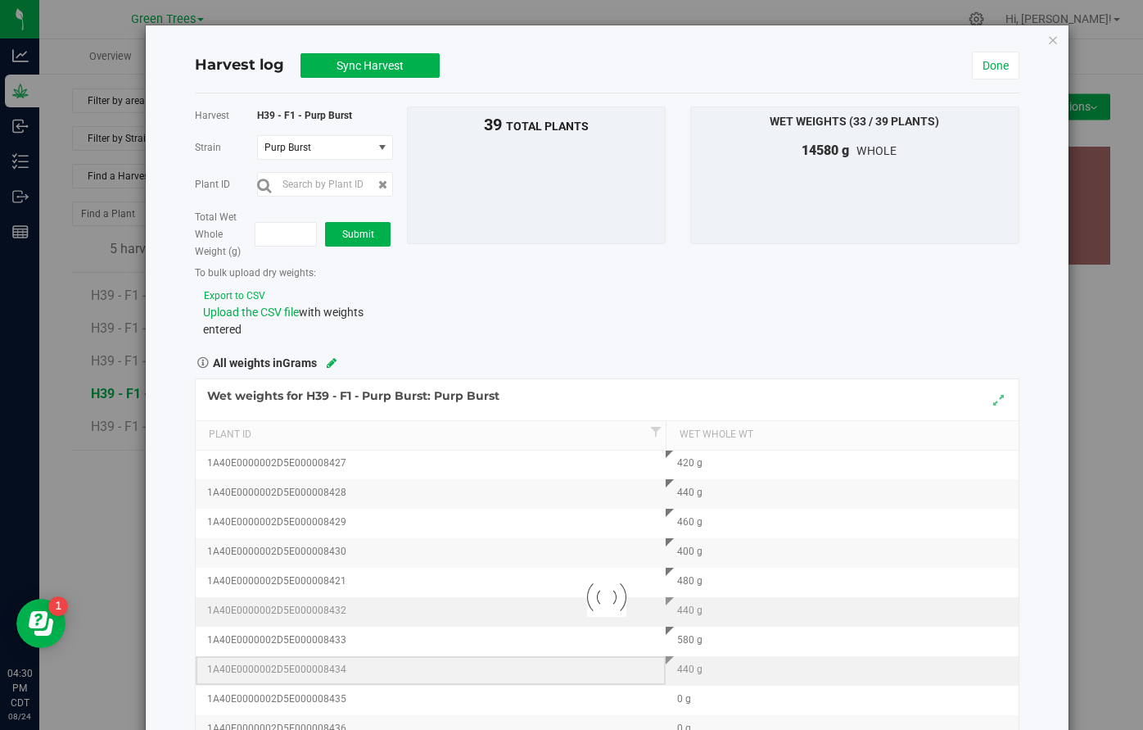
click at [629, 671] on div "Loading... Wet weights for H39 - F1 - Purp Burst: Purp Burst Plant Id Wet Whole…" at bounding box center [607, 597] width 825 height 438
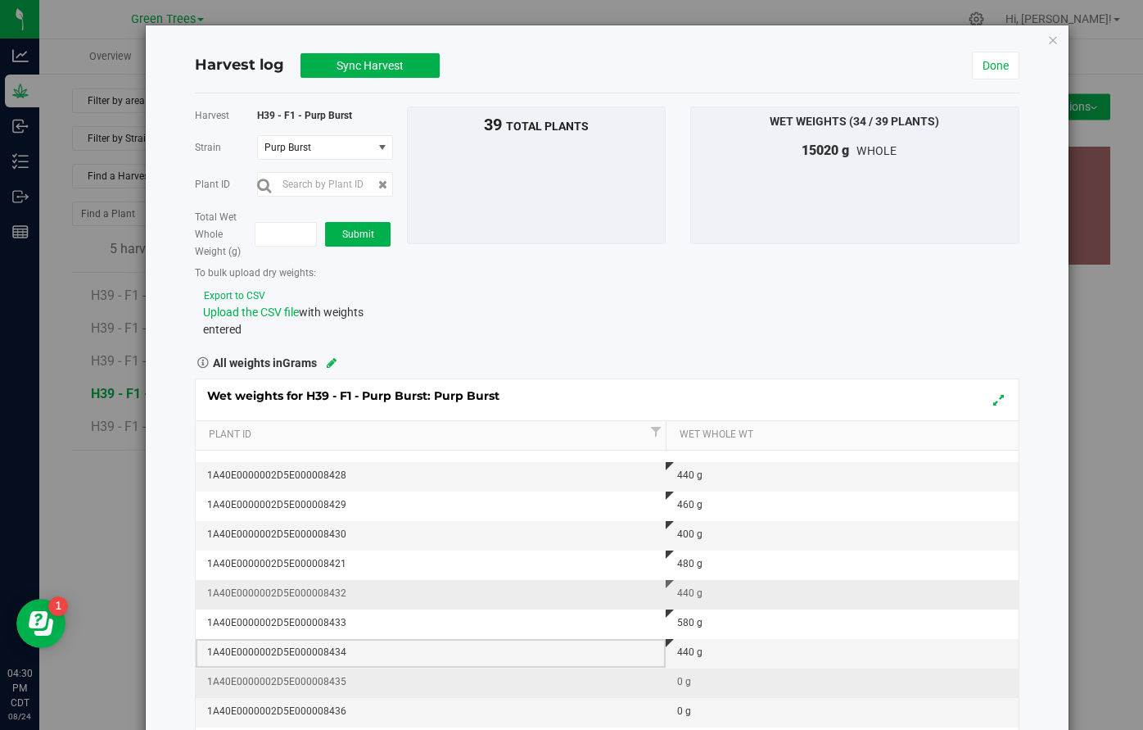
scroll to position [785, 0]
click at [686, 681] on div "0 g" at bounding box center [847, 682] width 340 height 16
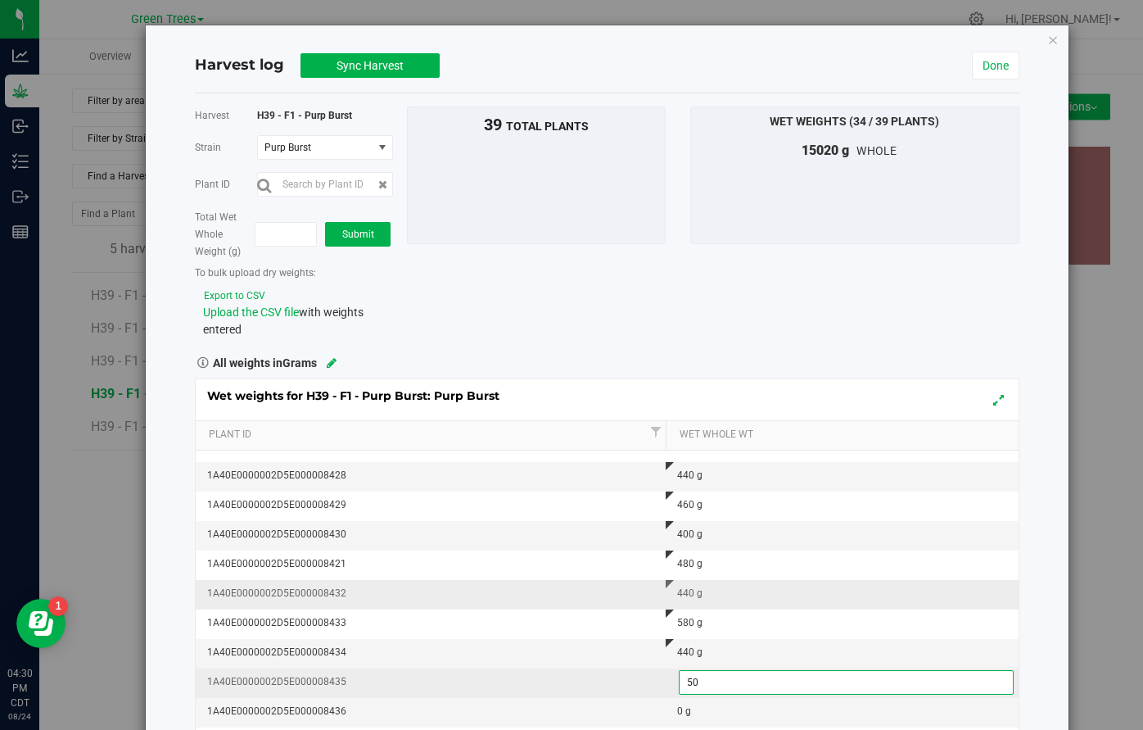
type input "500"
click at [622, 657] on div "Wet weights for H39 - F1 - Purp Burst: Purp Burst Plant Id Wet Whole Wt 1A40E00…" at bounding box center [607, 597] width 825 height 438
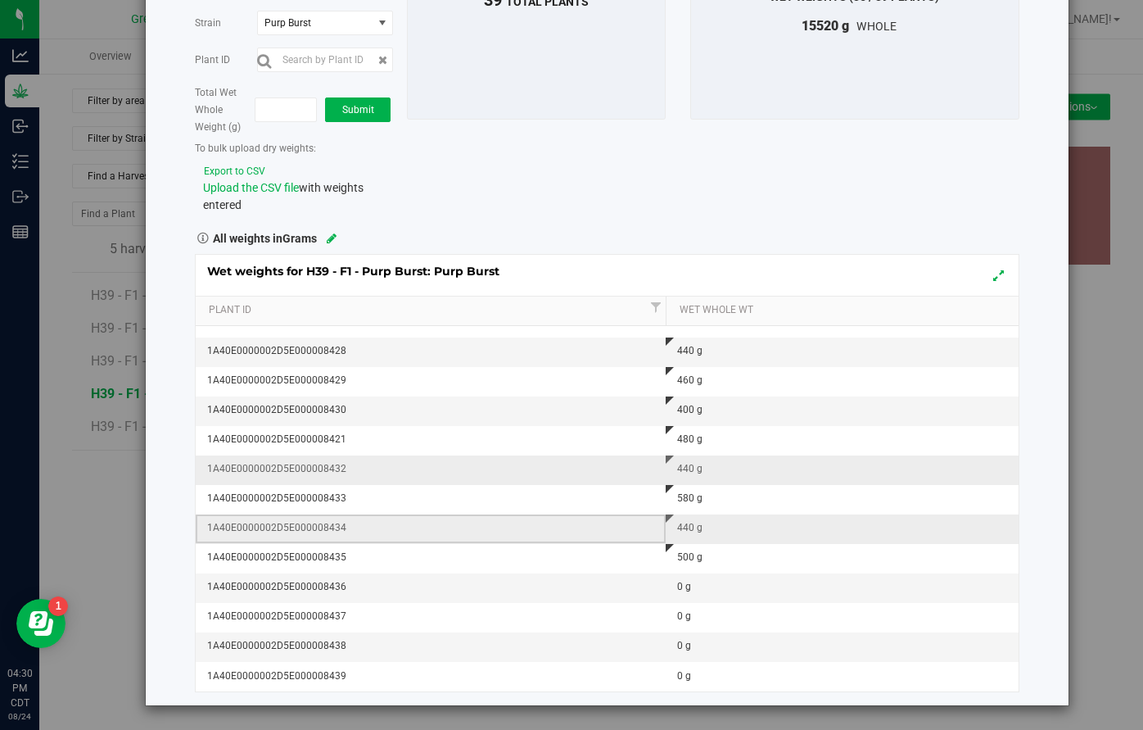
scroll to position [0, 0]
click at [681, 596] on td "0 g" at bounding box center [842, 587] width 353 height 29
type input "460"
click at [674, 632] on div "Wet weights for H39 - F1 - Purp Burst: Purp Burst Plant Id Wet Whole Wt 1A40E00…" at bounding box center [607, 473] width 825 height 438
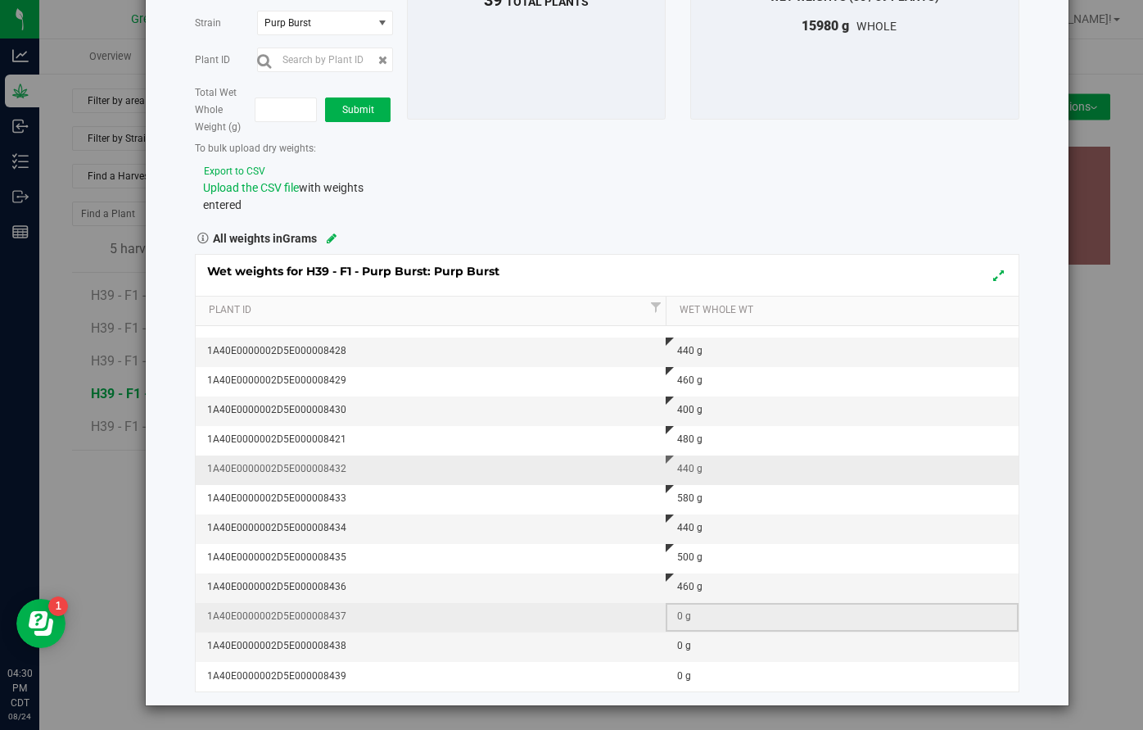
click at [679, 619] on div "0 g" at bounding box center [847, 617] width 340 height 16
type input "560"
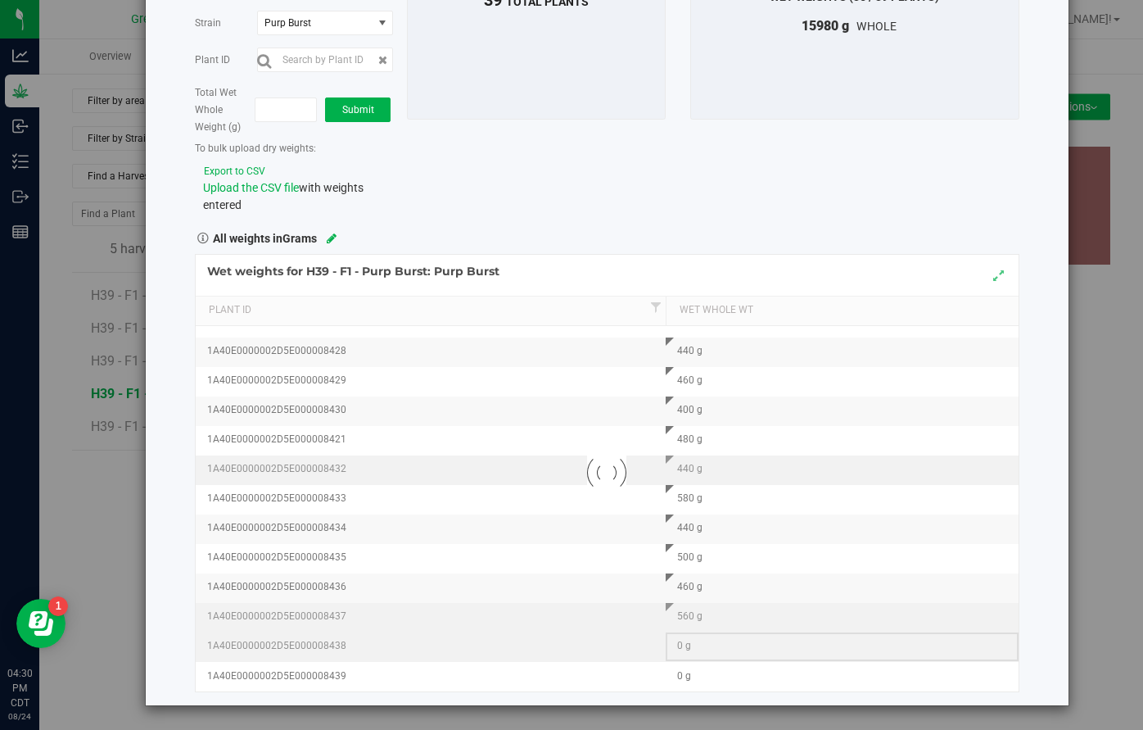
click at [669, 654] on div "Loading... Wet weights for H39 - F1 - Purp Burst: Purp Burst Plant Id Wet Whole…" at bounding box center [607, 473] width 825 height 438
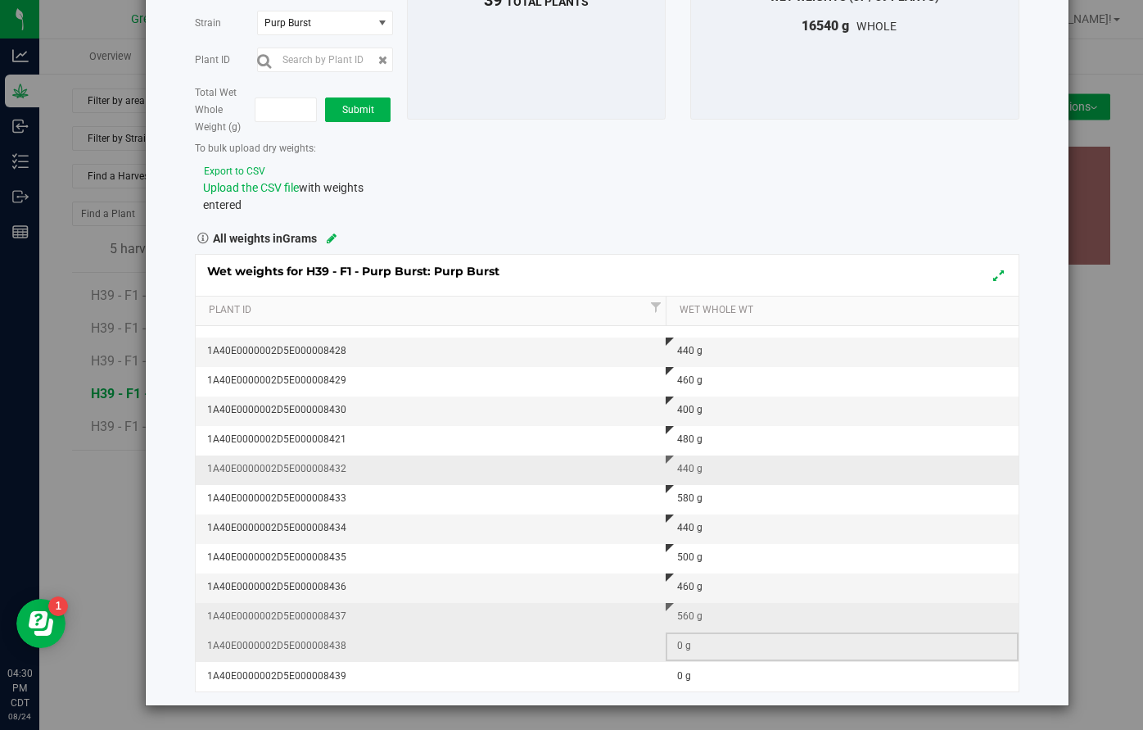
click at [686, 649] on div "0 g" at bounding box center [847, 646] width 340 height 16
type input "440"
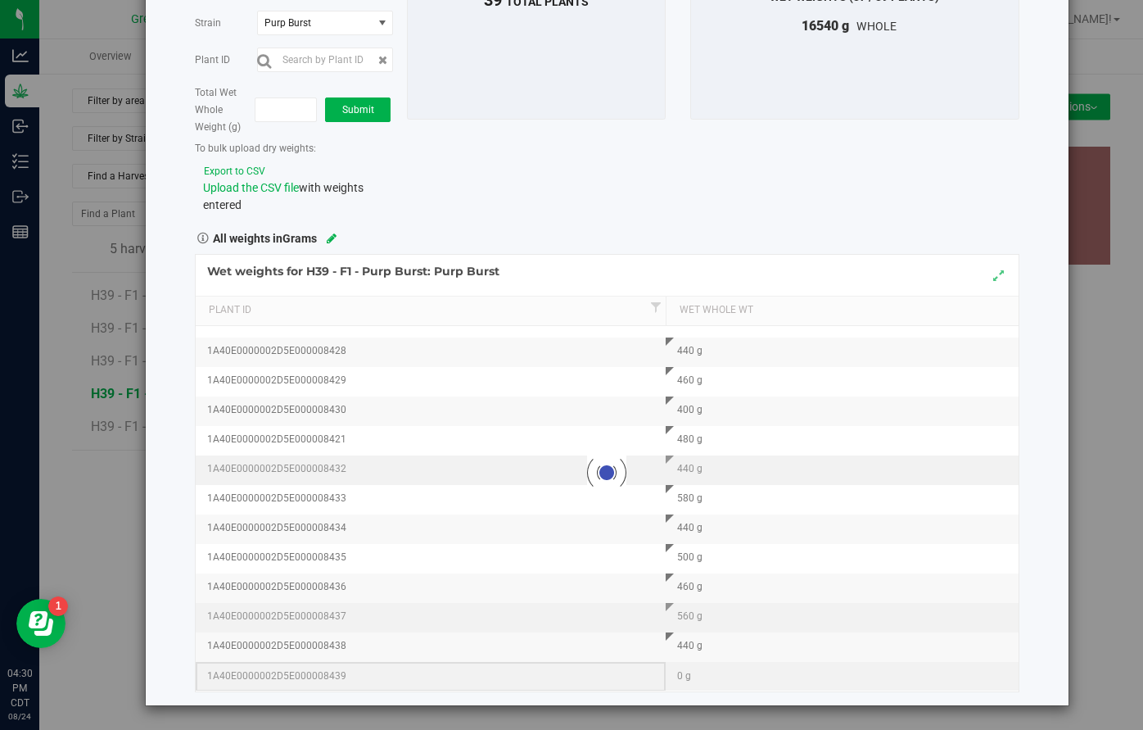
click at [663, 681] on div "Loading... Wet weights for H39 - F1 - Purp Burst: Purp Burst Plant Id Wet Whole…" at bounding box center [607, 473] width 825 height 438
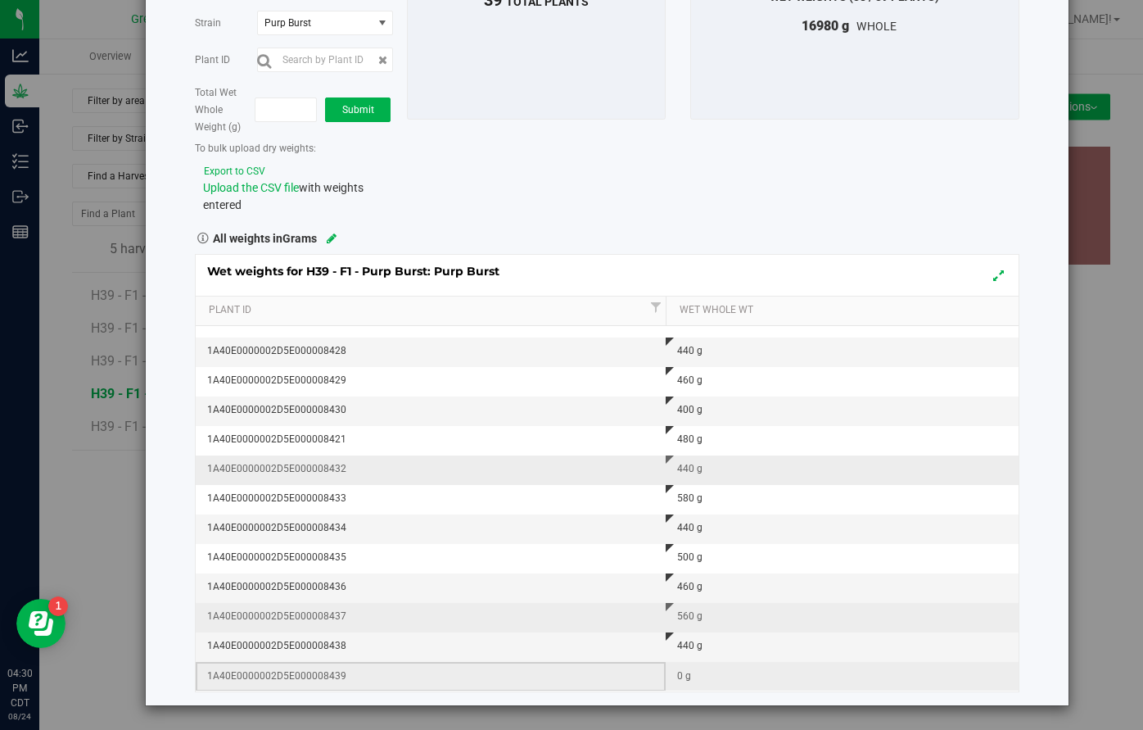
click at [686, 677] on div "0 g" at bounding box center [847, 676] width 340 height 16
type input "420"
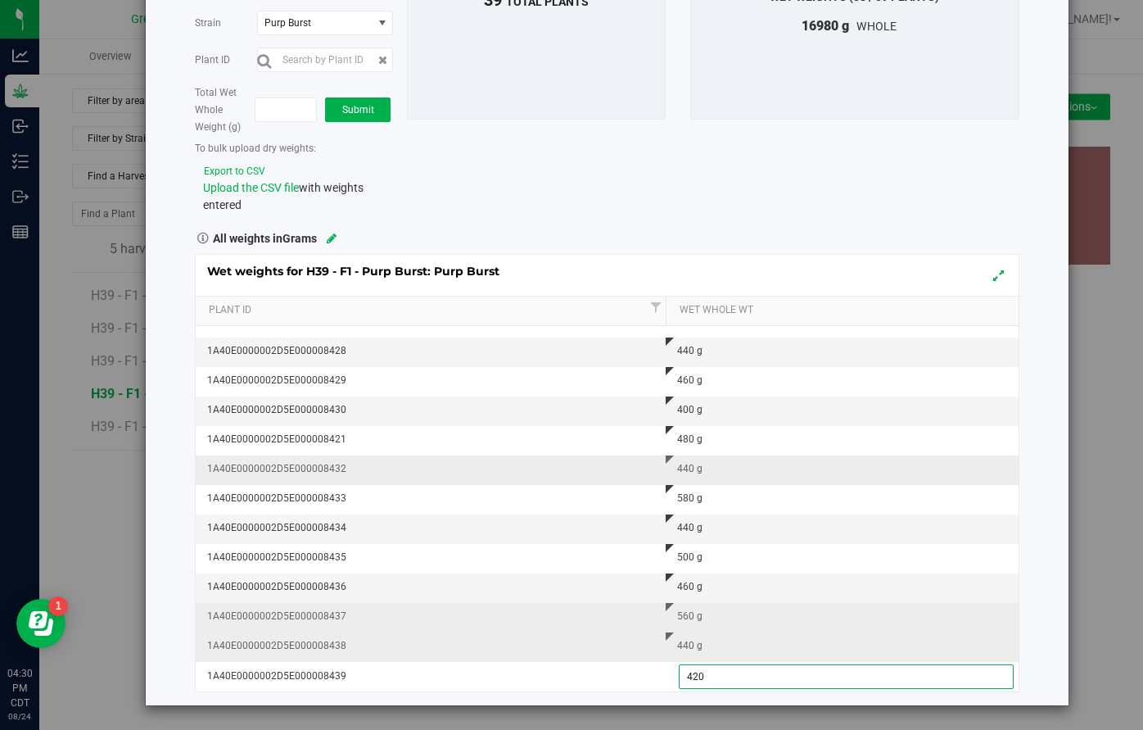
click at [522, 653] on div "Wet weights for H39 - F1 - Purp Burst: Purp Burst Plant Id Wet Whole Wt 1A40E00…" at bounding box center [607, 473] width 825 height 438
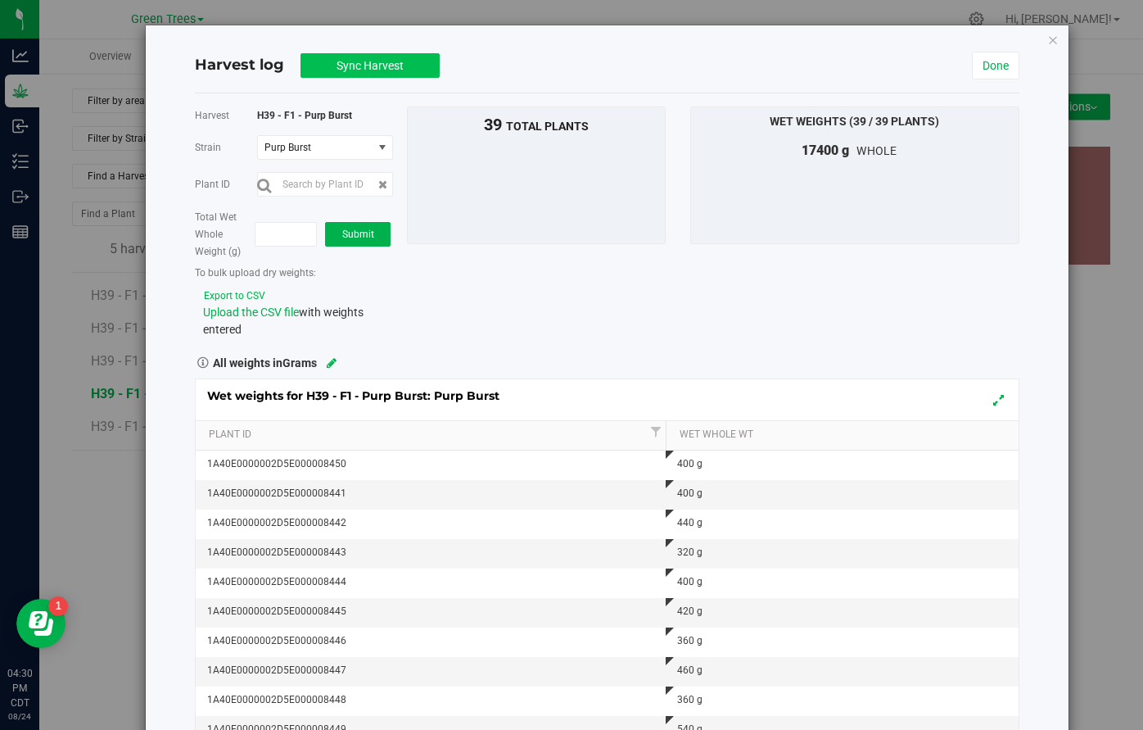
click at [356, 66] on span "Sync Harvest" at bounding box center [370, 65] width 67 height 13
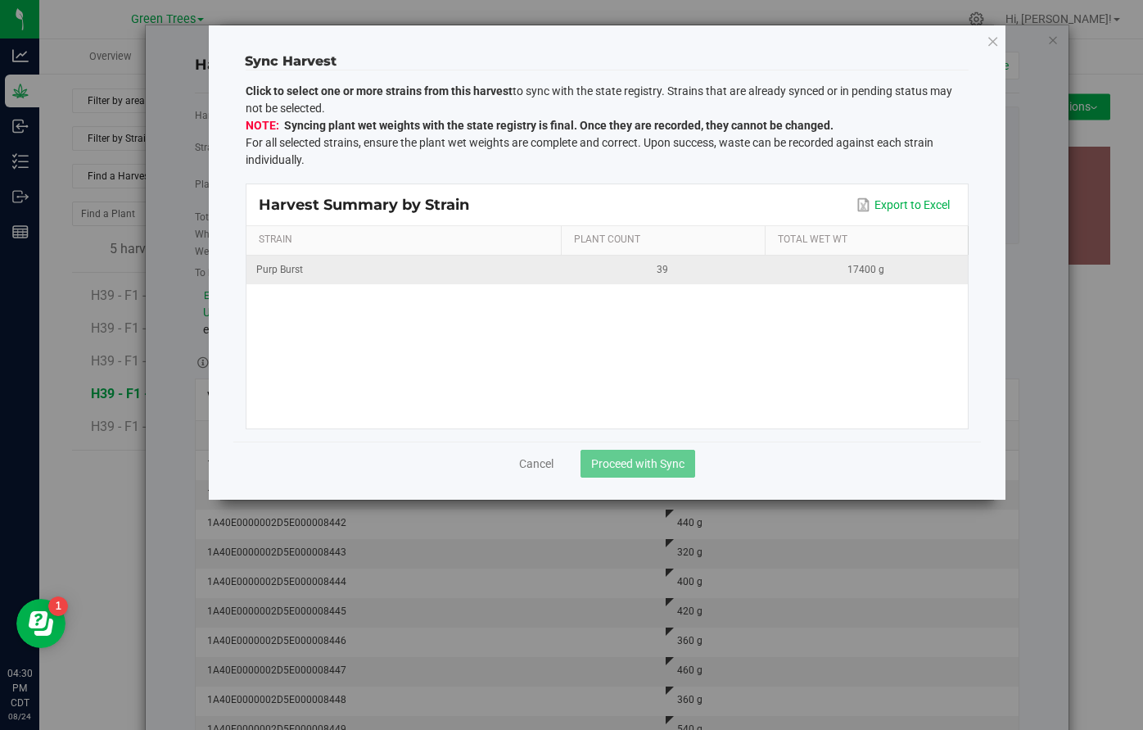
click at [317, 264] on div "Purp Burst" at bounding box center [403, 270] width 295 height 16
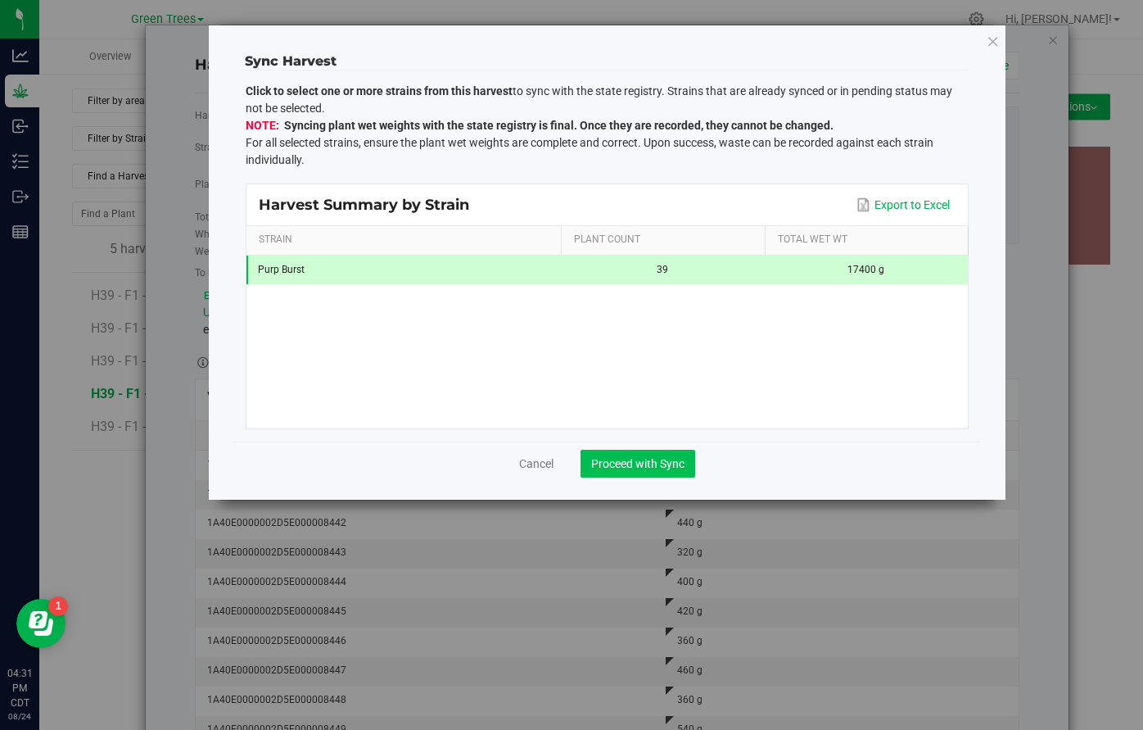
click at [677, 465] on span "Proceed with Sync" at bounding box center [637, 463] width 93 height 13
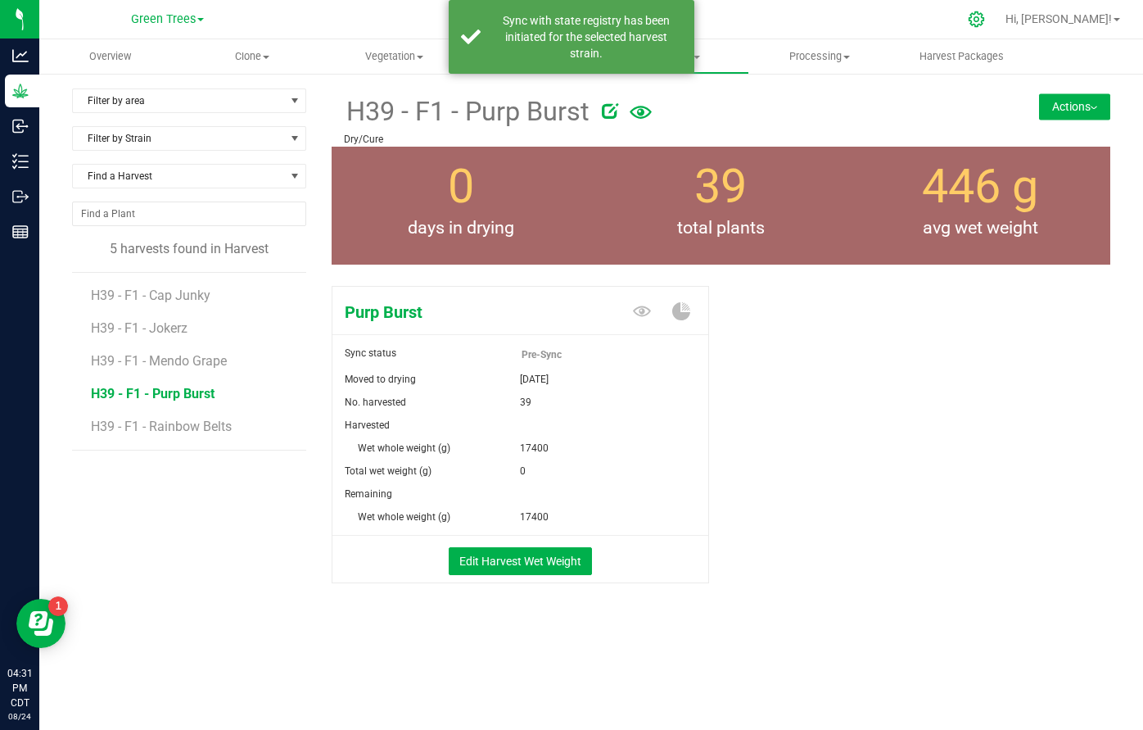
click at [985, 22] on icon at bounding box center [976, 19] width 17 height 17
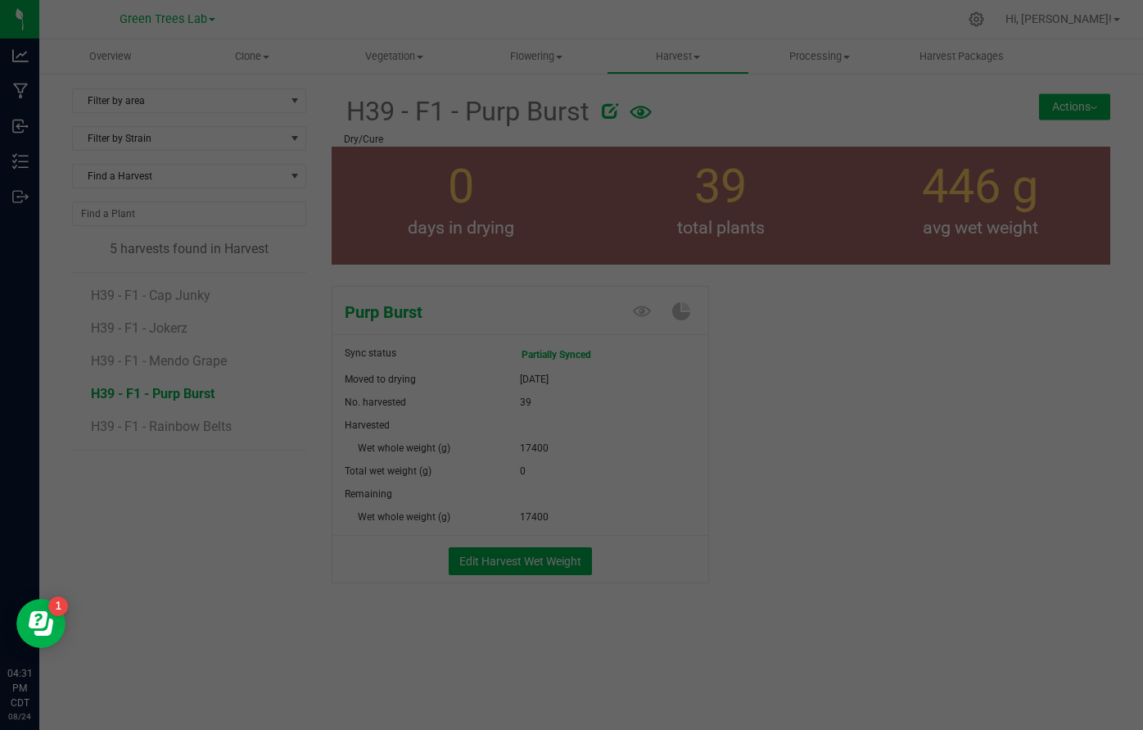
click at [680, 352] on div at bounding box center [571, 365] width 1143 height 730
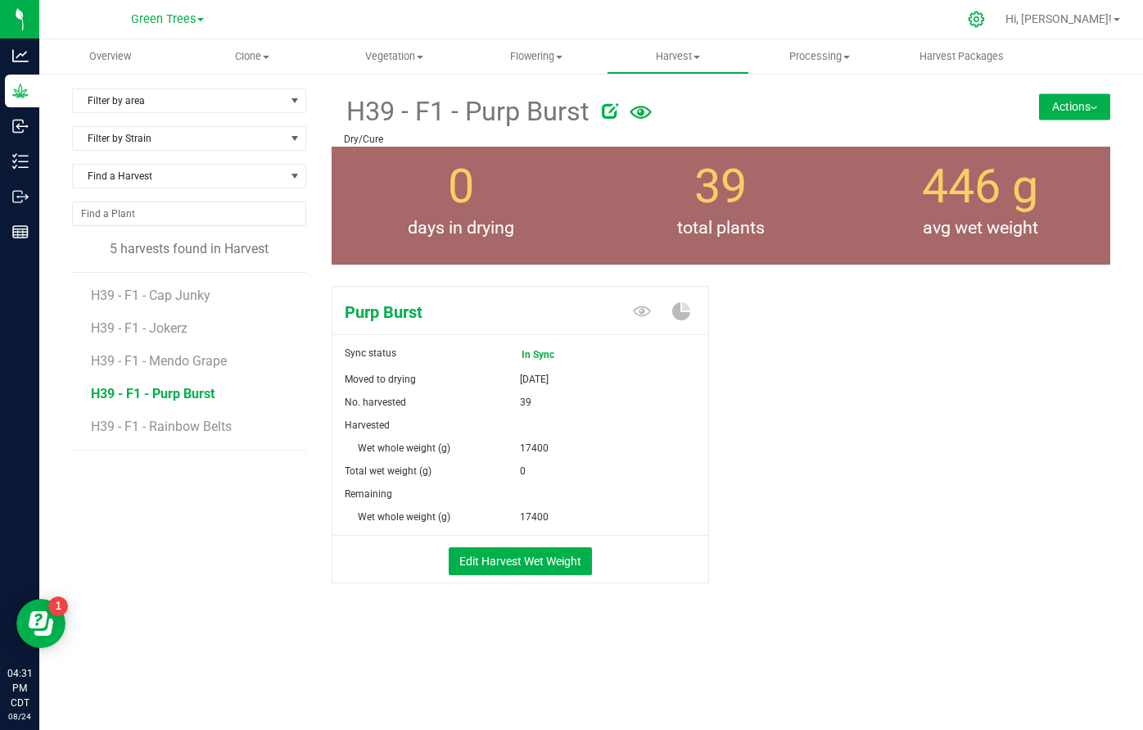
click at [985, 16] on icon at bounding box center [976, 19] width 17 height 17
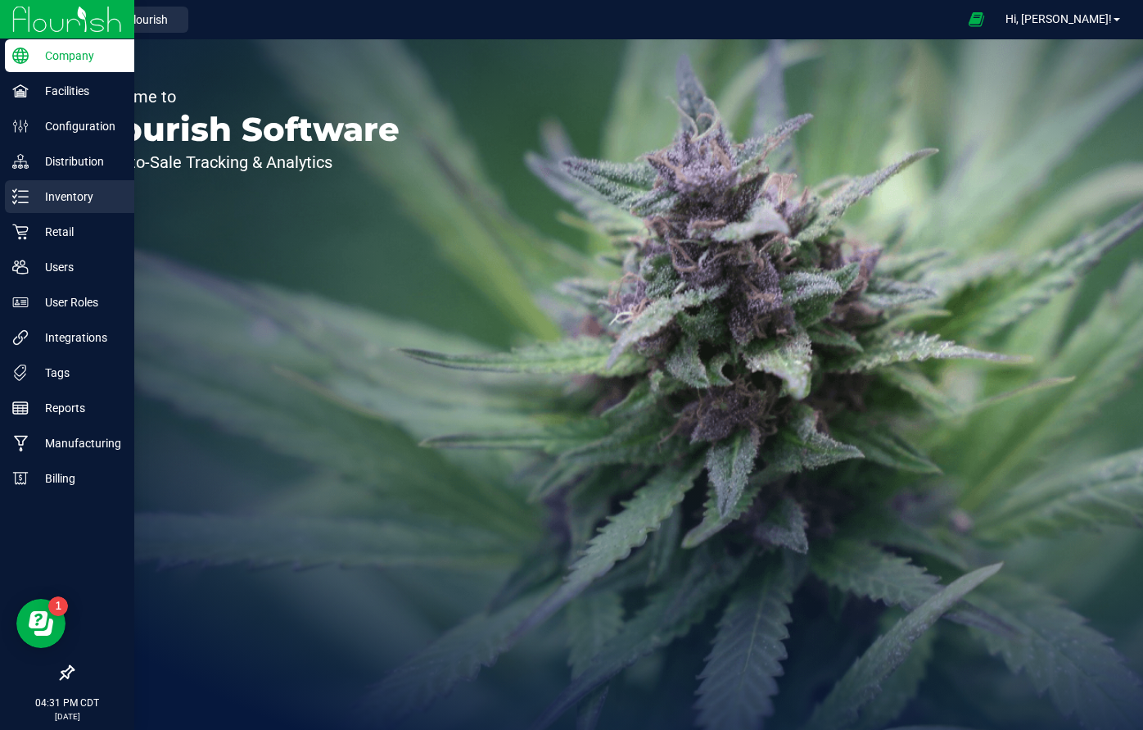
click at [62, 200] on p "Inventory" at bounding box center [78, 197] width 98 height 20
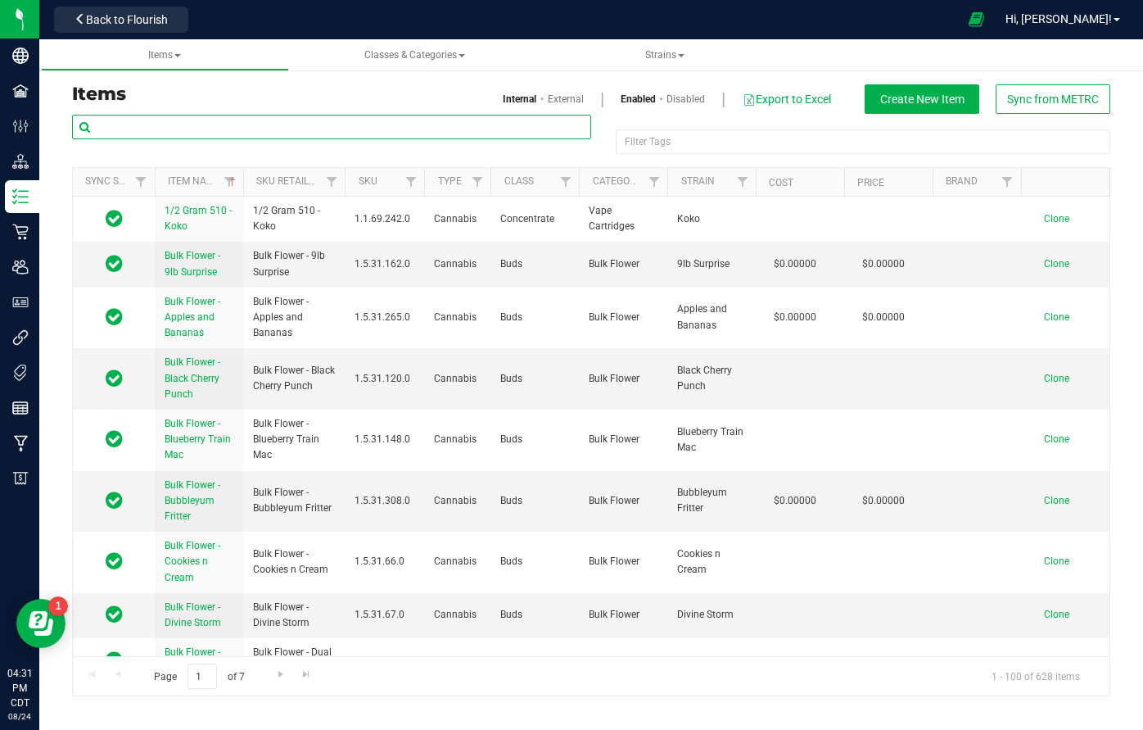
click at [138, 123] on input "text" at bounding box center [331, 127] width 519 height 25
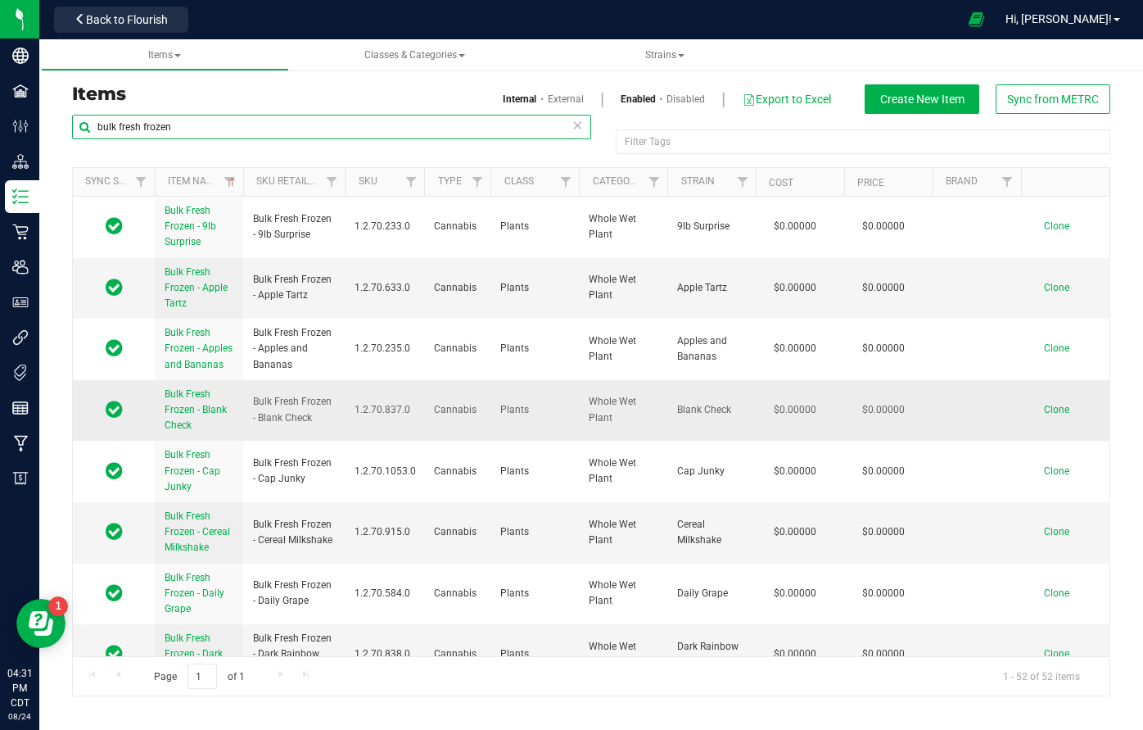
type input "bulk fresh frozen"
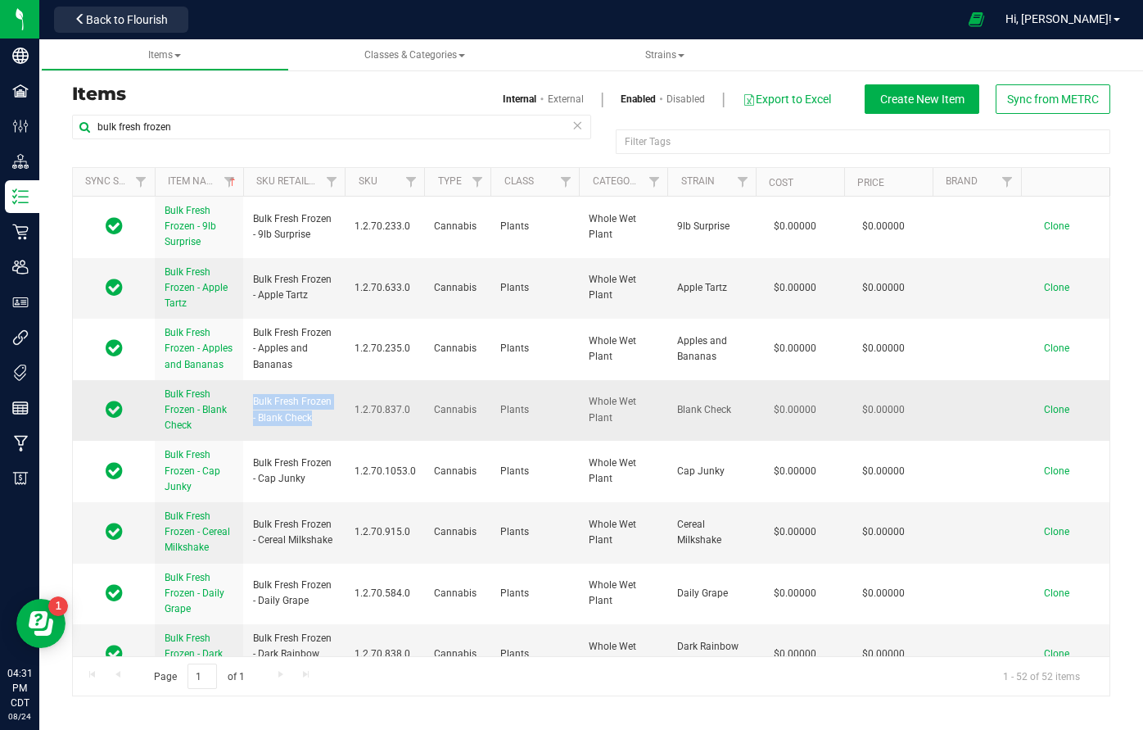
drag, startPoint x: 253, startPoint y: 398, endPoint x: 333, endPoint y: 423, distance: 83.9
click at [333, 423] on span "Bulk Fresh Frozen - Blank Check" at bounding box center [294, 409] width 82 height 31
copy span "Bulk Fresh Frozen - Blank Check"
click at [1060, 407] on span "Clone" at bounding box center [1056, 409] width 25 height 11
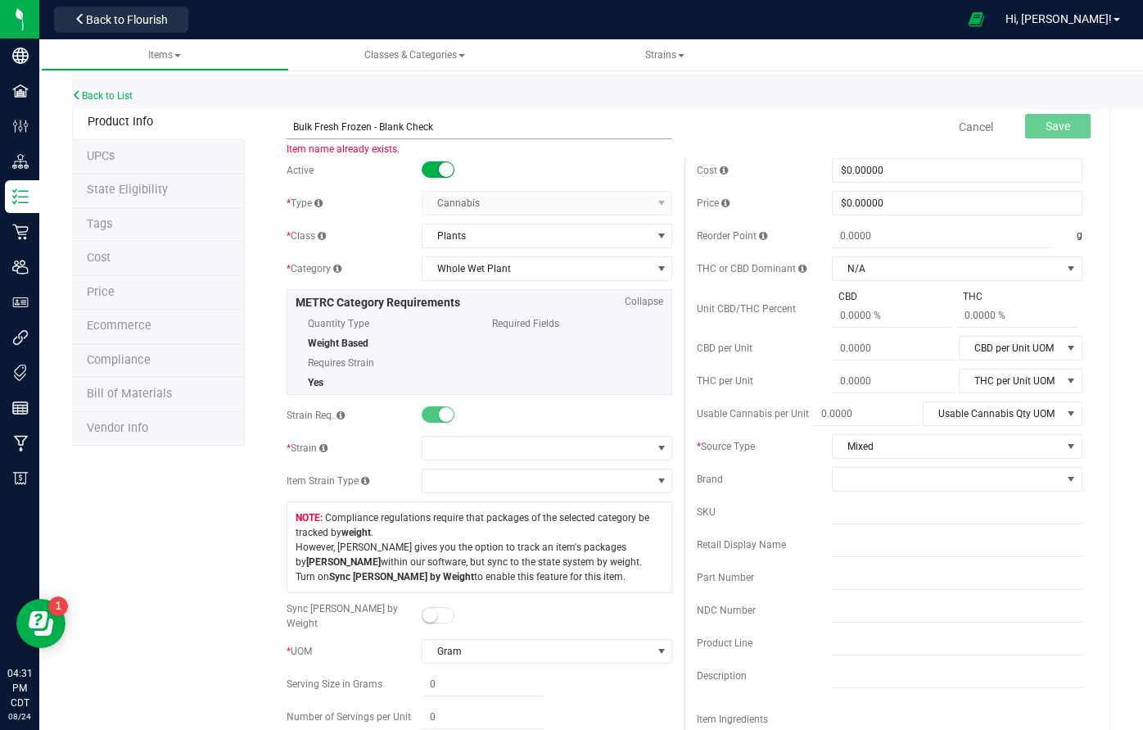
drag, startPoint x: 378, startPoint y: 124, endPoint x: 531, endPoint y: 132, distance: 153.4
click at [531, 132] on input "Bulk Fresh Frozen - Blank Check" at bounding box center [480, 127] width 386 height 25
type input "Bulk Fresh Frozen - Purp Burst"
click at [467, 440] on span at bounding box center [537, 448] width 229 height 23
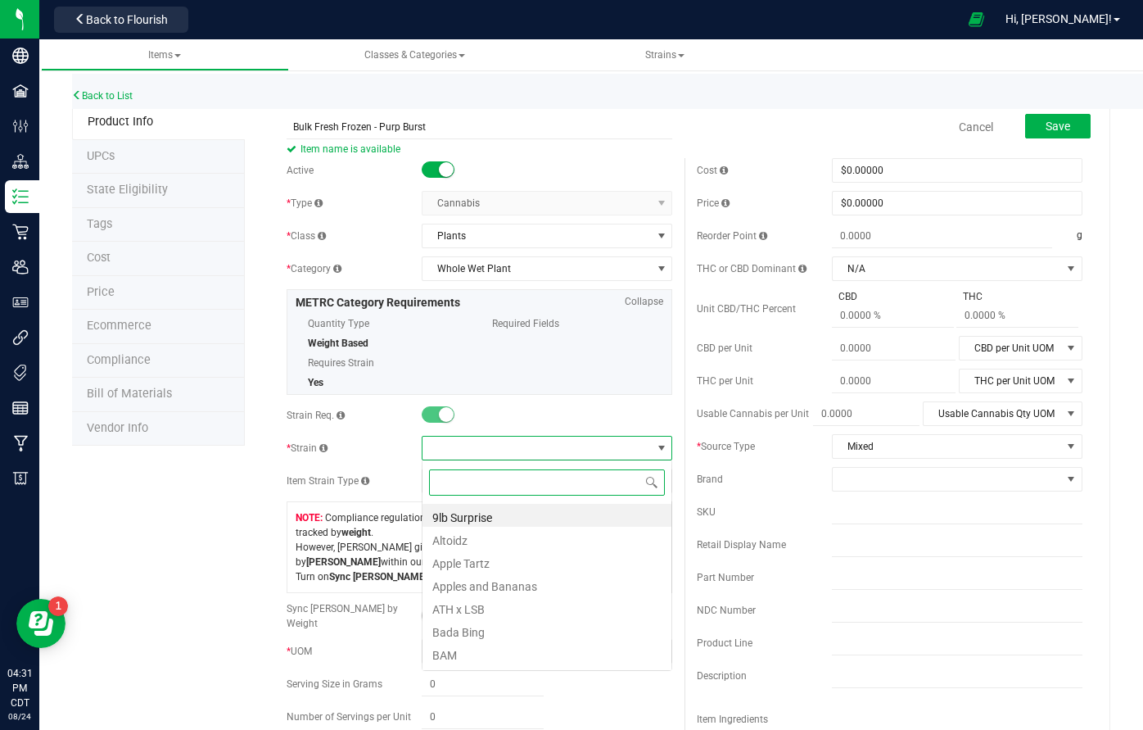
scroll to position [25, 251]
type input "purp"
click at [459, 509] on li "Purp Burst" at bounding box center [547, 515] width 249 height 23
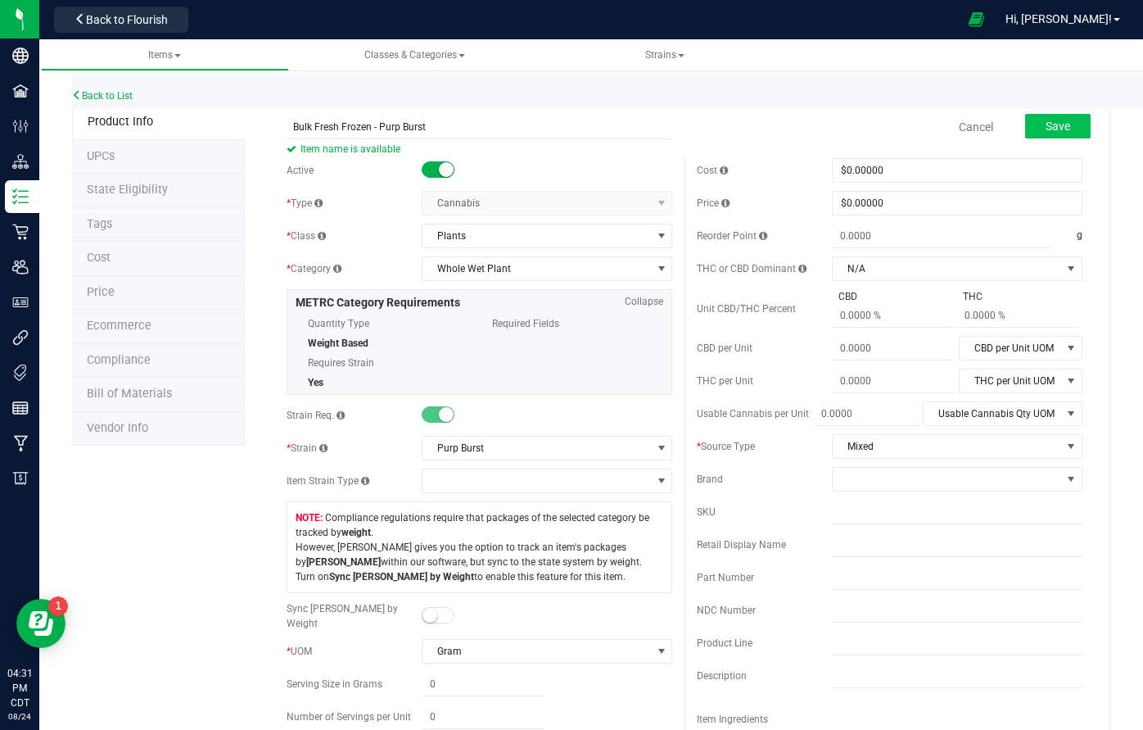
click at [1086, 126] on button "Save" at bounding box center [1058, 126] width 66 height 25
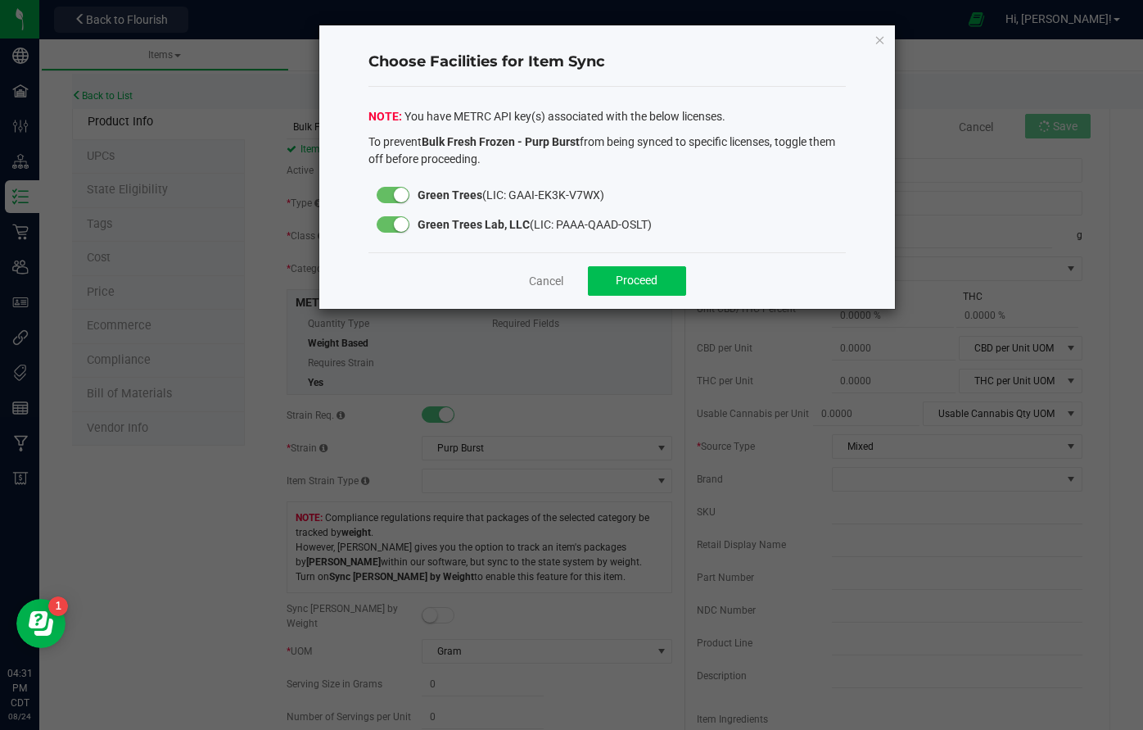
click at [664, 283] on button "Proceed" at bounding box center [637, 280] width 98 height 29
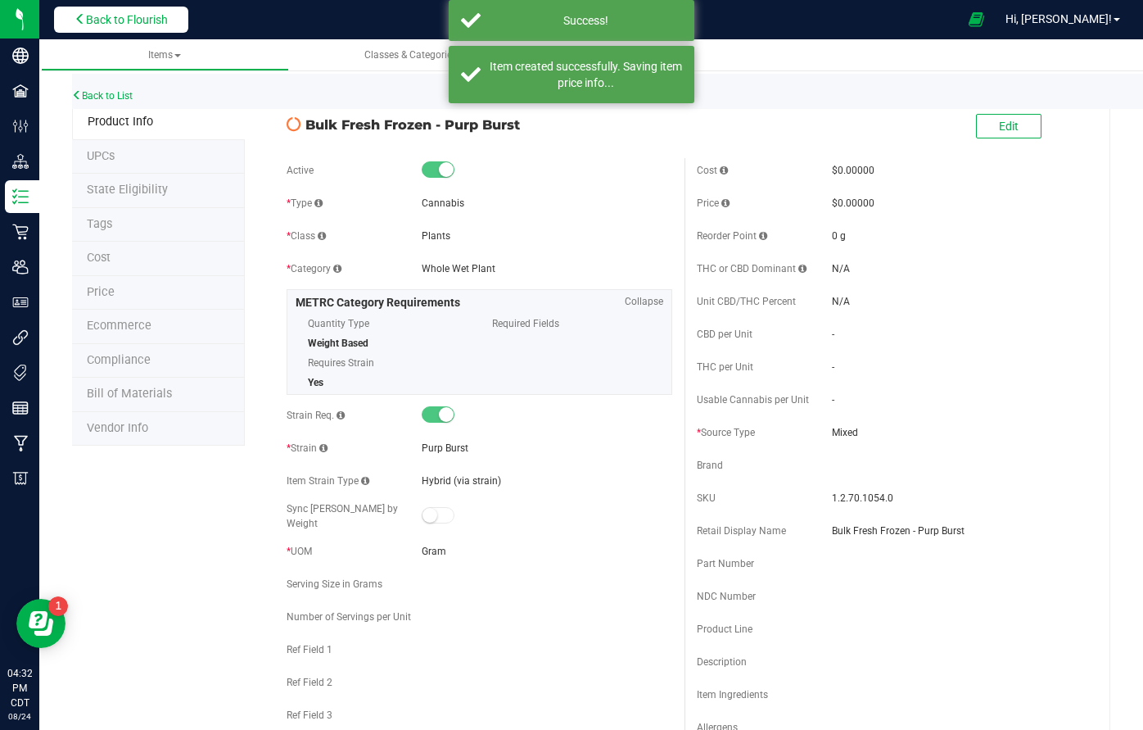
click at [118, 22] on span "Back to Flourish" at bounding box center [127, 19] width 82 height 13
